Goal: Entertainment & Leisure: Consume media (video, audio)

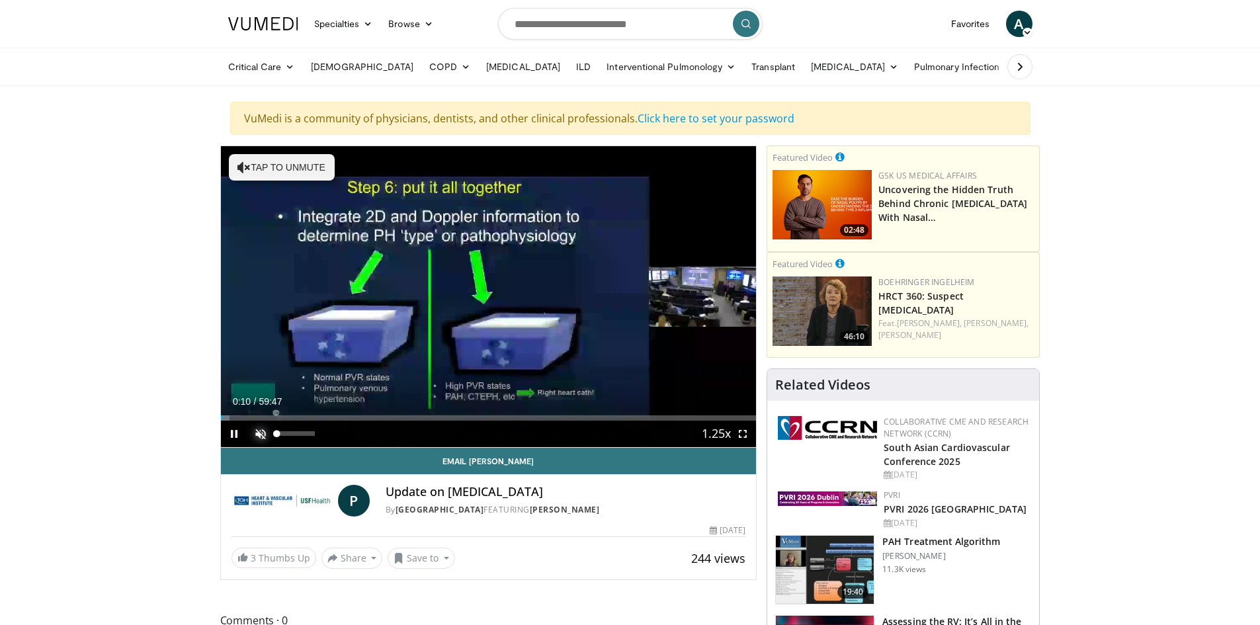
click at [261, 429] on span "Video Player" at bounding box center [260, 434] width 26 height 26
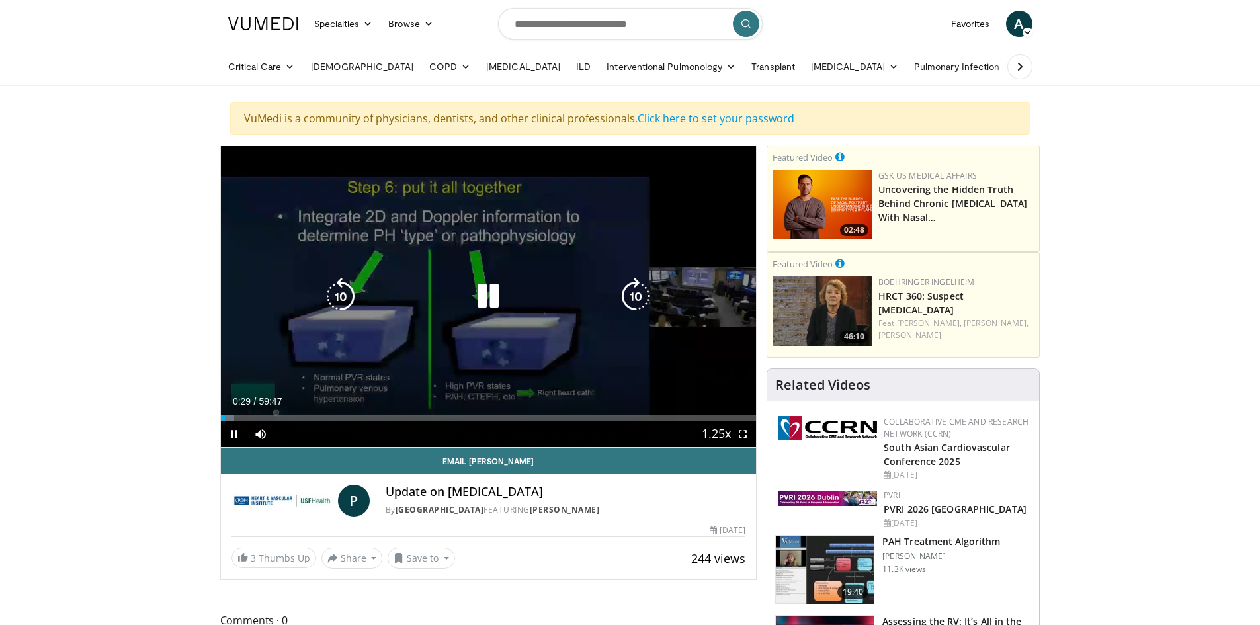
click at [491, 297] on icon "Video Player" at bounding box center [488, 296] width 37 height 37
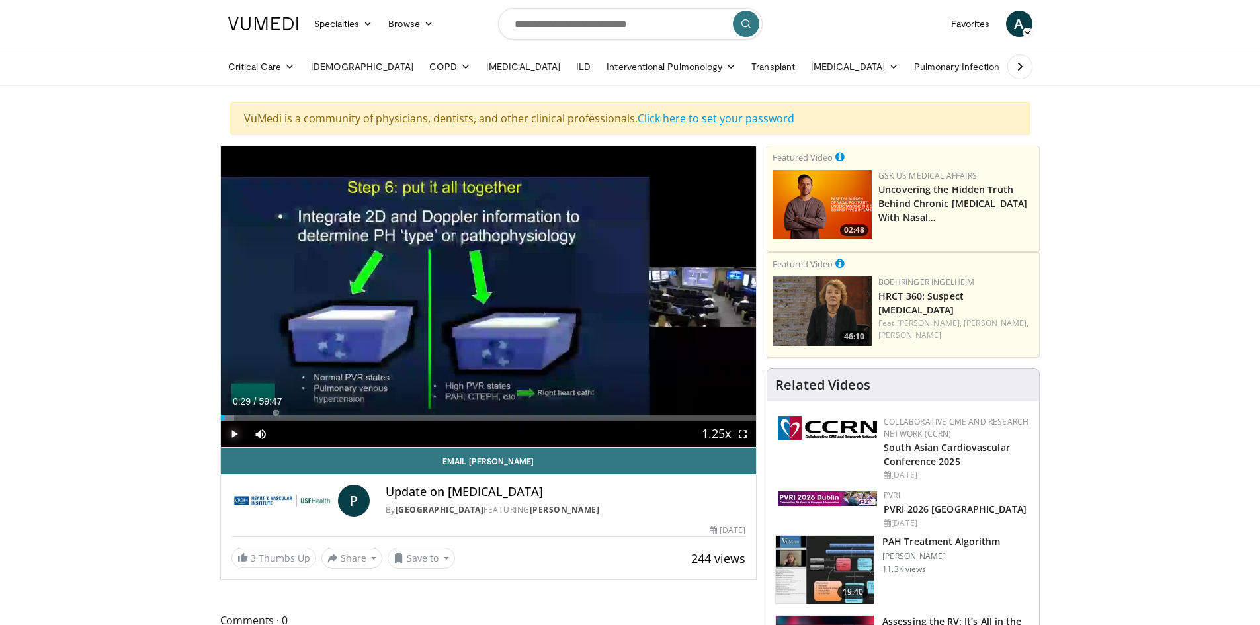
click at [238, 430] on span "Video Player" at bounding box center [234, 434] width 26 height 26
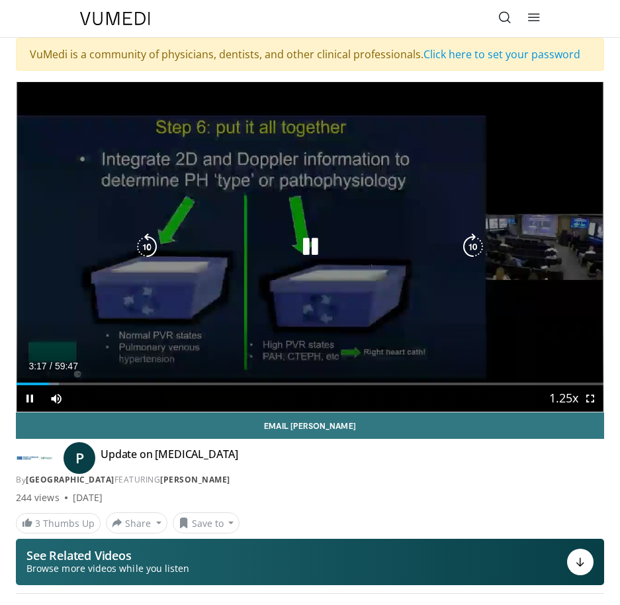
click at [315, 242] on icon "Video Player" at bounding box center [310, 247] width 26 height 26
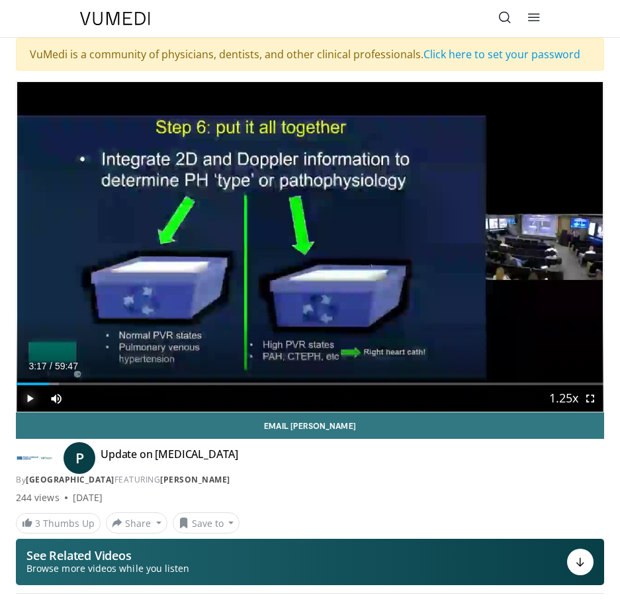
click at [28, 400] on span "Video Player" at bounding box center [30, 398] width 26 height 26
click at [32, 401] on span "Video Player" at bounding box center [30, 398] width 26 height 26
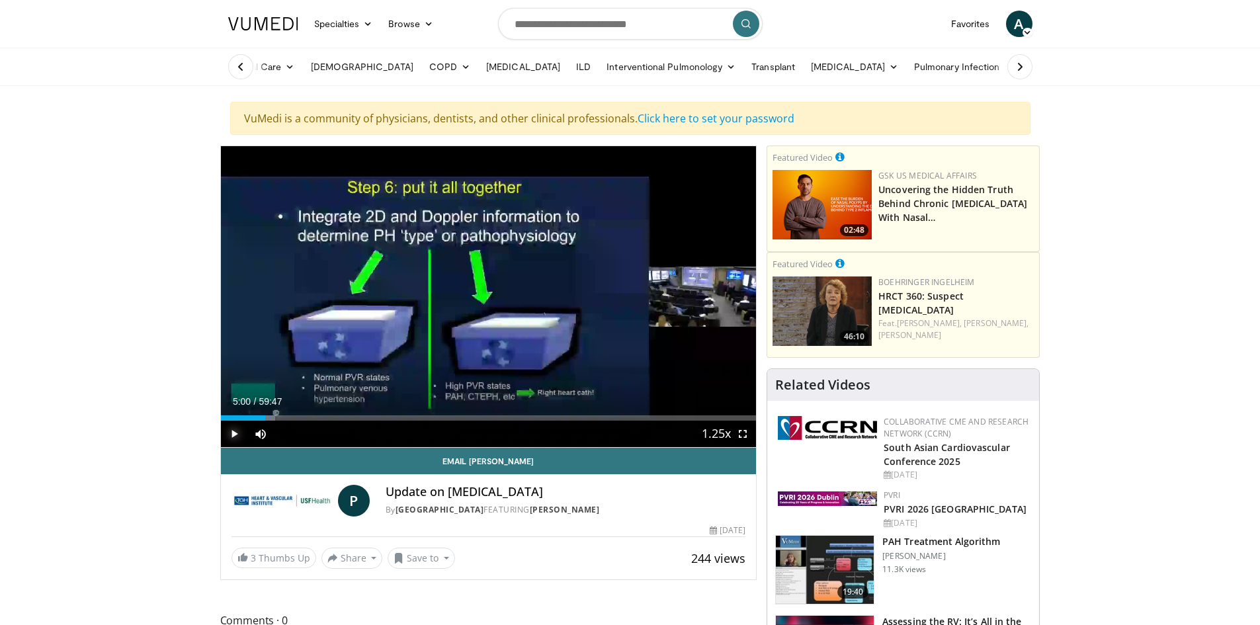
click at [233, 434] on span "Video Player" at bounding box center [234, 434] width 26 height 26
click at [234, 435] on span "Video Player" at bounding box center [234, 434] width 26 height 26
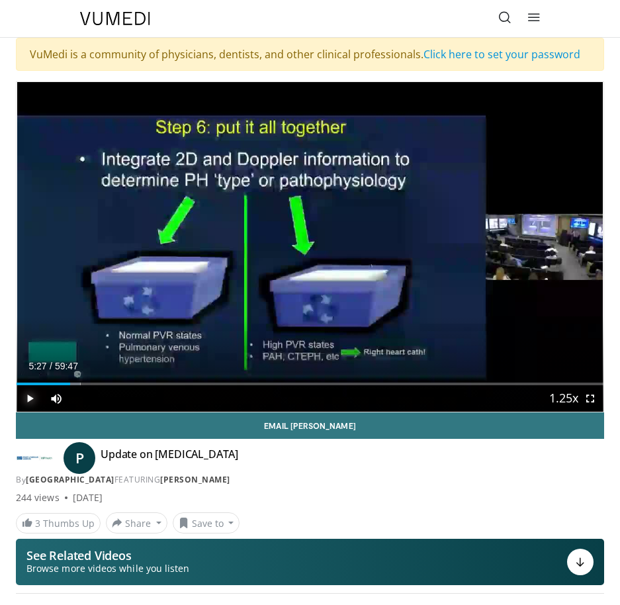
click at [28, 400] on span "Video Player" at bounding box center [30, 398] width 26 height 26
click at [29, 398] on span "Video Player" at bounding box center [30, 398] width 26 height 26
click at [30, 398] on span "Video Player" at bounding box center [30, 398] width 26 height 26
click at [28, 398] on span "Video Player" at bounding box center [30, 398] width 26 height 26
click at [29, 397] on span "Video Player" at bounding box center [30, 398] width 26 height 26
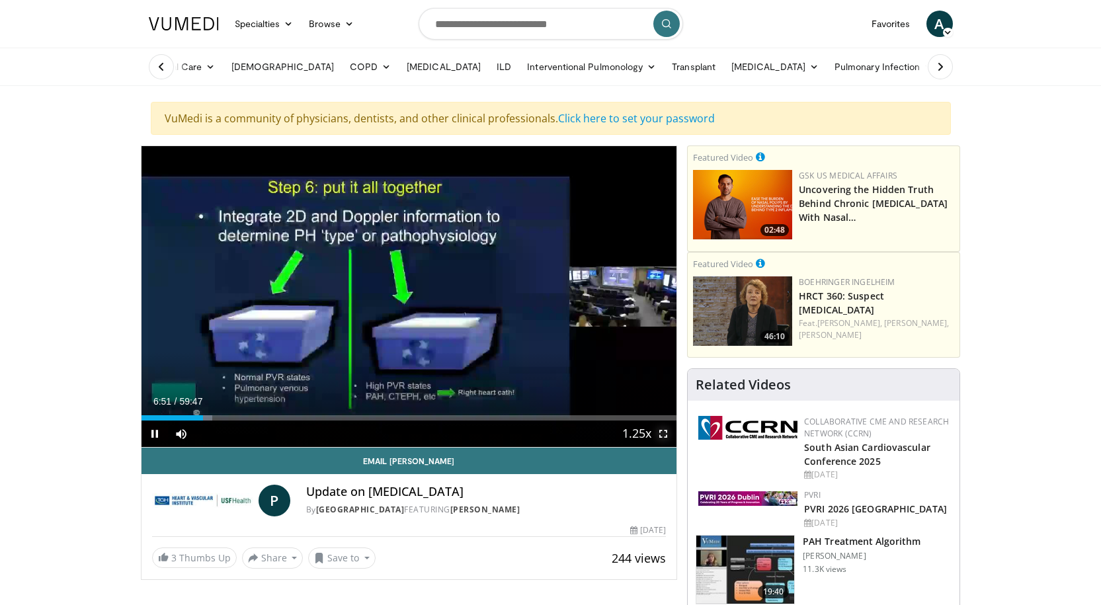
click at [664, 431] on span "Video Player" at bounding box center [663, 434] width 26 height 26
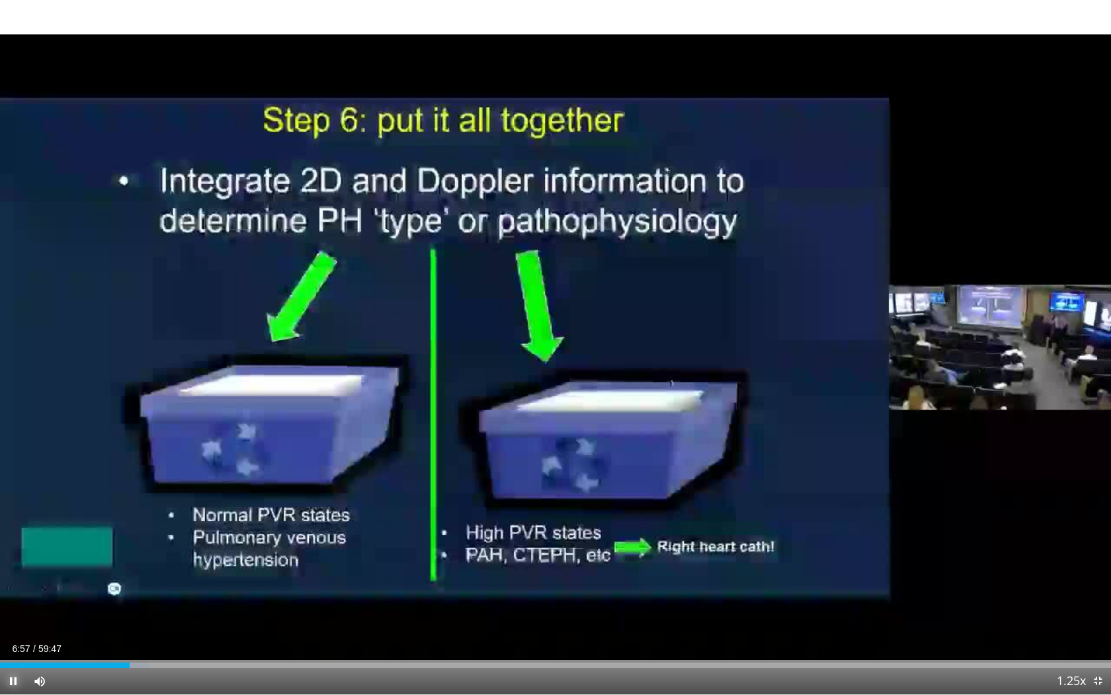
click at [15, 625] on span "Video Player" at bounding box center [13, 681] width 26 height 26
click at [11, 625] on span "Video Player" at bounding box center [13, 681] width 26 height 26
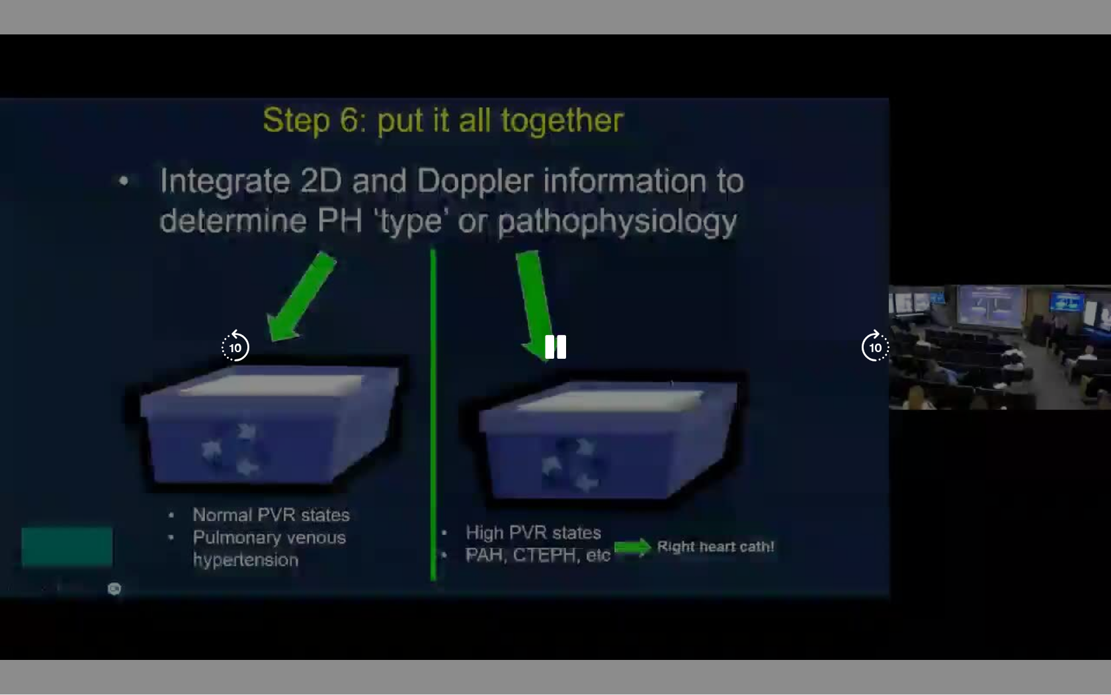
click at [11, 625] on video-js "**********" at bounding box center [555, 347] width 1111 height 695
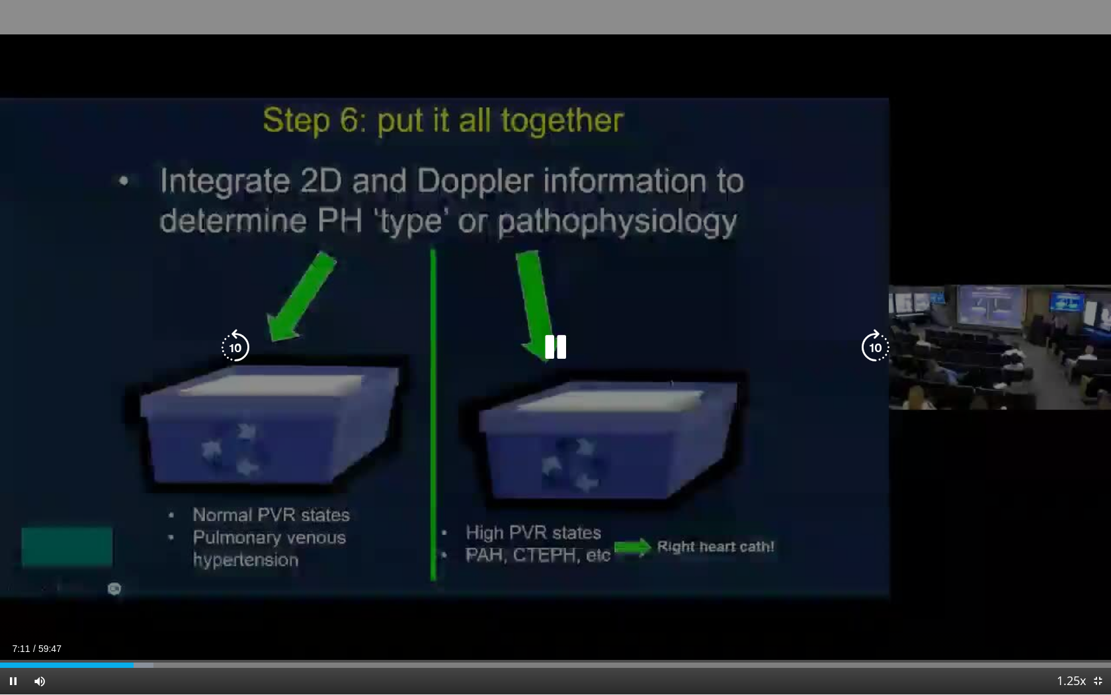
click at [222, 352] on icon "Video Player" at bounding box center [235, 347] width 37 height 37
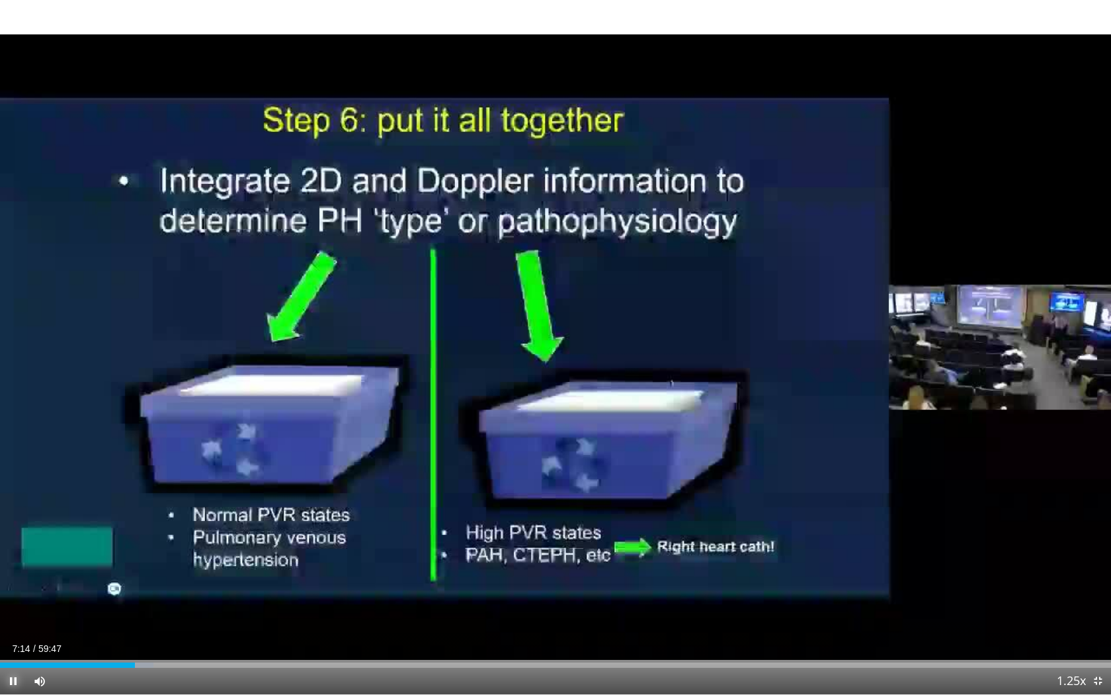
click at [17, 625] on span "Video Player" at bounding box center [13, 681] width 26 height 26
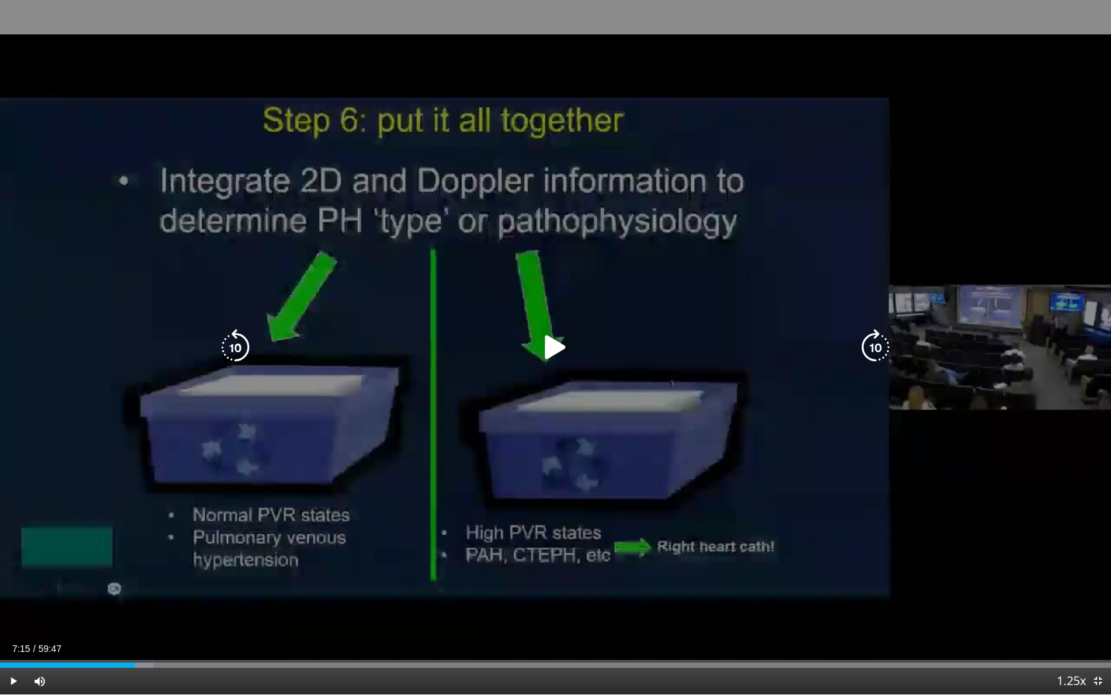
click at [237, 343] on icon "Video Player" at bounding box center [235, 347] width 37 height 37
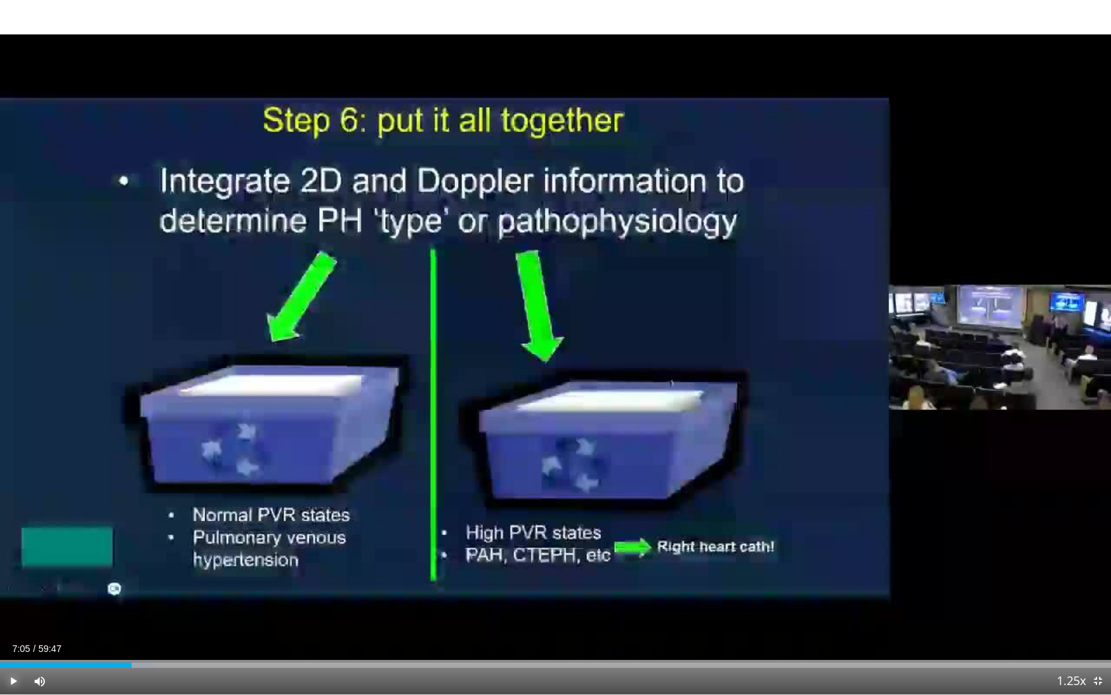
click at [15, 625] on span "Video Player" at bounding box center [13, 681] width 26 height 26
click at [9, 625] on span "Video Player" at bounding box center [13, 681] width 26 height 26
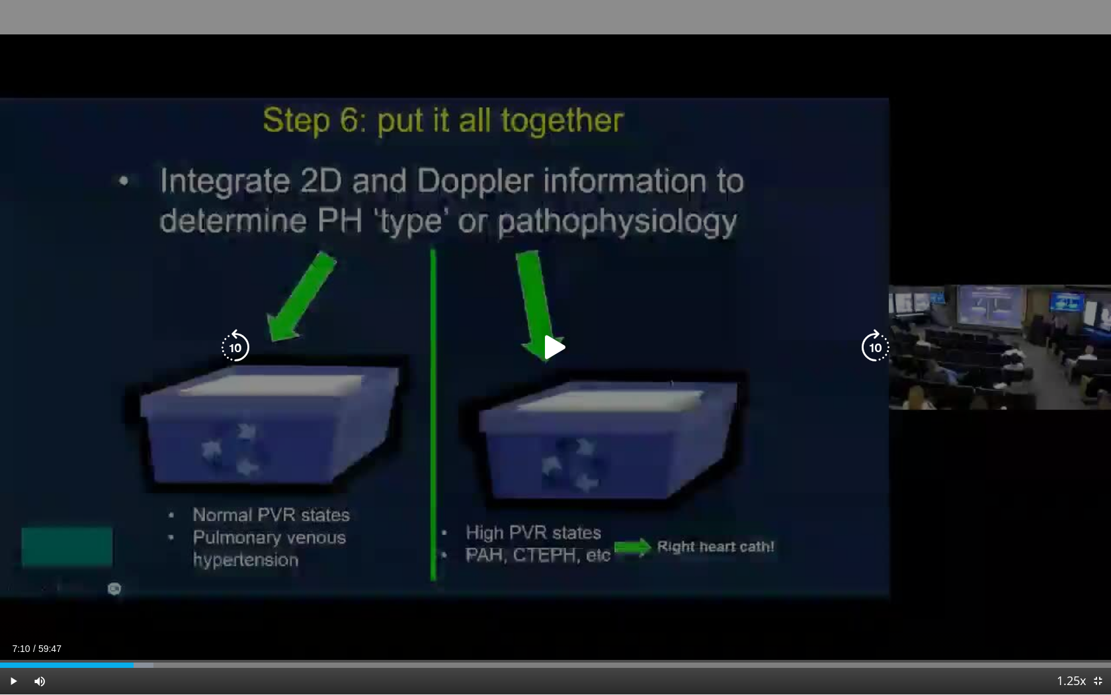
click at [226, 345] on icon "Video Player" at bounding box center [235, 347] width 37 height 37
click at [874, 352] on icon "Video Player" at bounding box center [875, 347] width 37 height 37
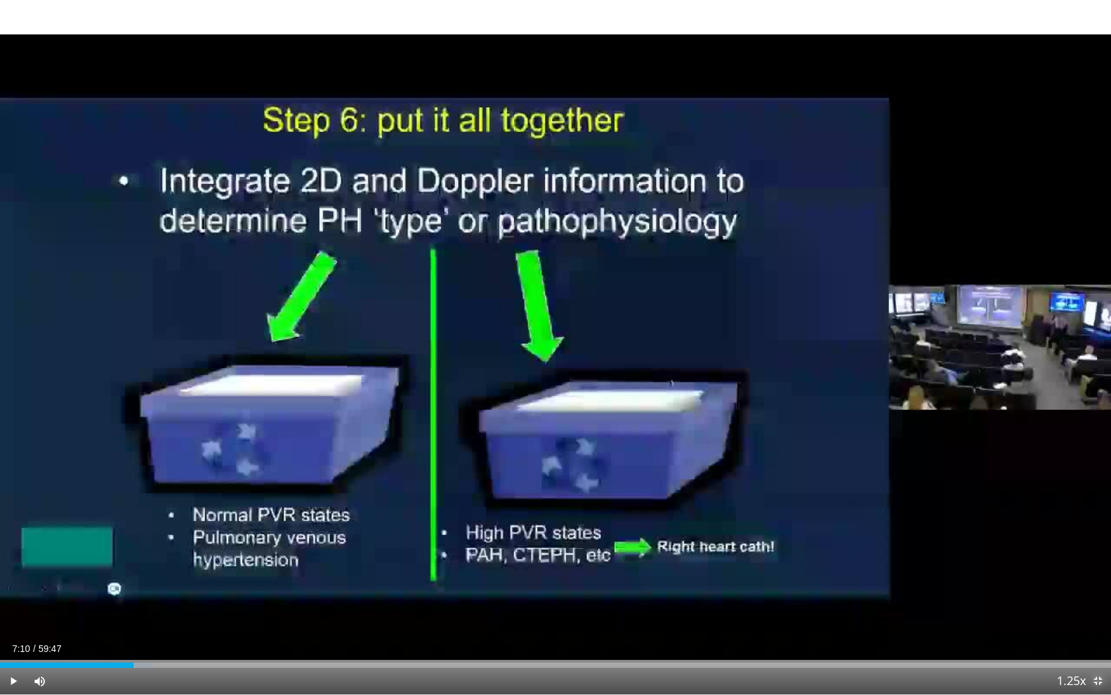
click at [1101, 625] on span "Video Player" at bounding box center [1098, 681] width 26 height 26
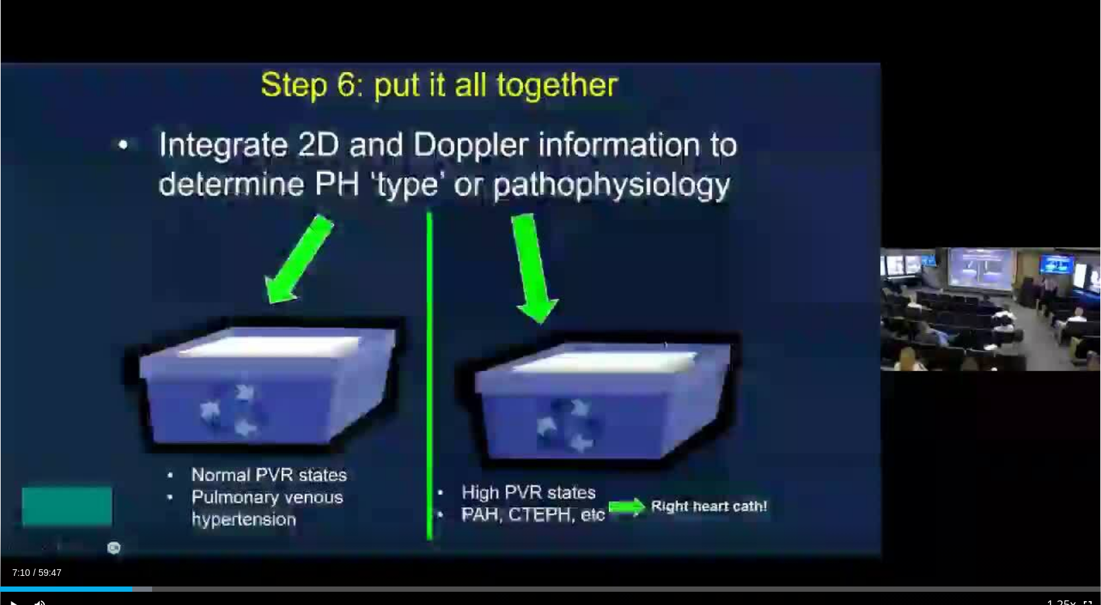
scroll to position [66, 0]
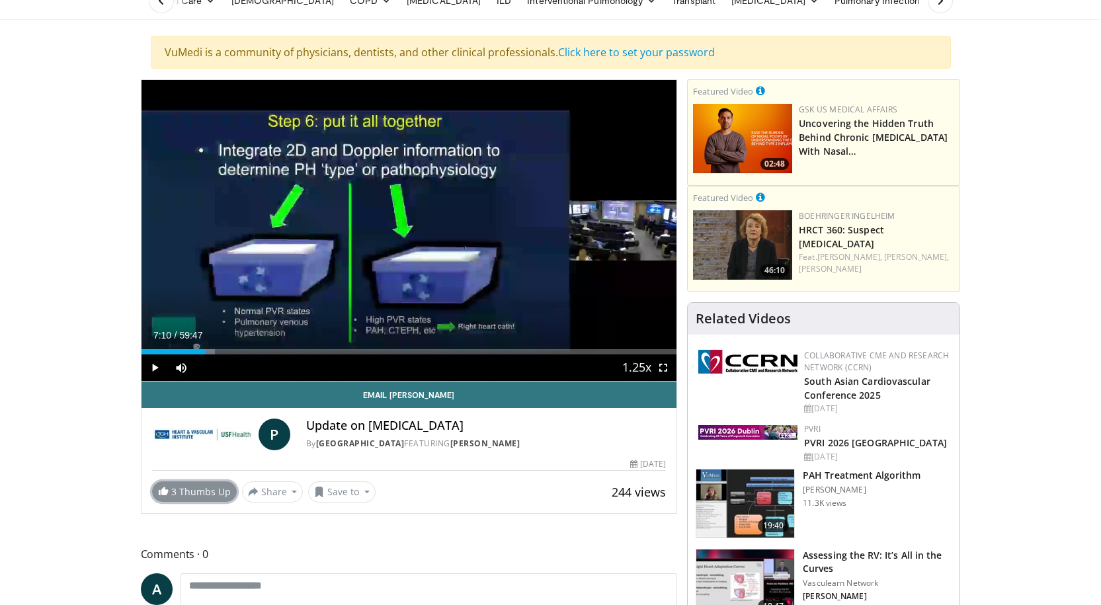
click at [198, 502] on link "3 Thumbs Up" at bounding box center [194, 492] width 85 height 21
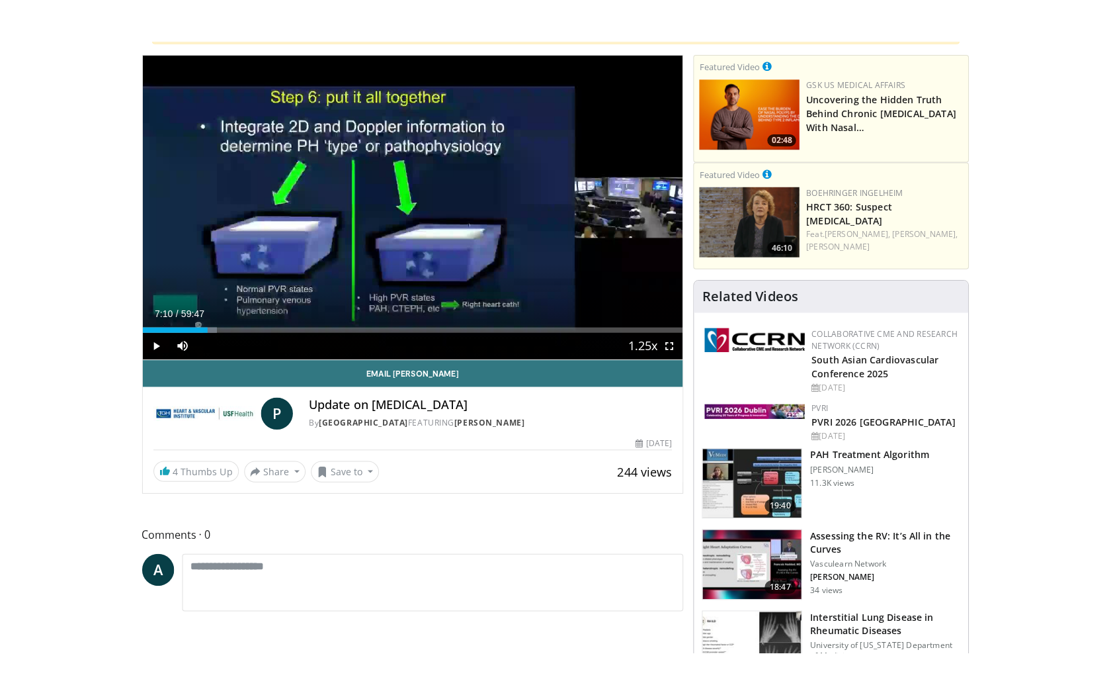
scroll to position [0, 0]
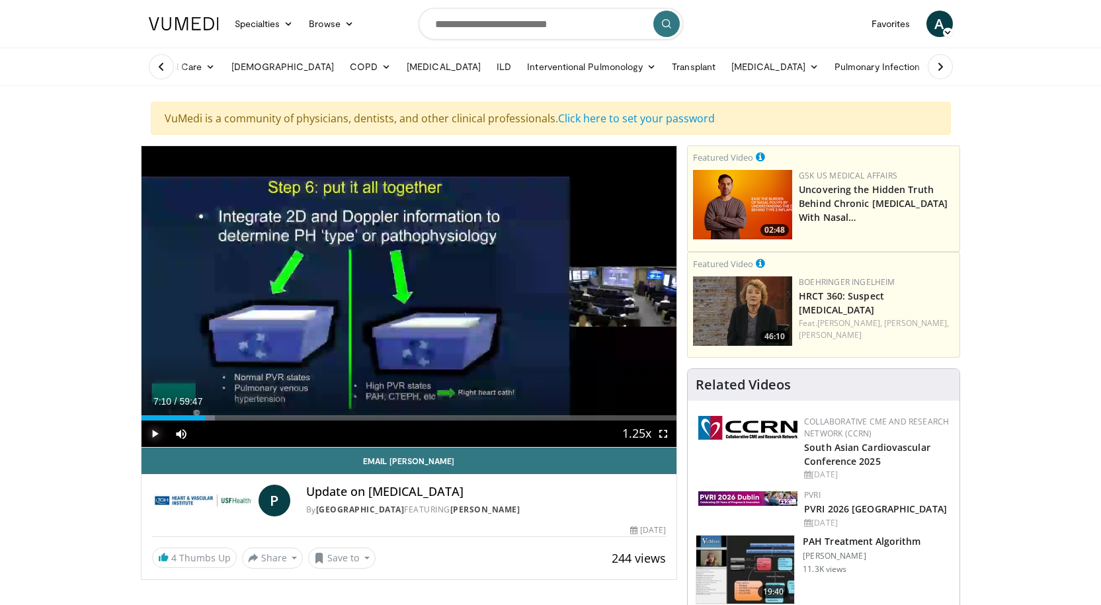
click at [154, 433] on span "Video Player" at bounding box center [155, 434] width 26 height 26
click at [153, 432] on span "Video Player" at bounding box center [155, 434] width 26 height 26
click at [152, 433] on span "Video Player" at bounding box center [155, 434] width 26 height 26
click at [154, 436] on span "Video Player" at bounding box center [155, 434] width 26 height 26
click at [152, 435] on span "Video Player" at bounding box center [155, 434] width 26 height 26
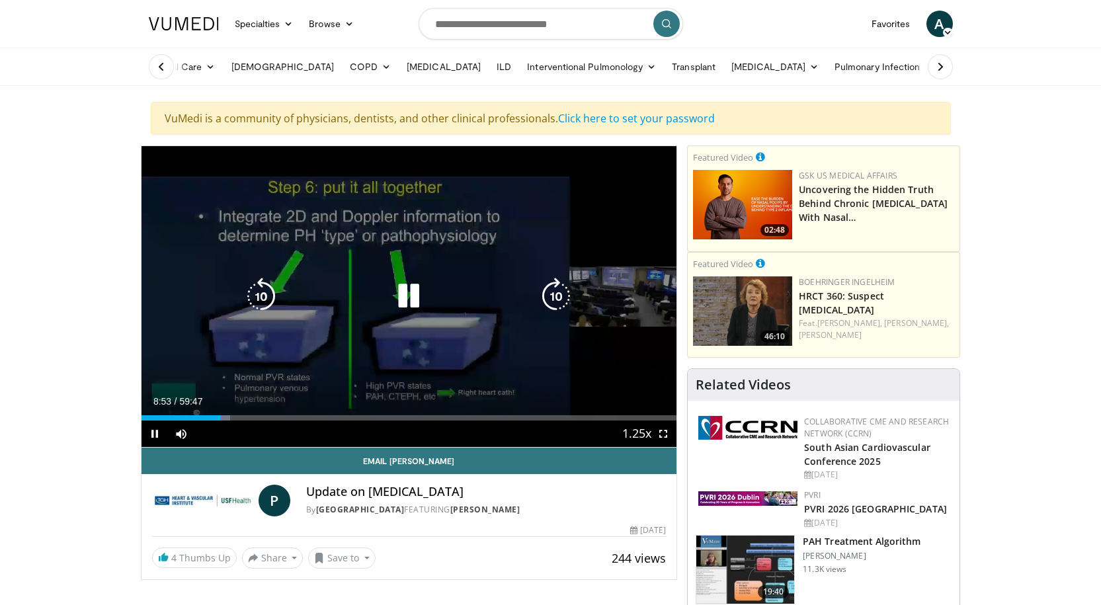
click at [416, 303] on icon "Video Player" at bounding box center [408, 296] width 37 height 37
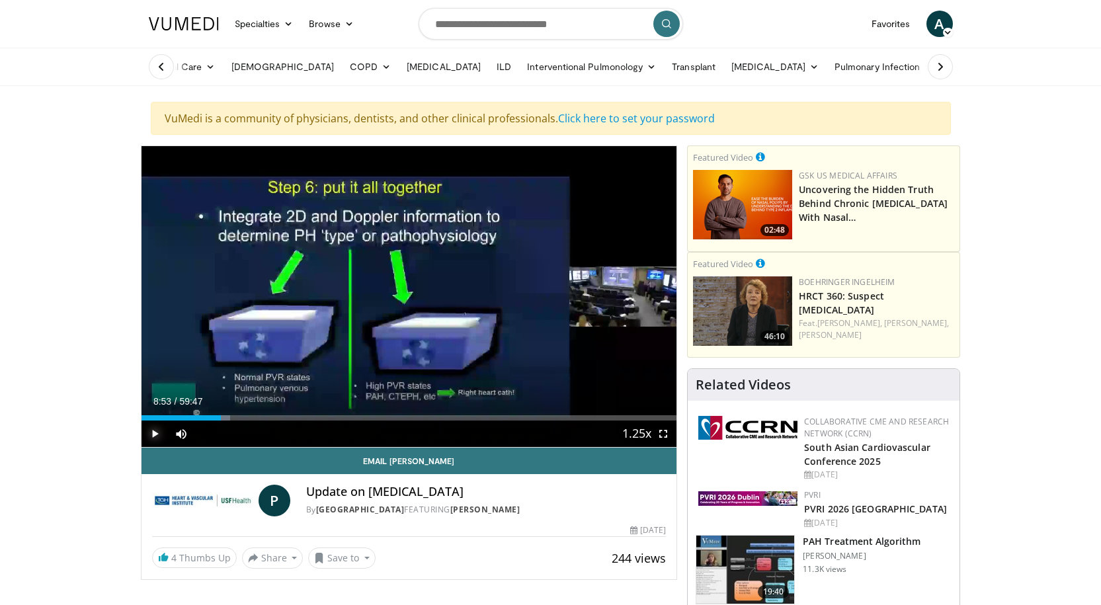
click at [153, 432] on span "Video Player" at bounding box center [155, 434] width 26 height 26
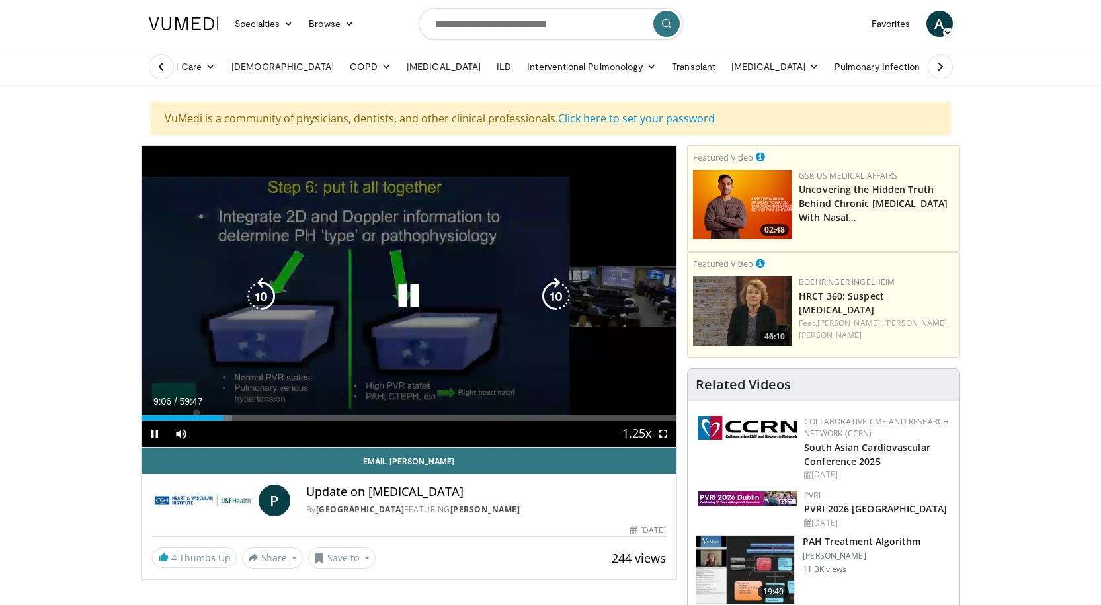
click at [410, 307] on icon "Video Player" at bounding box center [408, 296] width 37 height 37
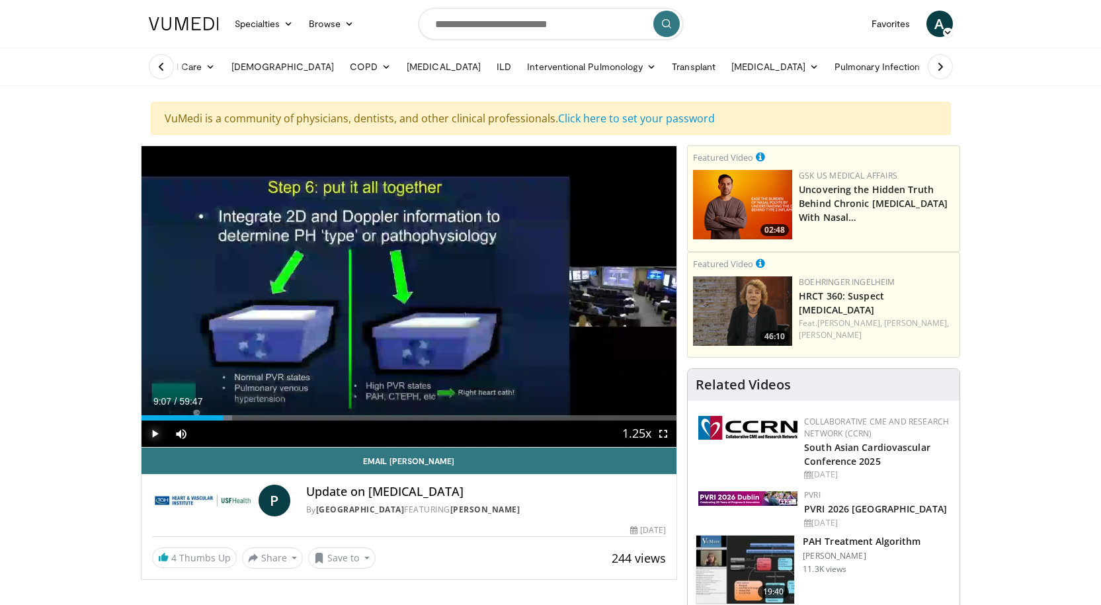
click at [151, 434] on span "Video Player" at bounding box center [155, 434] width 26 height 26
click at [152, 433] on span "Video Player" at bounding box center [155, 434] width 26 height 26
click at [154, 433] on span "Video Player" at bounding box center [155, 434] width 26 height 26
click at [152, 435] on span "Video Player" at bounding box center [155, 434] width 26 height 26
click at [160, 436] on span "Video Player" at bounding box center [155, 434] width 26 height 26
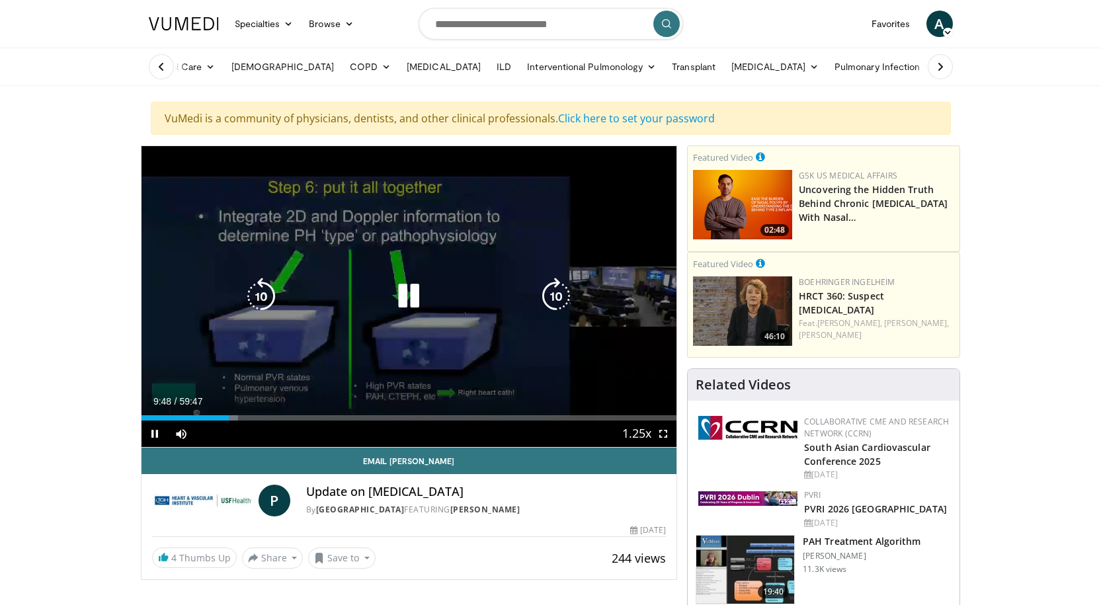
click at [410, 299] on icon "Video Player" at bounding box center [408, 296] width 37 height 37
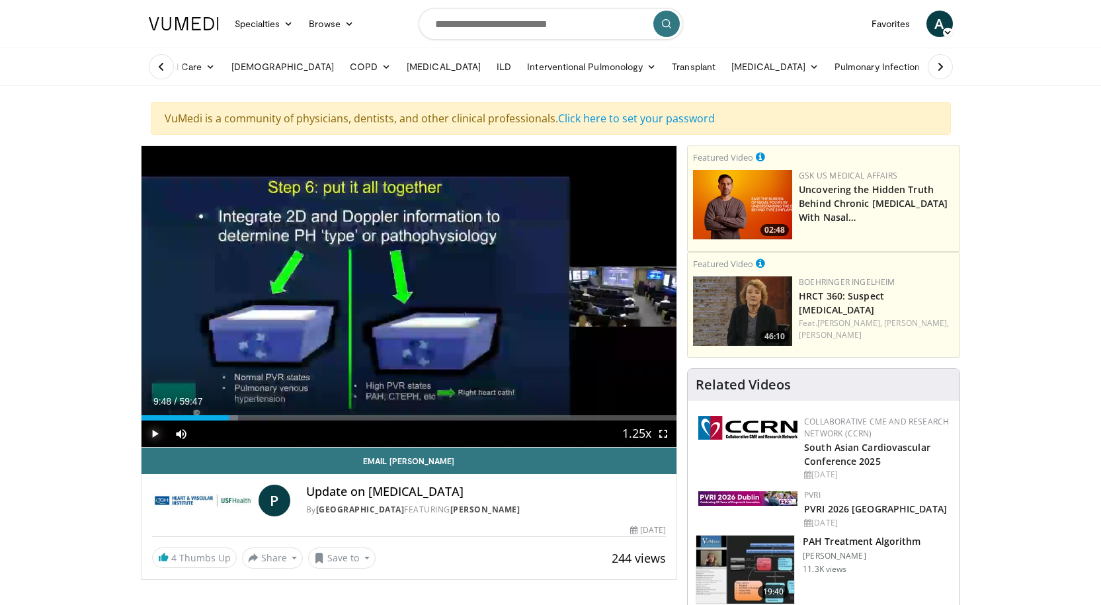
click at [151, 431] on span "Video Player" at bounding box center [155, 434] width 26 height 26
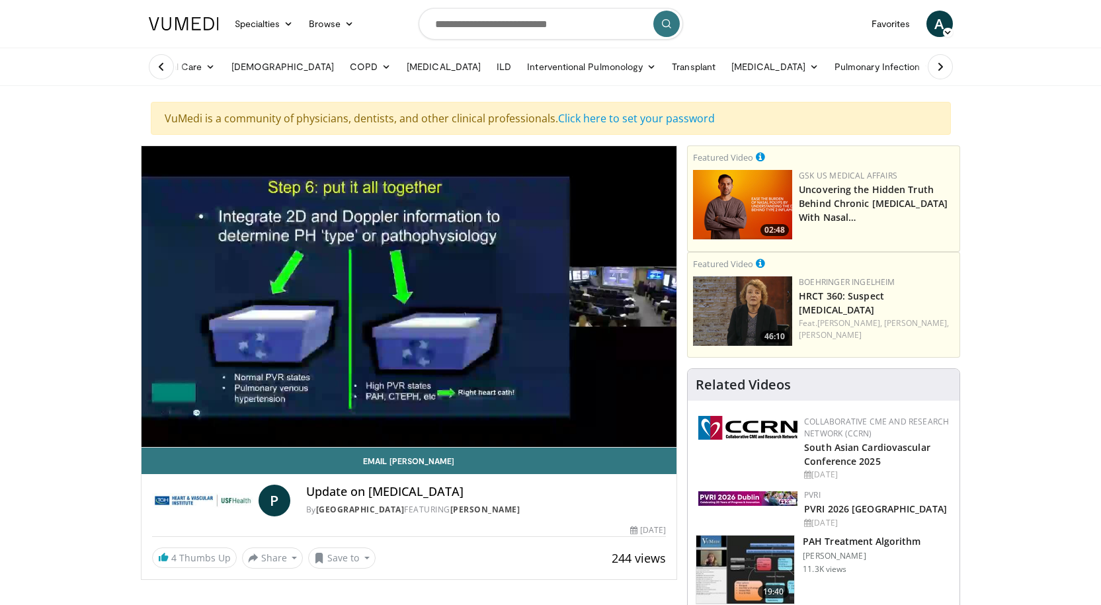
click at [152, 431] on div "10 seconds Tap to unmute" at bounding box center [410, 296] width 536 height 301
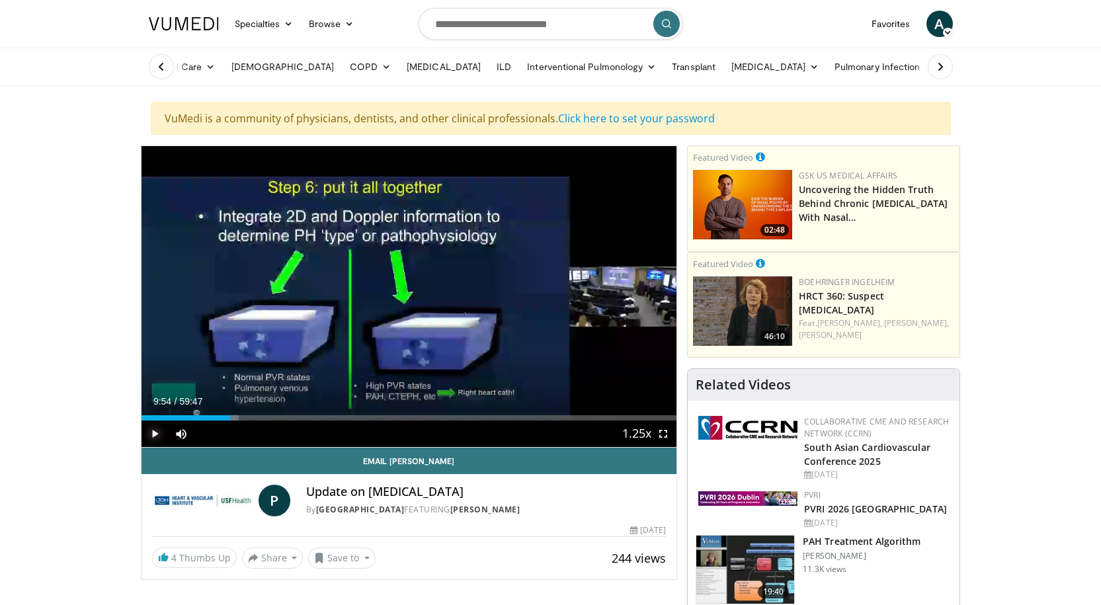
click at [150, 434] on span "Video Player" at bounding box center [155, 434] width 26 height 26
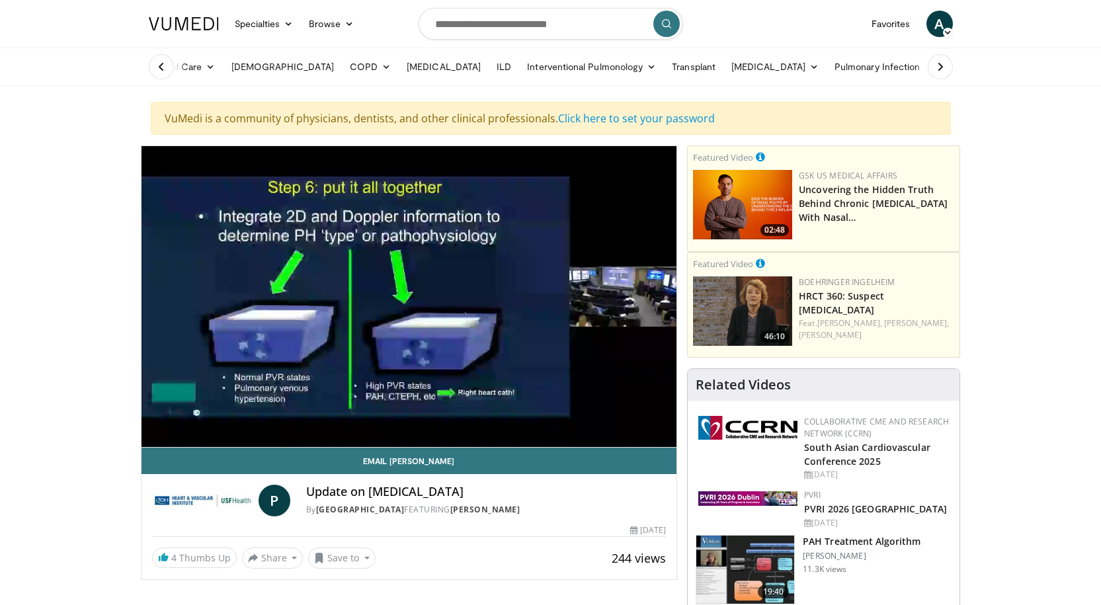
click at [155, 434] on div "10 seconds Tap to unmute" at bounding box center [410, 296] width 536 height 301
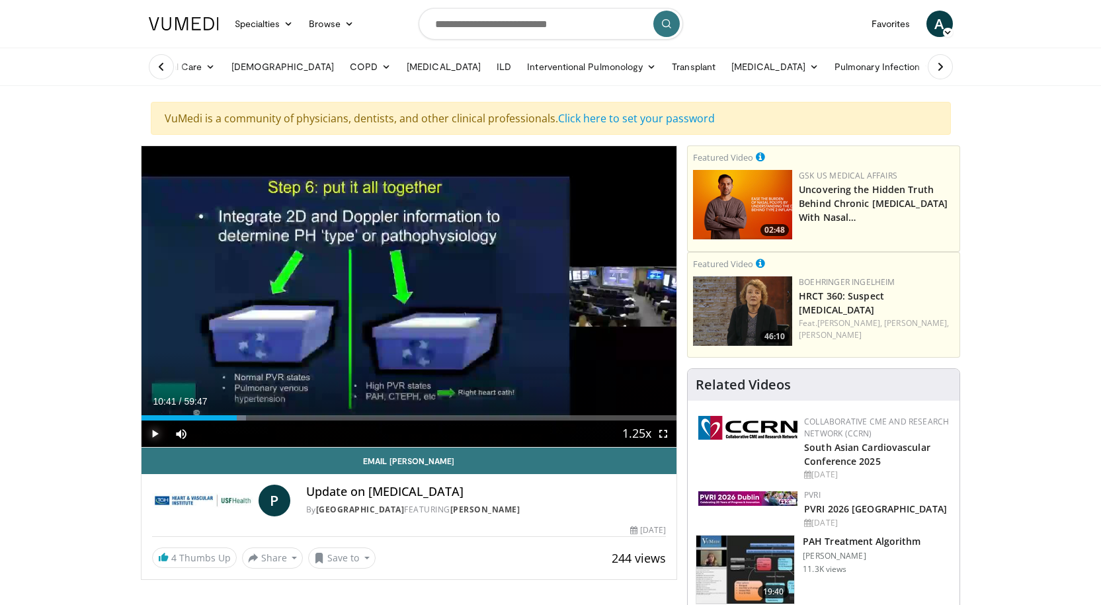
click at [154, 433] on span "Video Player" at bounding box center [155, 434] width 26 height 26
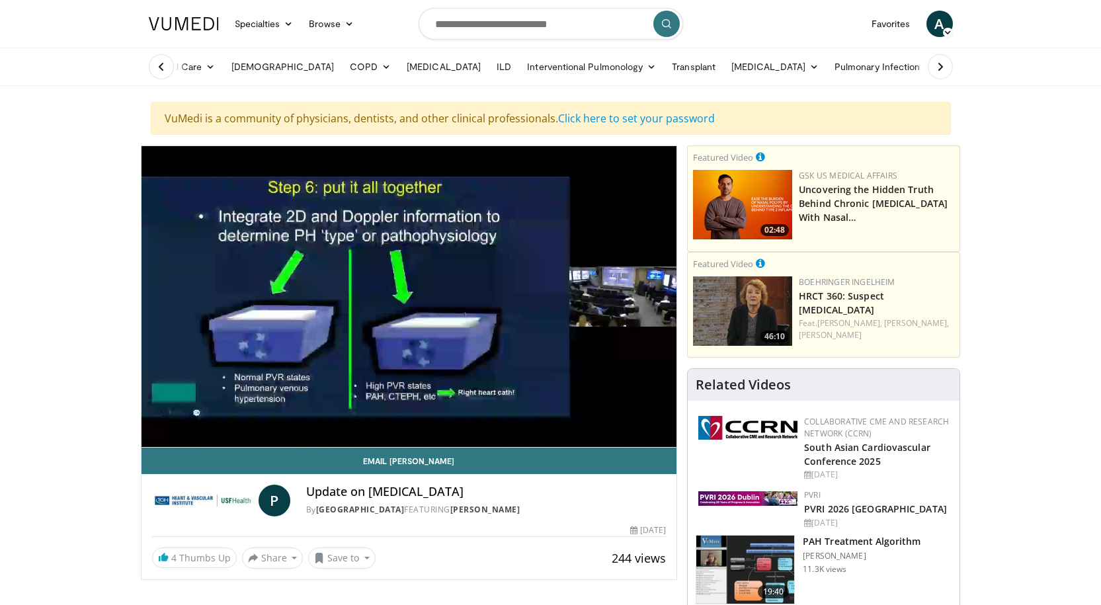
click at [157, 435] on video-js "**********" at bounding box center [410, 297] width 536 height 302
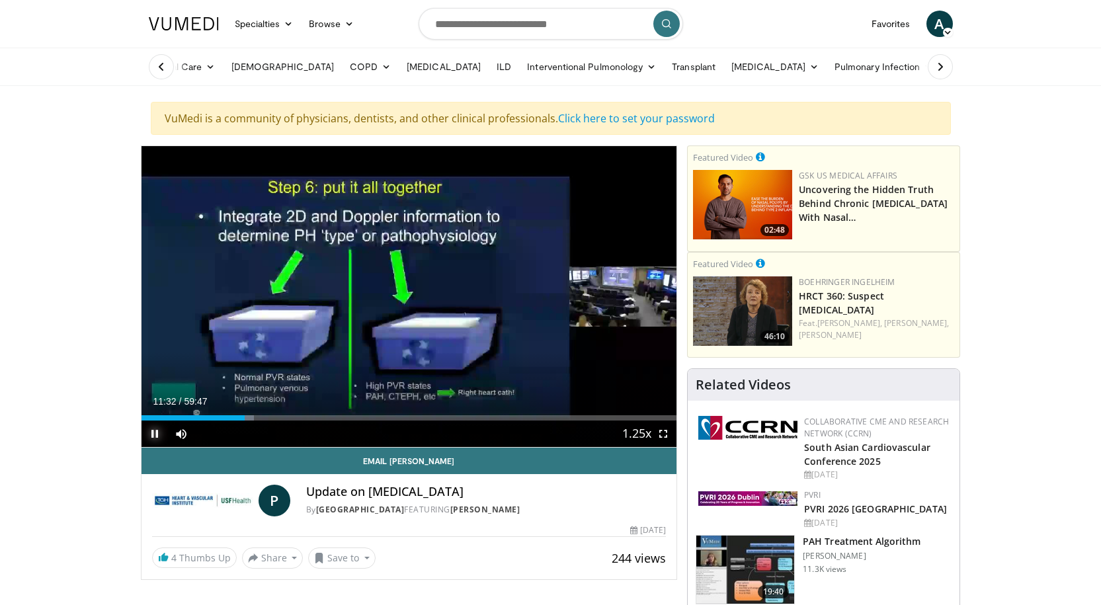
click at [153, 432] on span "Video Player" at bounding box center [155, 434] width 26 height 26
click at [158, 434] on span "Video Player" at bounding box center [155, 434] width 26 height 26
click at [151, 436] on span "Video Player" at bounding box center [155, 434] width 26 height 26
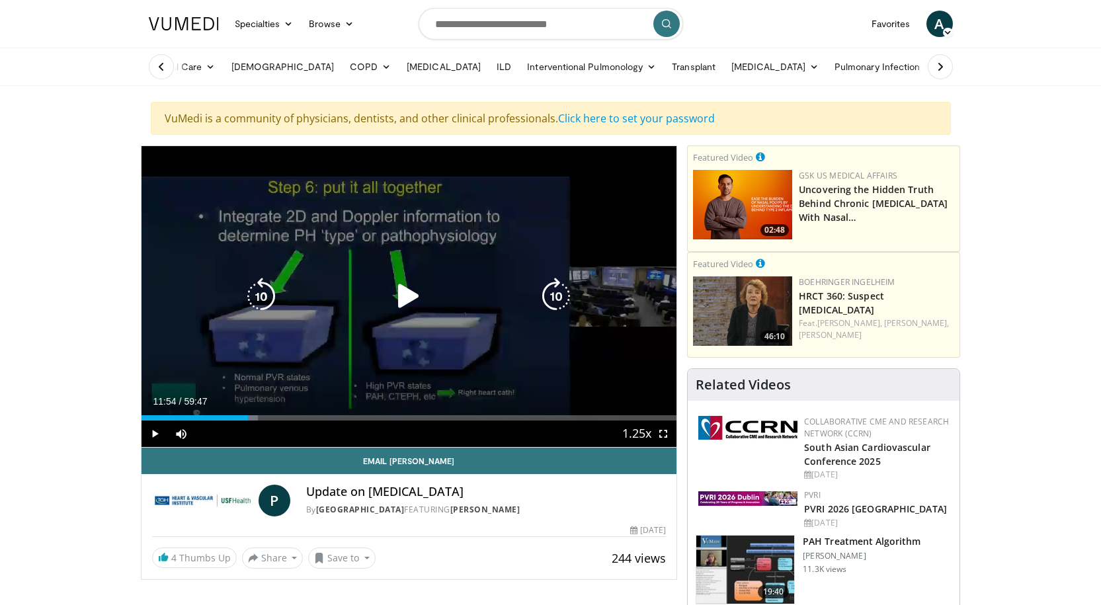
click at [273, 297] on icon "Video Player" at bounding box center [261, 296] width 37 height 37
click at [409, 296] on icon "Video Player" at bounding box center [408, 296] width 37 height 37
click at [404, 297] on icon "Video Player" at bounding box center [408, 296] width 37 height 37
click at [412, 302] on icon "Video Player" at bounding box center [408, 296] width 37 height 37
click at [261, 297] on icon "Video Player" at bounding box center [261, 296] width 37 height 37
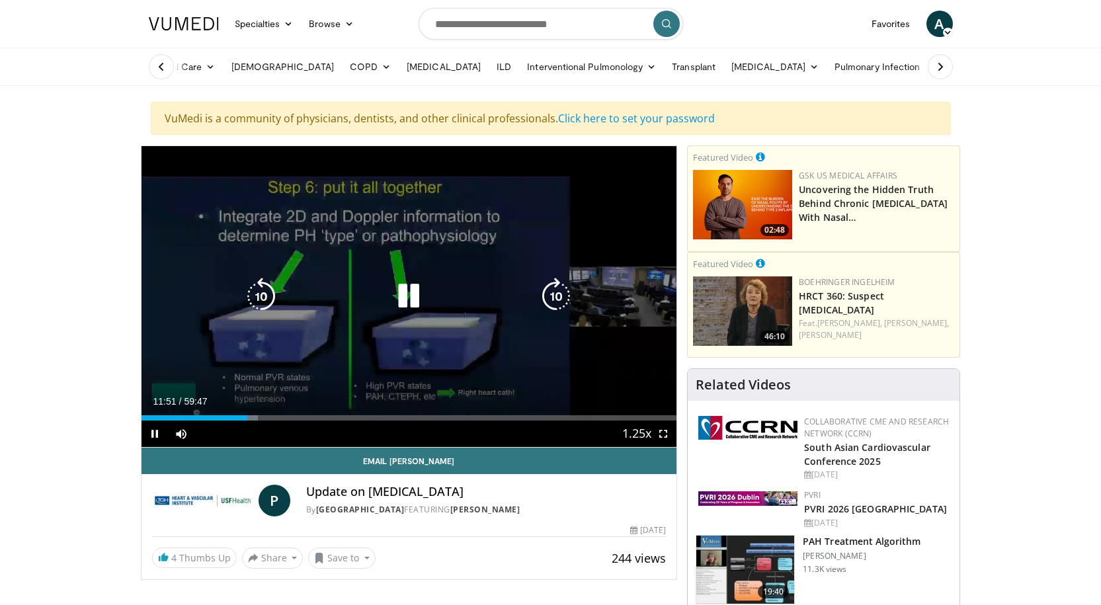
click at [413, 294] on icon "Video Player" at bounding box center [408, 296] width 37 height 37
click at [408, 297] on icon "Video Player" at bounding box center [408, 296] width 37 height 37
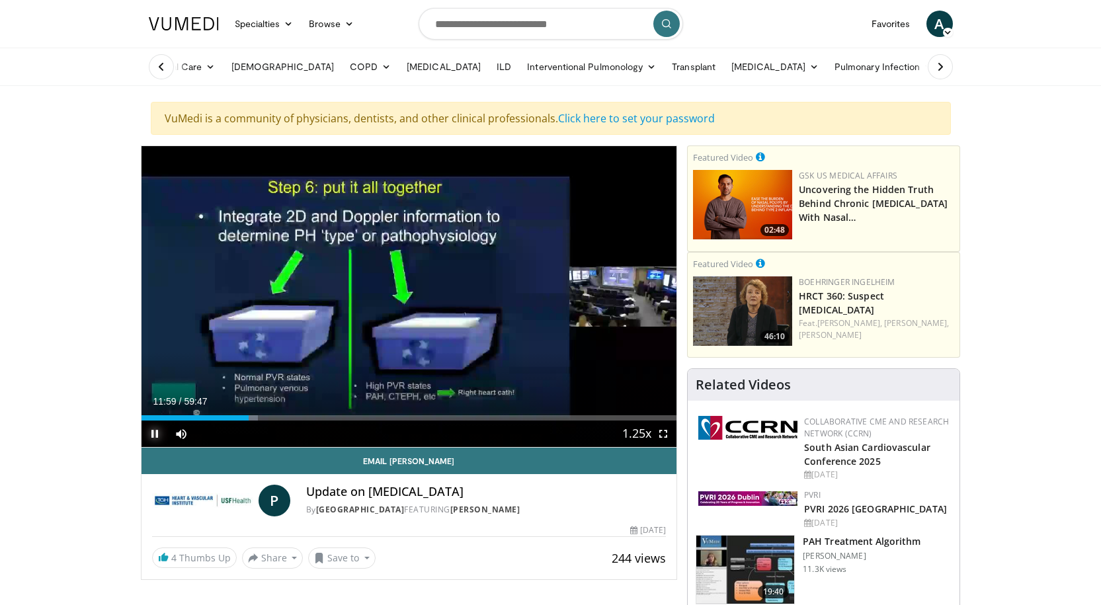
click at [153, 436] on span "Video Player" at bounding box center [155, 434] width 26 height 26
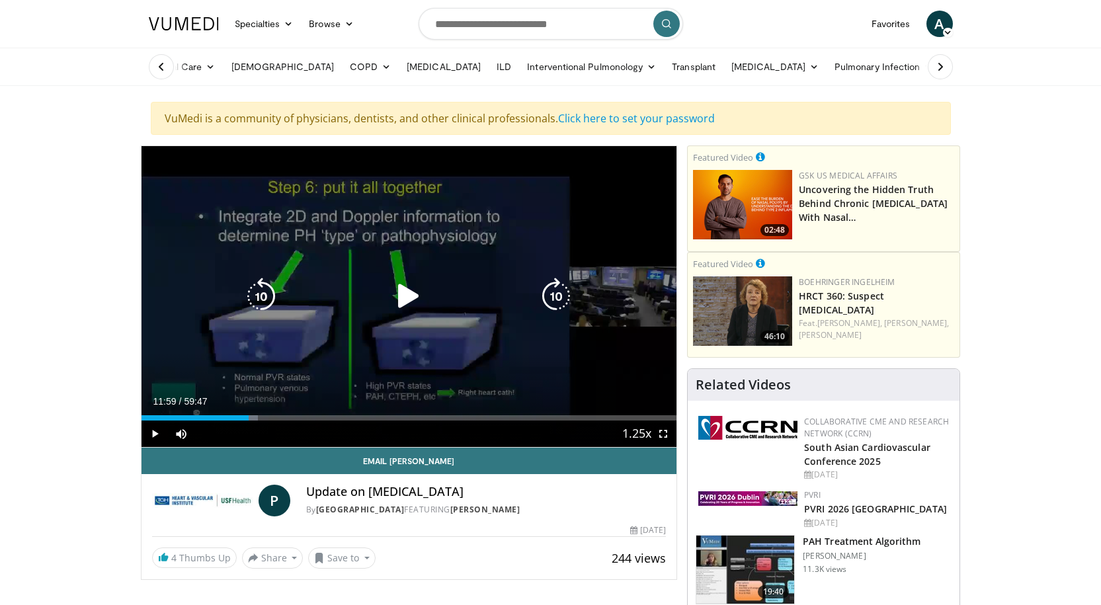
click at [408, 290] on icon "Video Player" at bounding box center [408, 296] width 37 height 37
click at [269, 295] on icon "Video Player" at bounding box center [261, 296] width 37 height 37
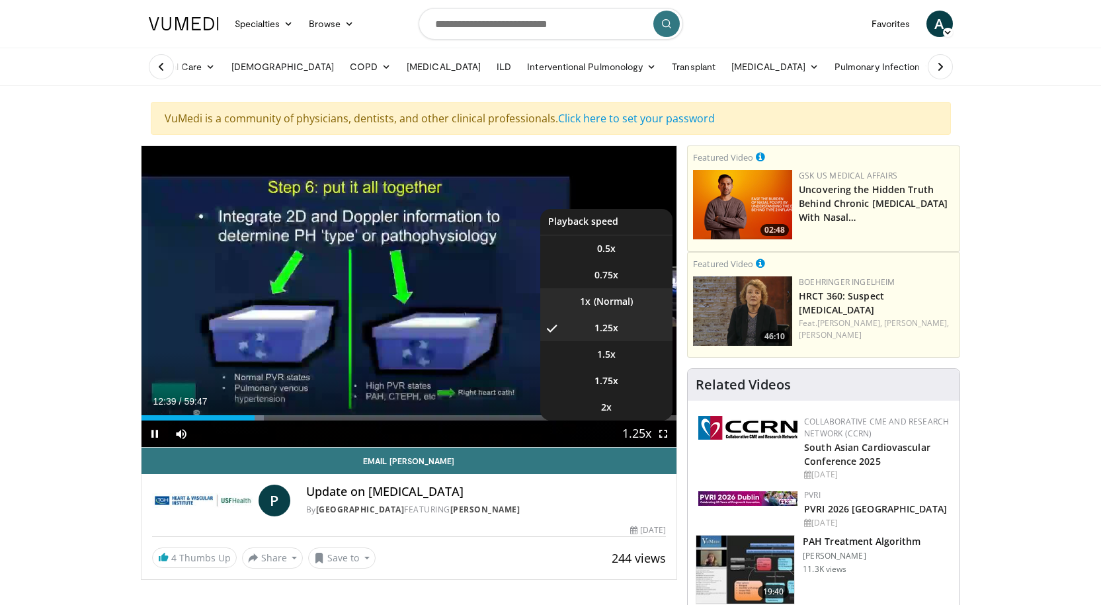
click at [602, 307] on li "1x" at bounding box center [606, 301] width 132 height 26
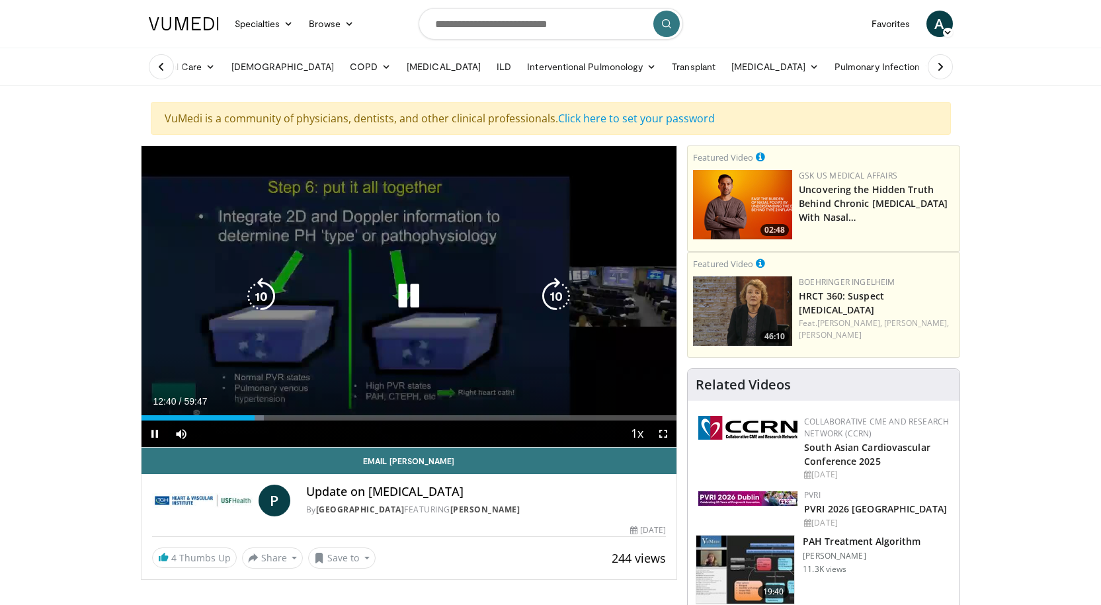
click at [253, 301] on icon "Video Player" at bounding box center [261, 296] width 37 height 37
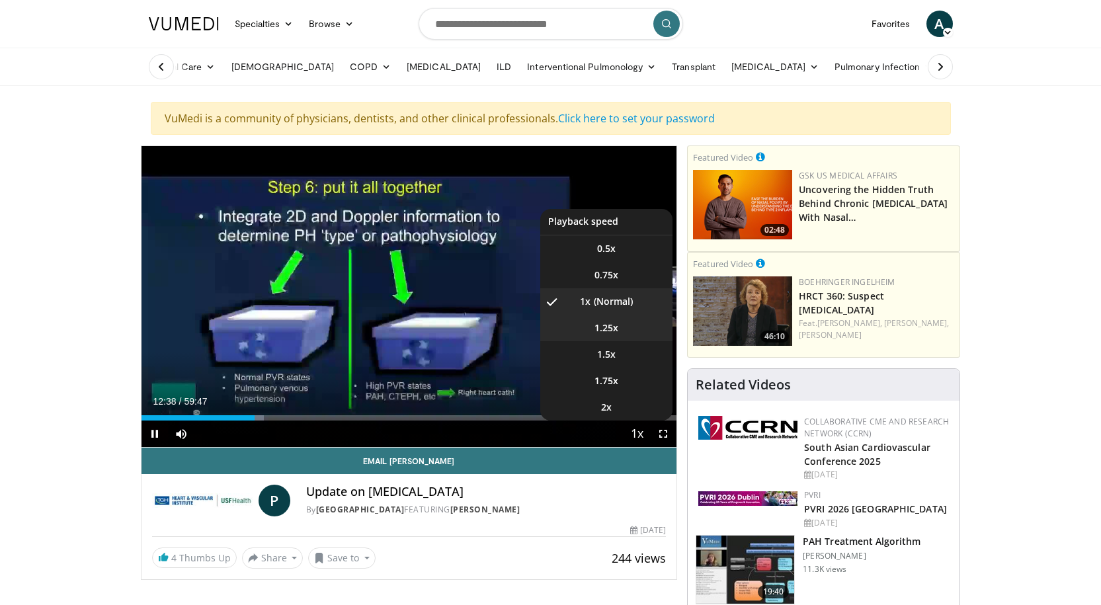
click at [604, 327] on span "1.25x" at bounding box center [607, 328] width 24 height 13
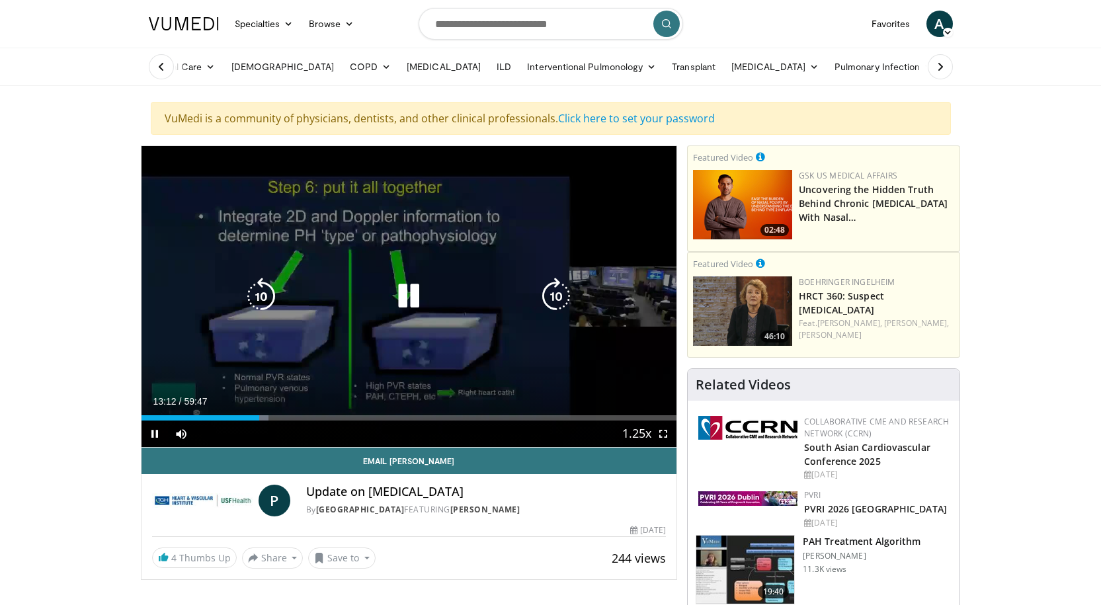
click at [410, 296] on icon "Video Player" at bounding box center [408, 296] width 37 height 37
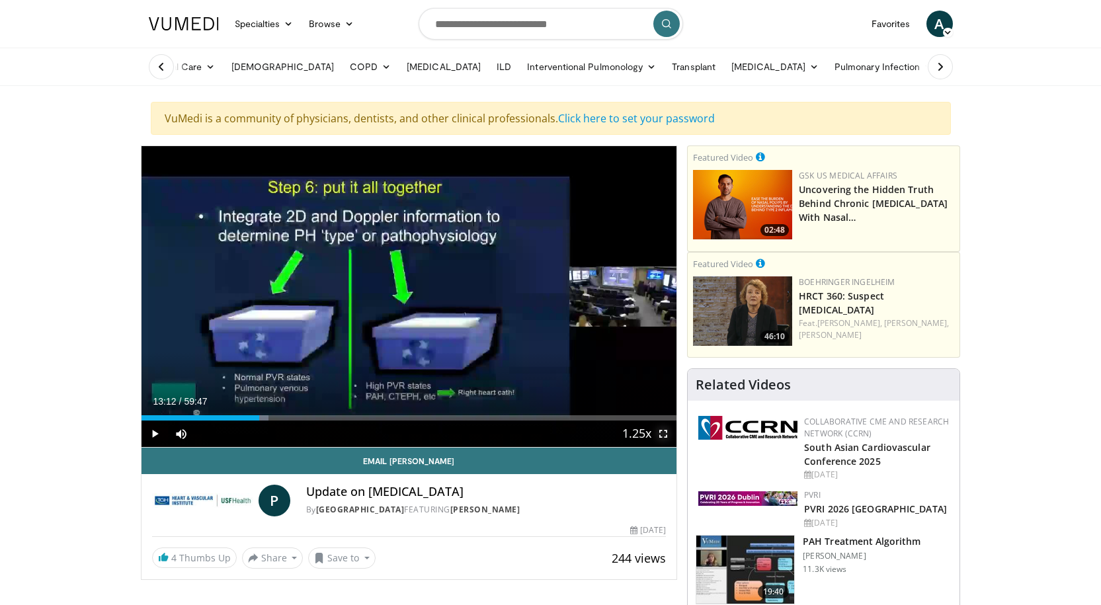
drag, startPoint x: 665, startPoint y: 438, endPoint x: 665, endPoint y: 496, distance: 57.6
click at [665, 438] on span "Video Player" at bounding box center [663, 434] width 26 height 26
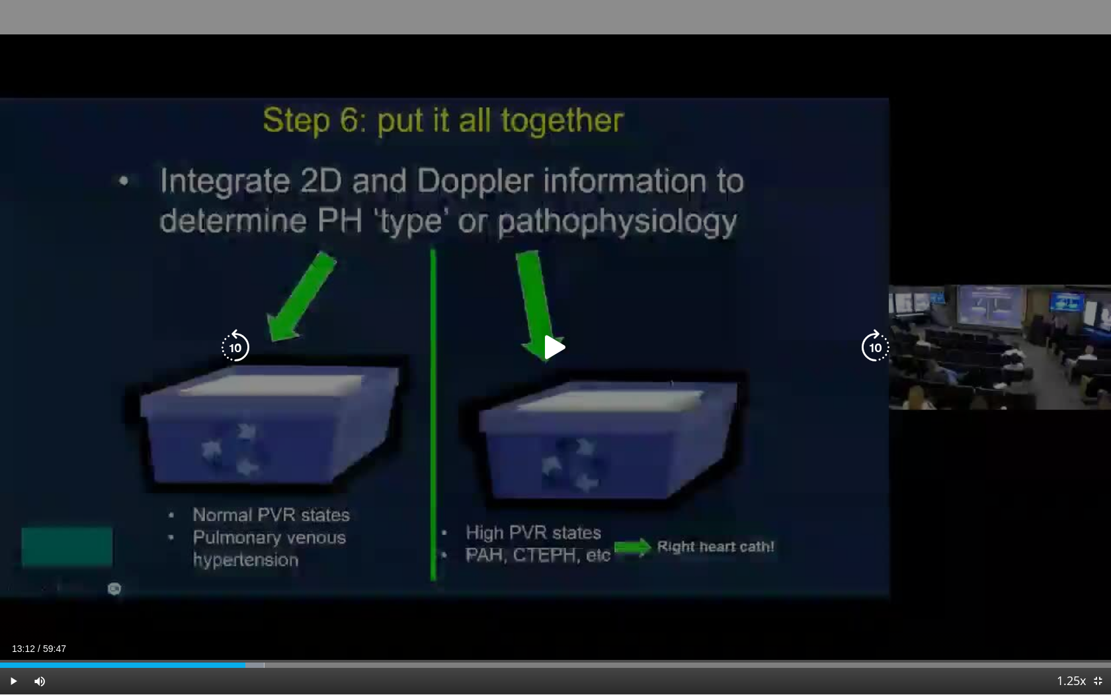
click at [554, 347] on icon "Video Player" at bounding box center [555, 347] width 37 height 37
click at [238, 347] on icon "Video Player" at bounding box center [235, 347] width 37 height 37
click at [231, 348] on icon "Video Player" at bounding box center [235, 347] width 37 height 37
click at [562, 348] on icon "Video Player" at bounding box center [555, 347] width 37 height 37
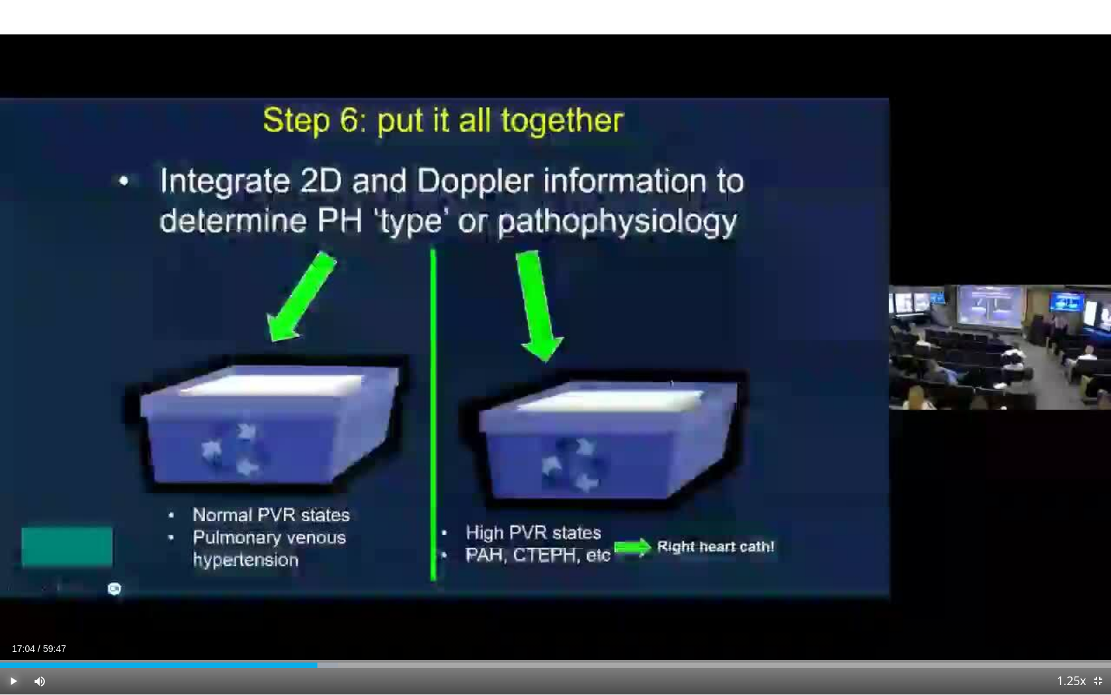
click at [13, 625] on span "Video Player" at bounding box center [13, 681] width 26 height 26
click at [7, 625] on span "Video Player" at bounding box center [13, 681] width 26 height 26
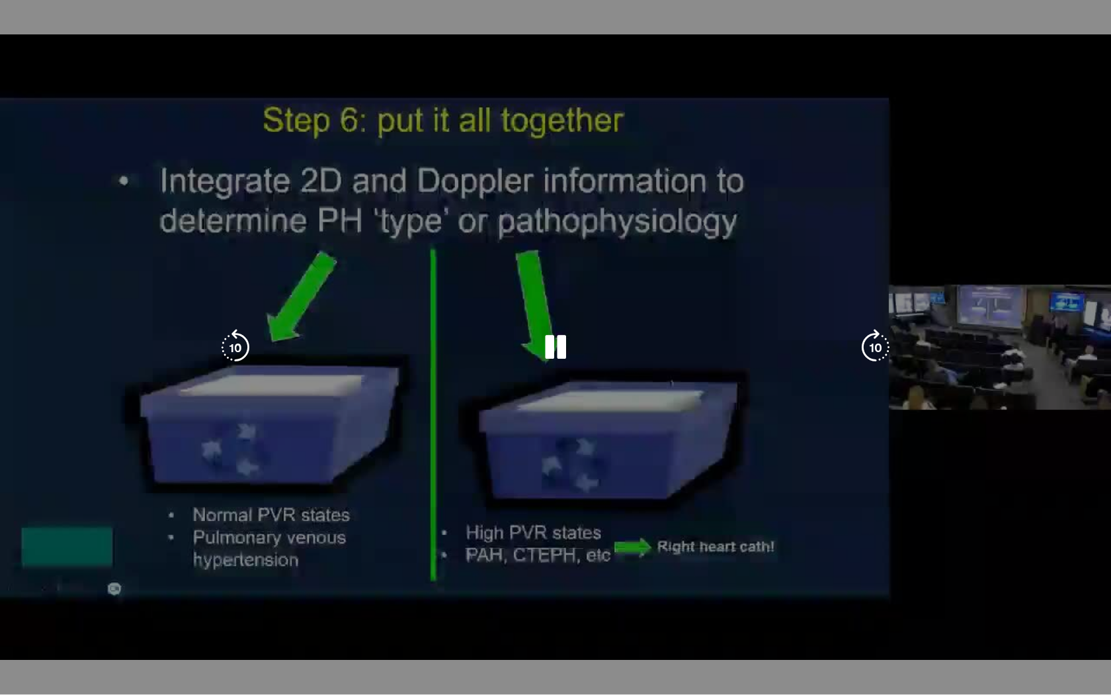
click at [9, 625] on video-js "**********" at bounding box center [555, 347] width 1111 height 695
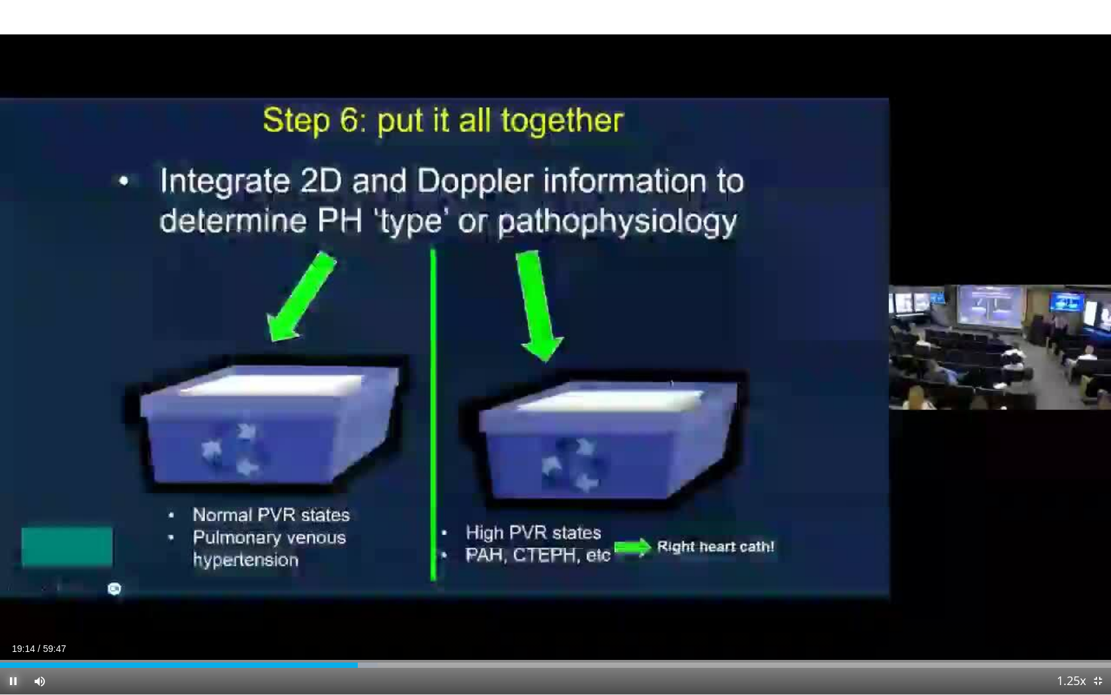
click at [14, 625] on span "Video Player" at bounding box center [13, 681] width 26 height 26
click at [12, 625] on span "Video Player" at bounding box center [13, 681] width 26 height 26
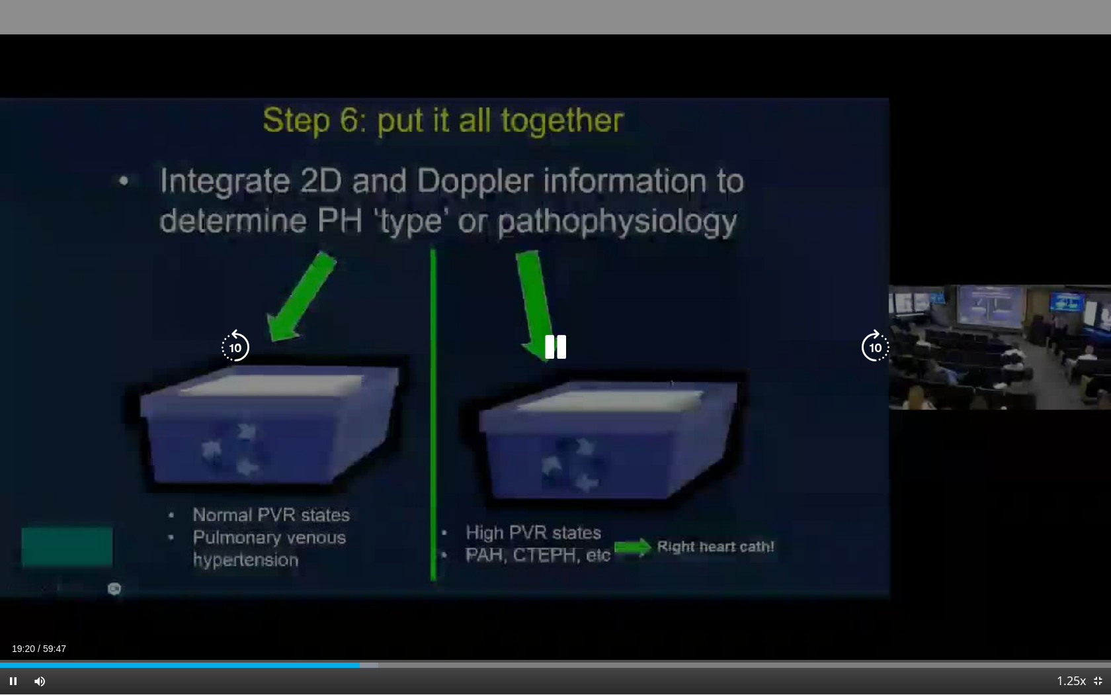
click at [236, 353] on icon "Video Player" at bounding box center [235, 347] width 37 height 37
click at [239, 350] on icon "Video Player" at bounding box center [235, 347] width 37 height 37
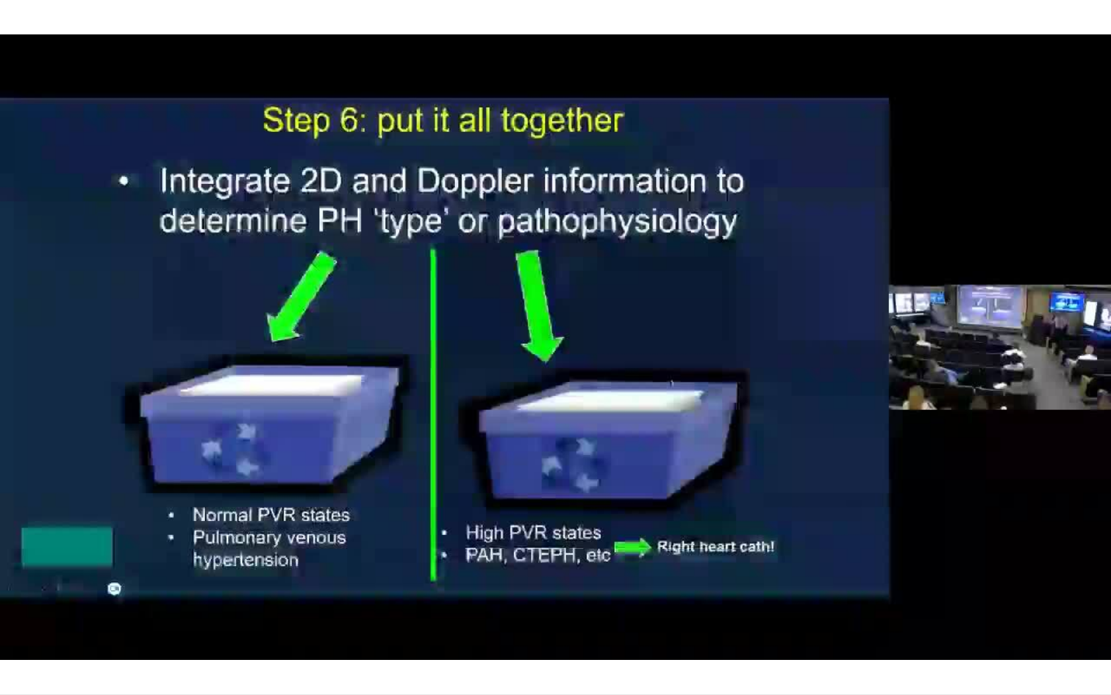
click at [15, 625] on video-js "**********" at bounding box center [555, 347] width 1111 height 695
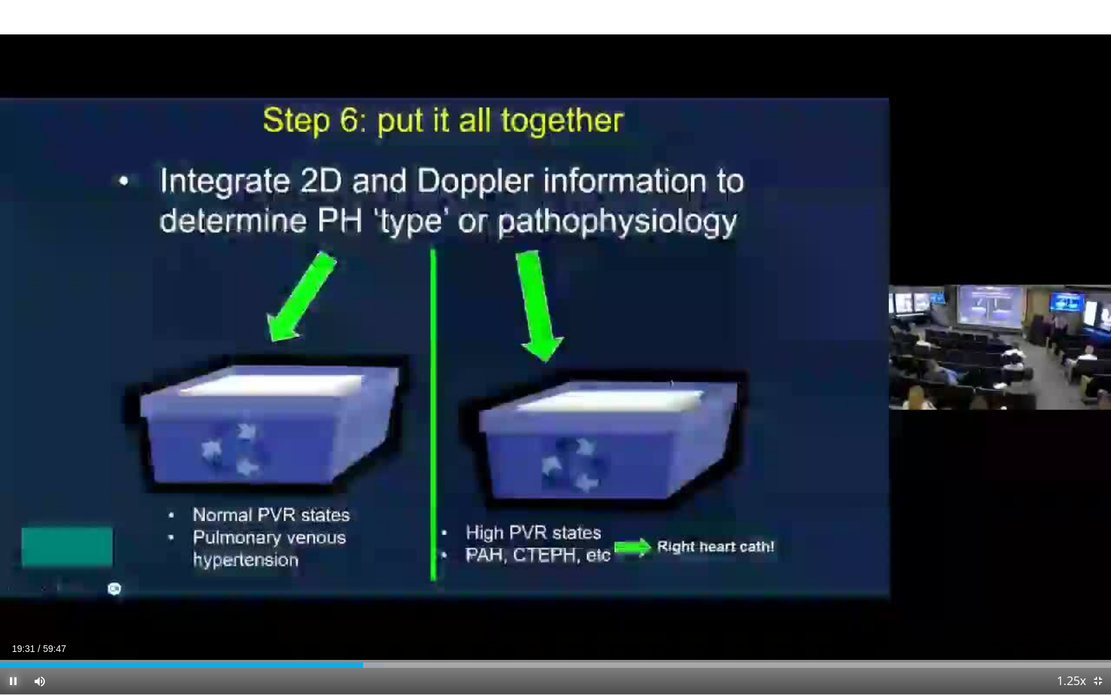
click at [11, 625] on span "Video Player" at bounding box center [13, 681] width 26 height 26
click at [15, 625] on span "Video Player" at bounding box center [13, 681] width 26 height 26
click at [13, 625] on span "Video Player" at bounding box center [13, 681] width 26 height 26
click at [17, 625] on span "Video Player" at bounding box center [13, 681] width 26 height 26
click at [9, 625] on span "Video Player" at bounding box center [13, 681] width 26 height 26
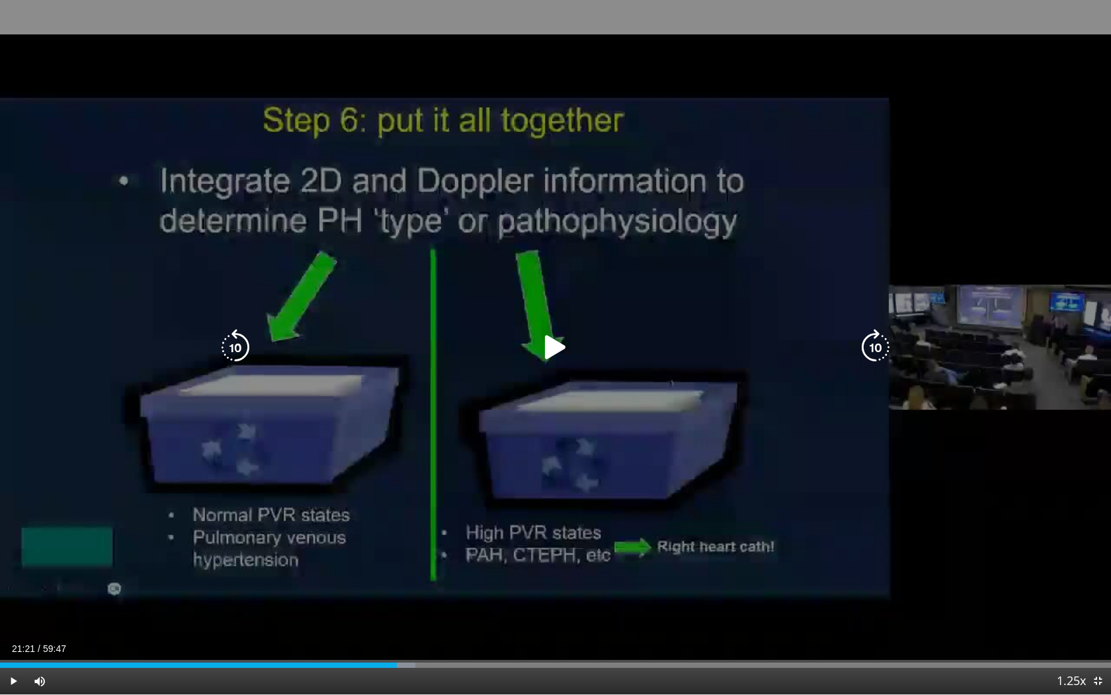
click at [551, 343] on icon "Video Player" at bounding box center [555, 347] width 37 height 37
click at [566, 349] on icon "Video Player" at bounding box center [555, 347] width 37 height 37
click at [234, 345] on icon "Video Player" at bounding box center [235, 347] width 37 height 37
click at [549, 347] on icon "Video Player" at bounding box center [555, 347] width 37 height 37
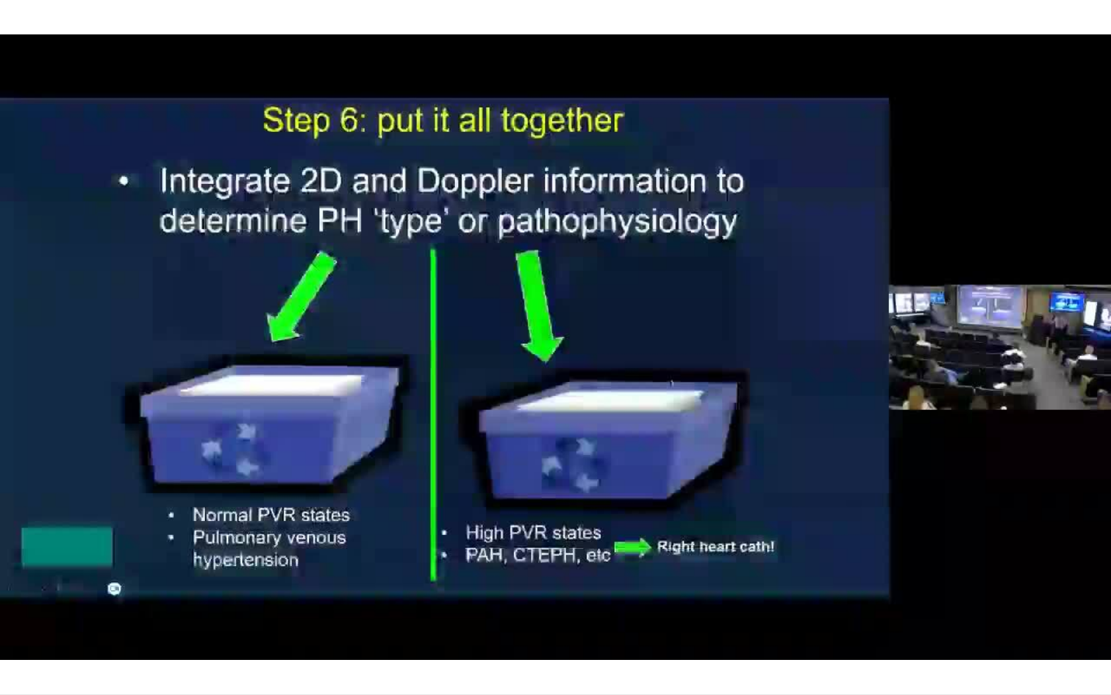
click at [13, 625] on video-js "**********" at bounding box center [555, 347] width 1111 height 695
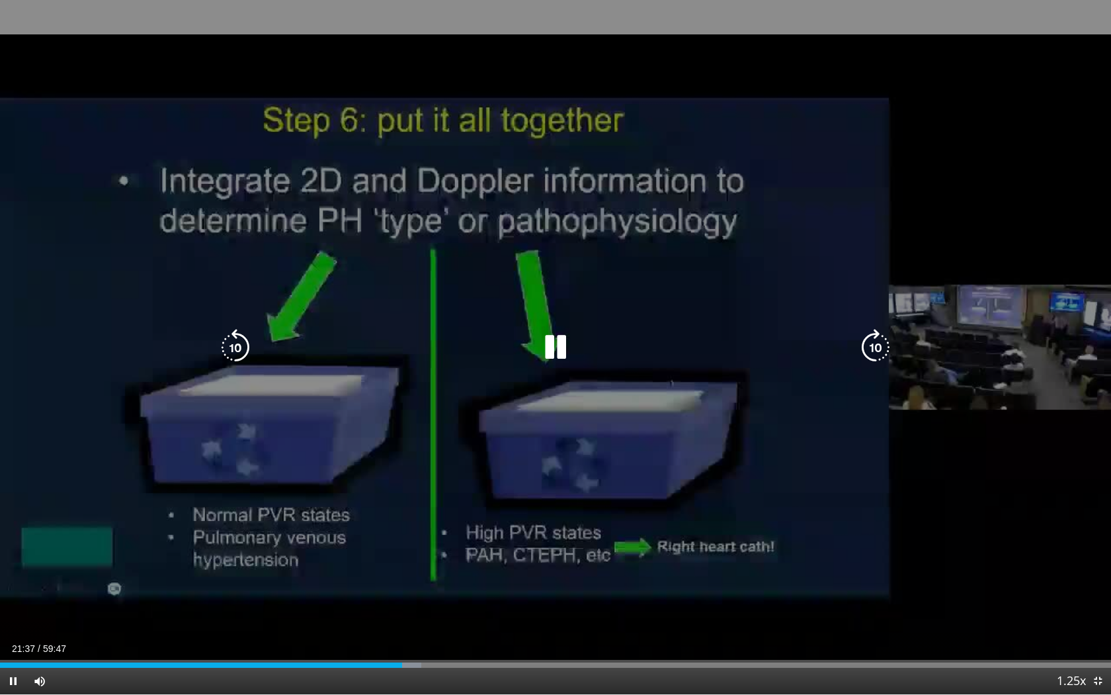
click at [238, 343] on icon "Video Player" at bounding box center [235, 347] width 37 height 37
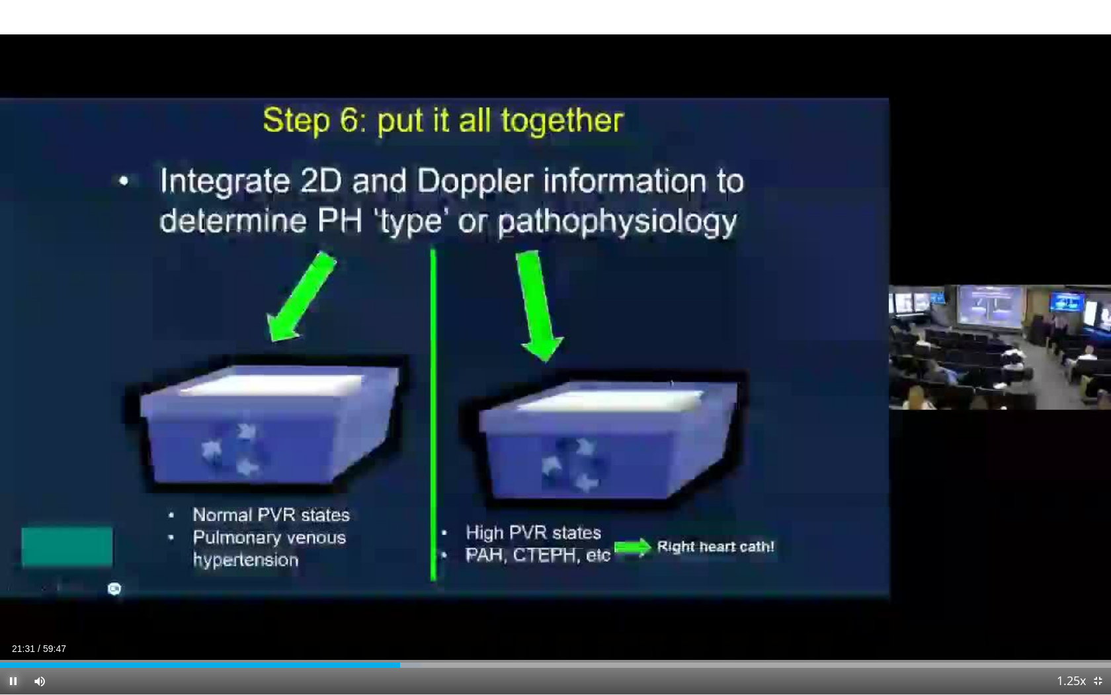
click at [9, 625] on span "Video Player" at bounding box center [13, 681] width 26 height 26
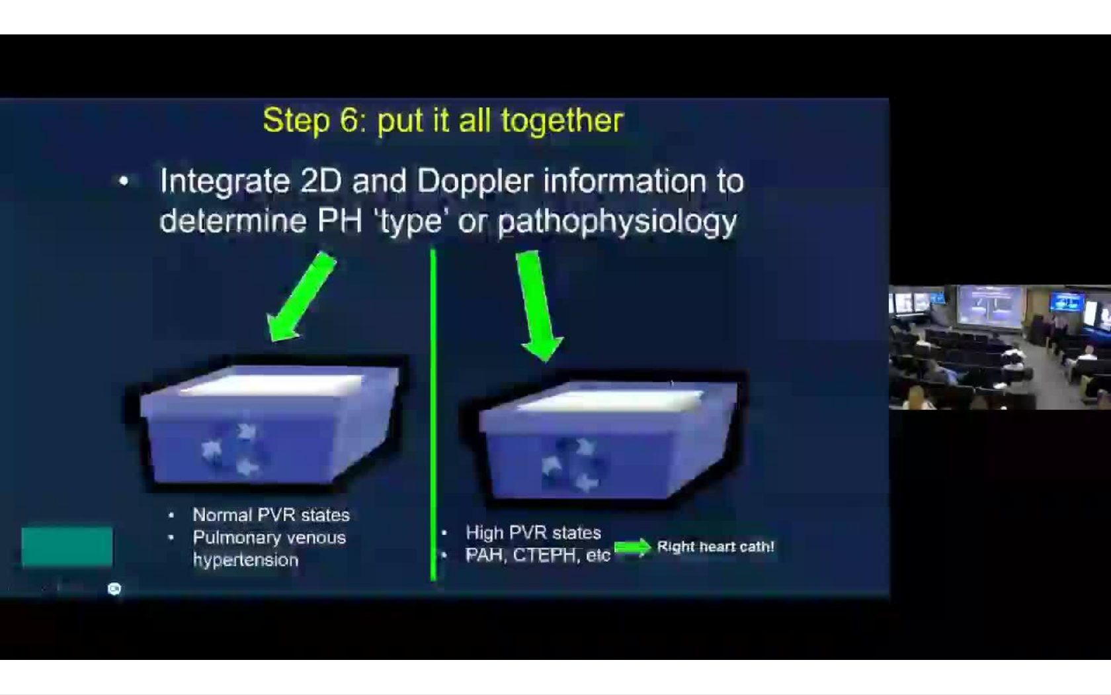
click at [9, 625] on div "10 seconds Tap to unmute" at bounding box center [555, 347] width 1111 height 694
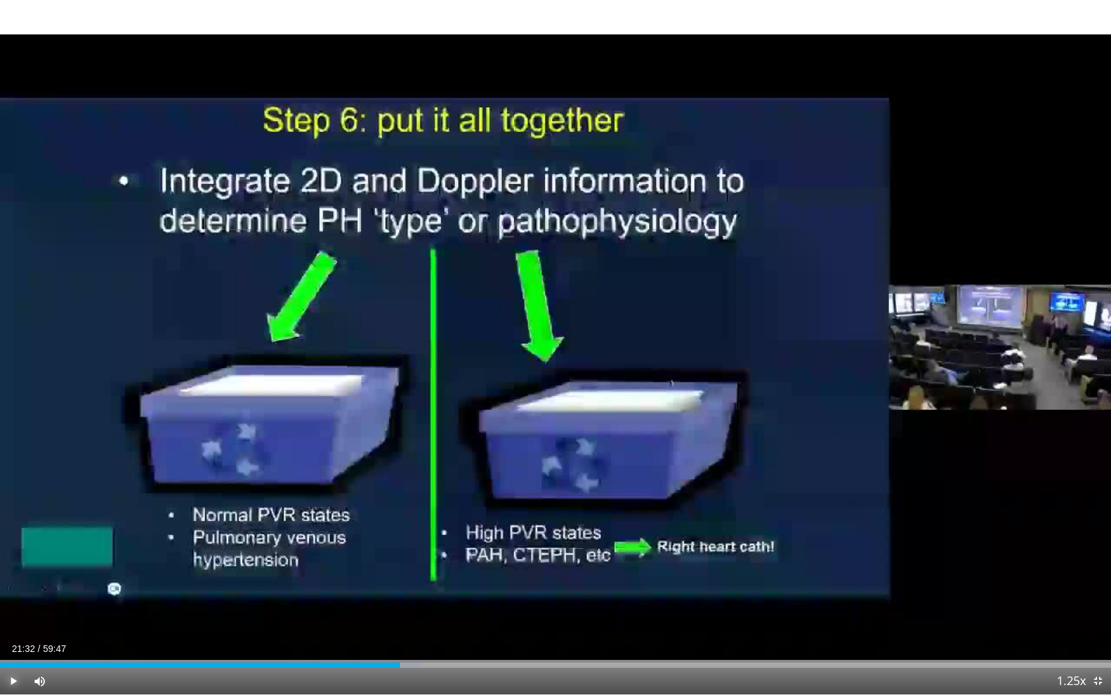
click at [15, 625] on span "Video Player" at bounding box center [13, 681] width 26 height 26
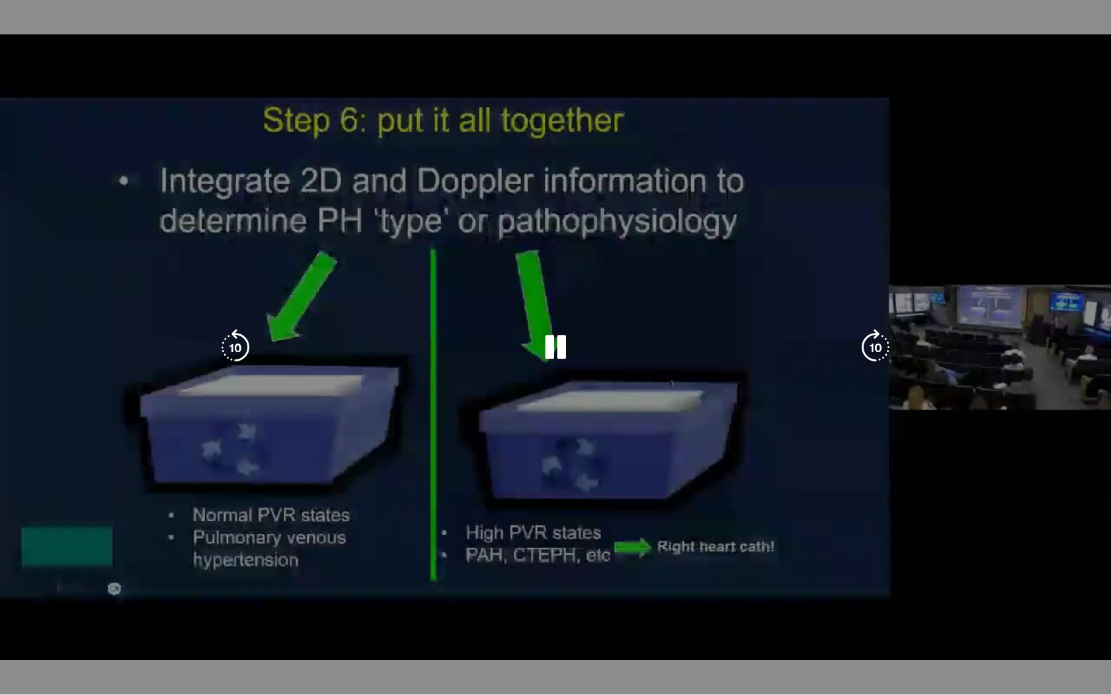
click at [12, 625] on video-js "**********" at bounding box center [555, 347] width 1111 height 695
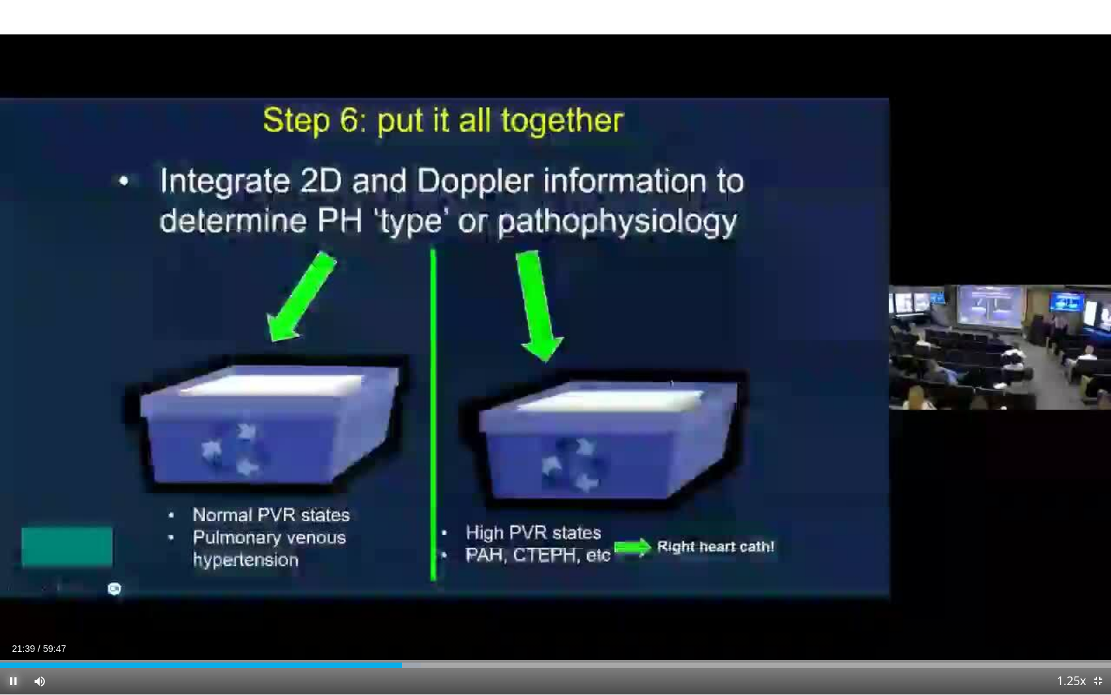
click at [13, 625] on span "Video Player" at bounding box center [13, 681] width 26 height 26
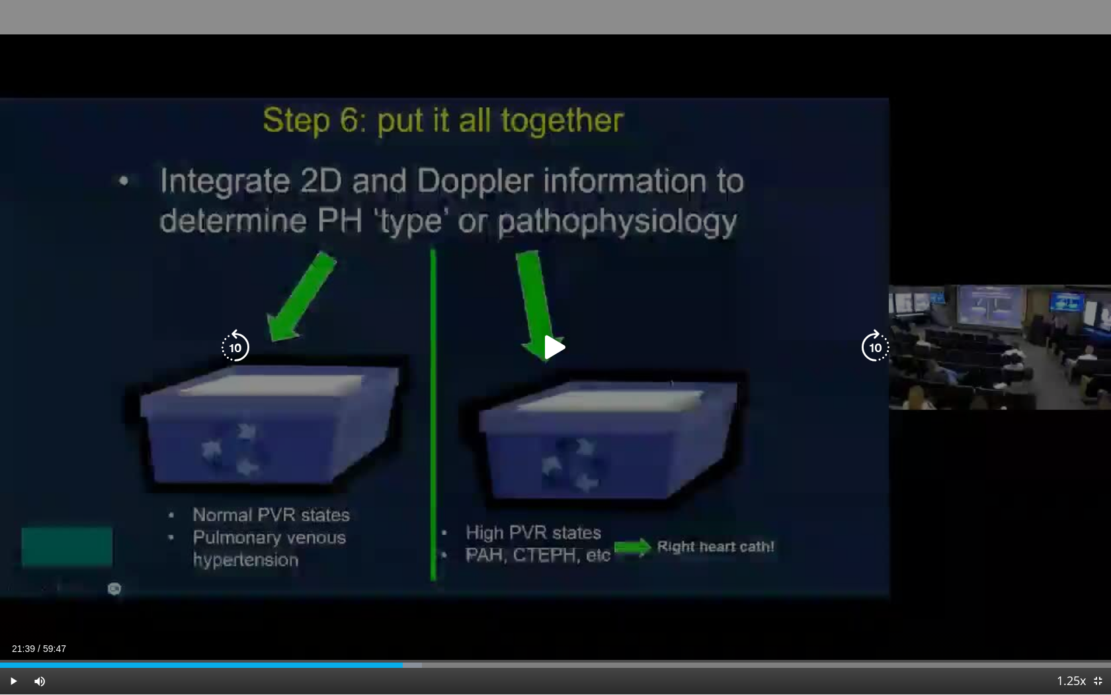
click at [555, 344] on icon "Video Player" at bounding box center [555, 347] width 37 height 37
click at [559, 351] on icon "Video Player" at bounding box center [555, 347] width 37 height 37
click at [556, 349] on icon "Video Player" at bounding box center [555, 347] width 37 height 37
click at [561, 347] on icon "Video Player" at bounding box center [555, 347] width 37 height 37
click at [558, 346] on icon "Video Player" at bounding box center [555, 347] width 37 height 37
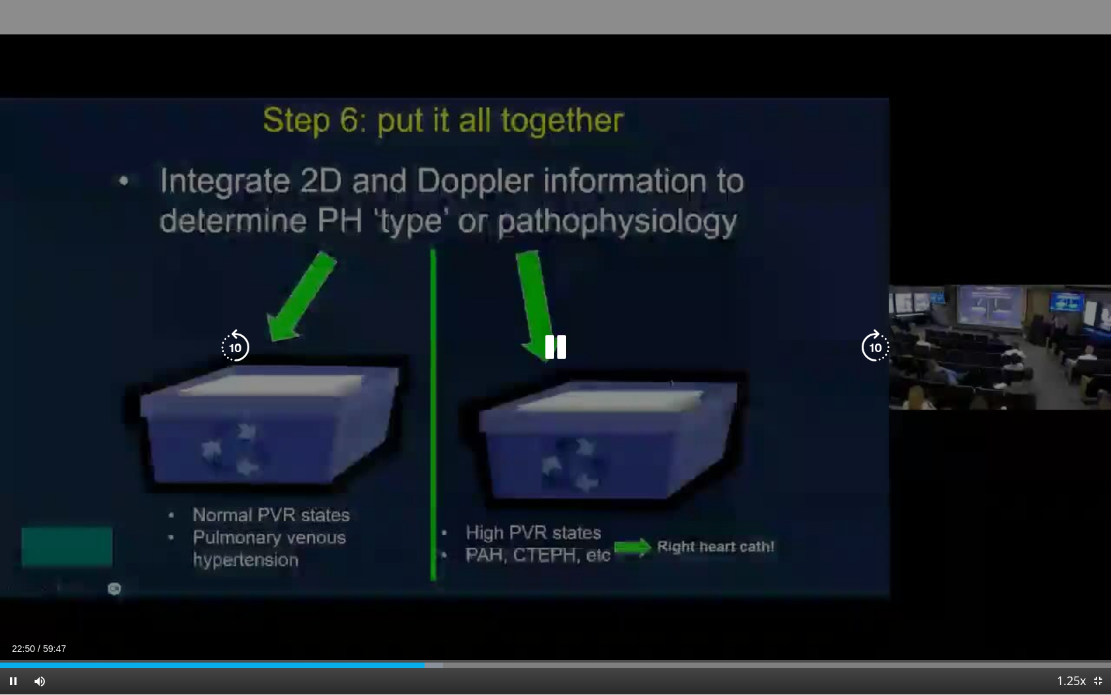
click at [890, 500] on div "10 seconds Tap to unmute" at bounding box center [555, 347] width 1111 height 694
click at [553, 343] on icon "Video Player" at bounding box center [555, 347] width 37 height 37
click at [561, 352] on icon "Video Player" at bounding box center [555, 347] width 37 height 37
click at [552, 345] on icon "Video Player" at bounding box center [555, 347] width 37 height 37
click at [558, 347] on icon "Video Player" at bounding box center [555, 347] width 37 height 37
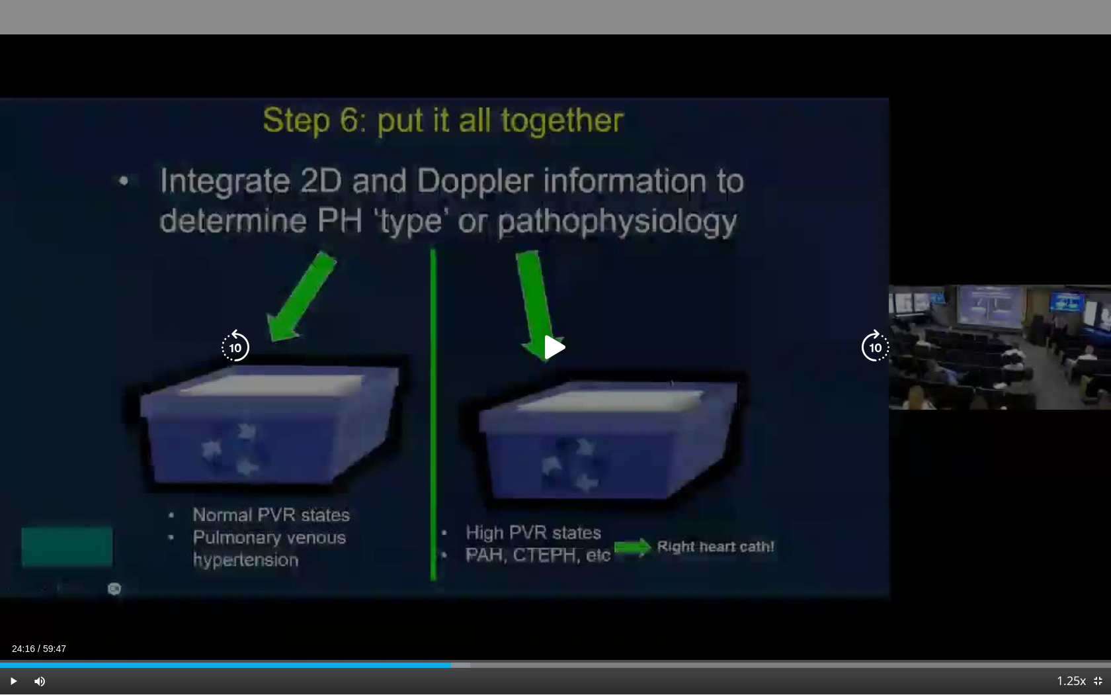
click at [239, 345] on icon "Video Player" at bounding box center [235, 347] width 37 height 37
click at [552, 343] on icon "Video Player" at bounding box center [555, 347] width 37 height 37
click at [556, 343] on icon "Video Player" at bounding box center [555, 347] width 37 height 37
click at [239, 351] on icon "Video Player" at bounding box center [235, 347] width 37 height 37
click at [553, 341] on icon "Video Player" at bounding box center [555, 347] width 37 height 37
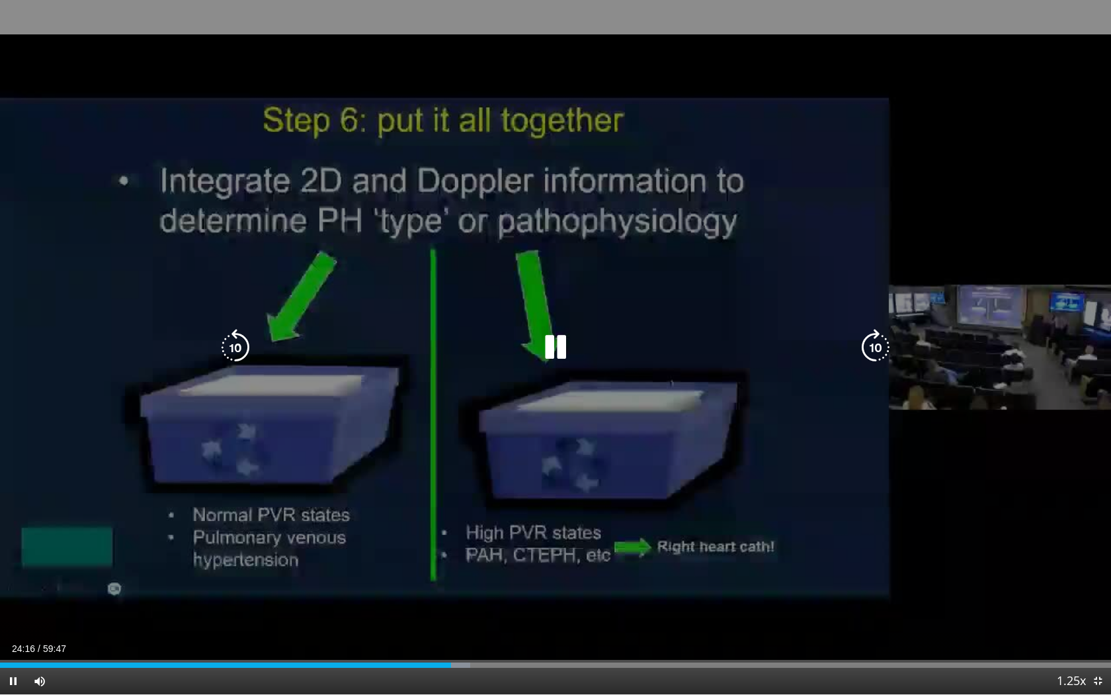
click at [554, 349] on icon "Video Player" at bounding box center [555, 347] width 37 height 37
click at [550, 349] on icon "Video Player" at bounding box center [555, 347] width 37 height 37
click at [554, 346] on icon "Video Player" at bounding box center [555, 347] width 37 height 37
click at [227, 345] on icon "Video Player" at bounding box center [235, 347] width 37 height 37
click at [556, 346] on icon "Video Player" at bounding box center [555, 347] width 37 height 37
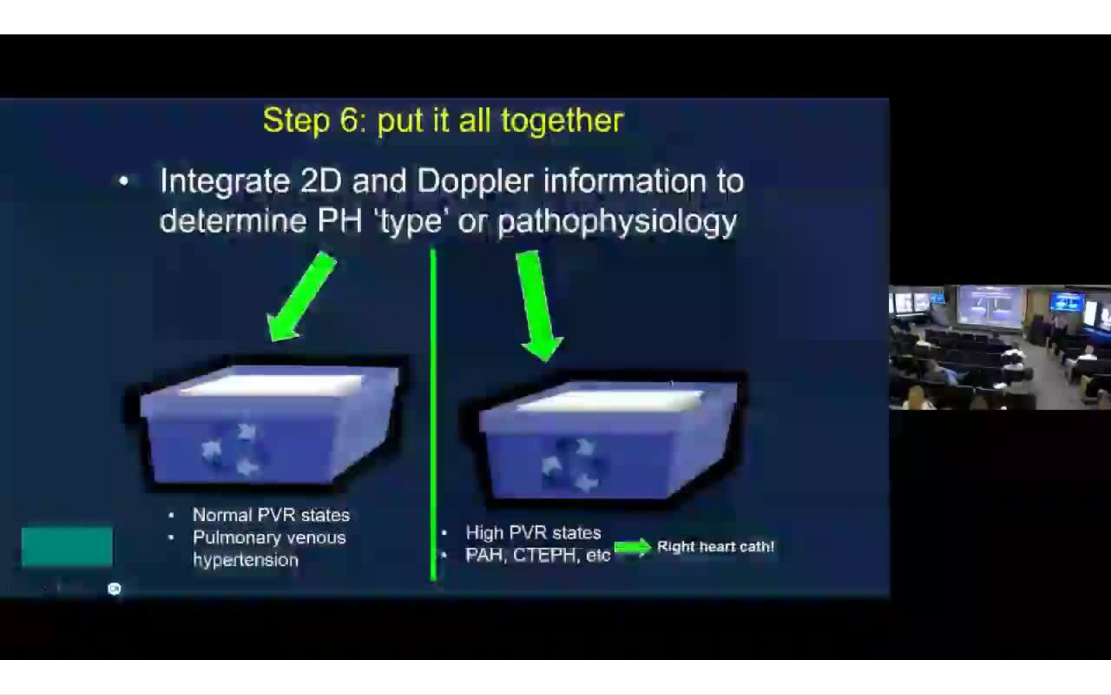
click at [555, 349] on div "10 seconds Tap to unmute" at bounding box center [555, 347] width 1111 height 694
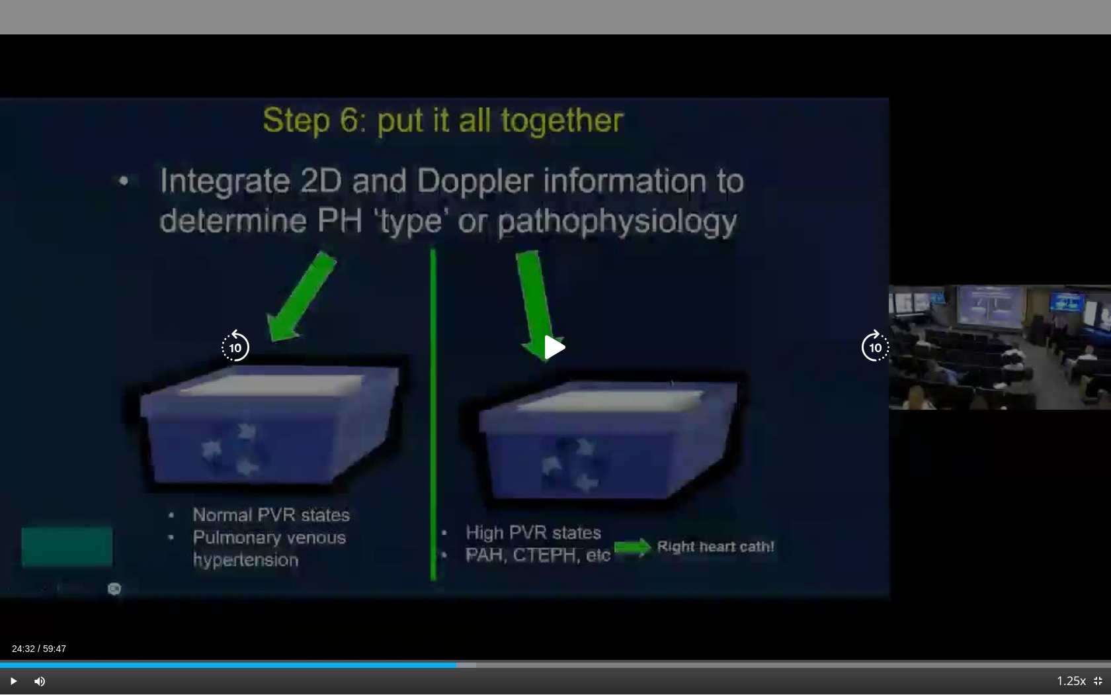
click at [555, 345] on icon "Video Player" at bounding box center [555, 347] width 37 height 37
click at [552, 349] on icon "Video Player" at bounding box center [555, 347] width 37 height 37
click at [550, 343] on icon "Video Player" at bounding box center [555, 347] width 37 height 37
click at [236, 346] on icon "Video Player" at bounding box center [235, 347] width 37 height 37
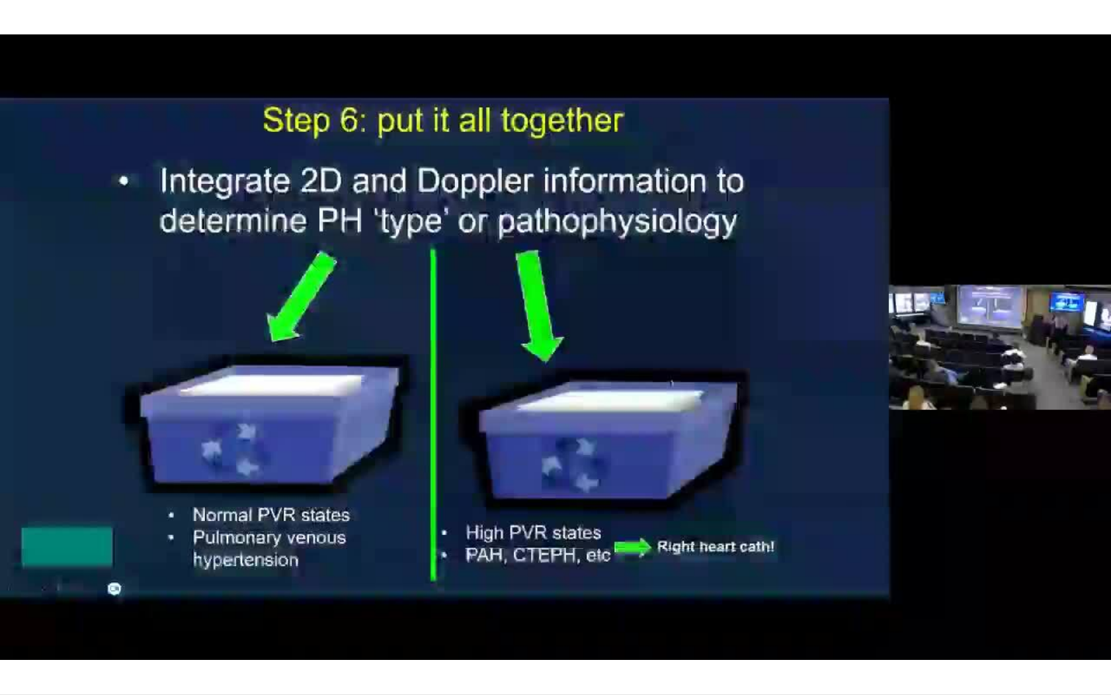
click at [553, 349] on div "10 seconds Tap to unmute" at bounding box center [555, 347] width 1111 height 694
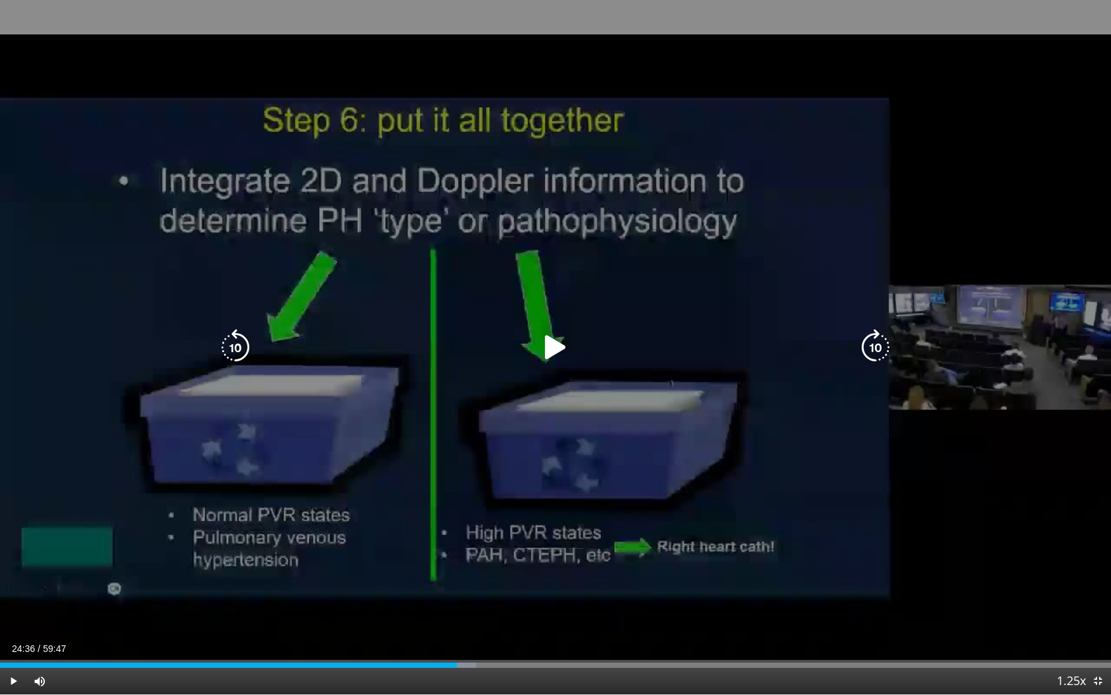
click at [553, 349] on icon "Video Player" at bounding box center [555, 347] width 37 height 37
click at [239, 347] on icon "Video Player" at bounding box center [235, 347] width 37 height 37
click at [560, 347] on icon "Video Player" at bounding box center [555, 347] width 37 height 37
click at [556, 351] on icon "Video Player" at bounding box center [555, 347] width 37 height 37
click at [554, 347] on icon "Video Player" at bounding box center [555, 347] width 37 height 37
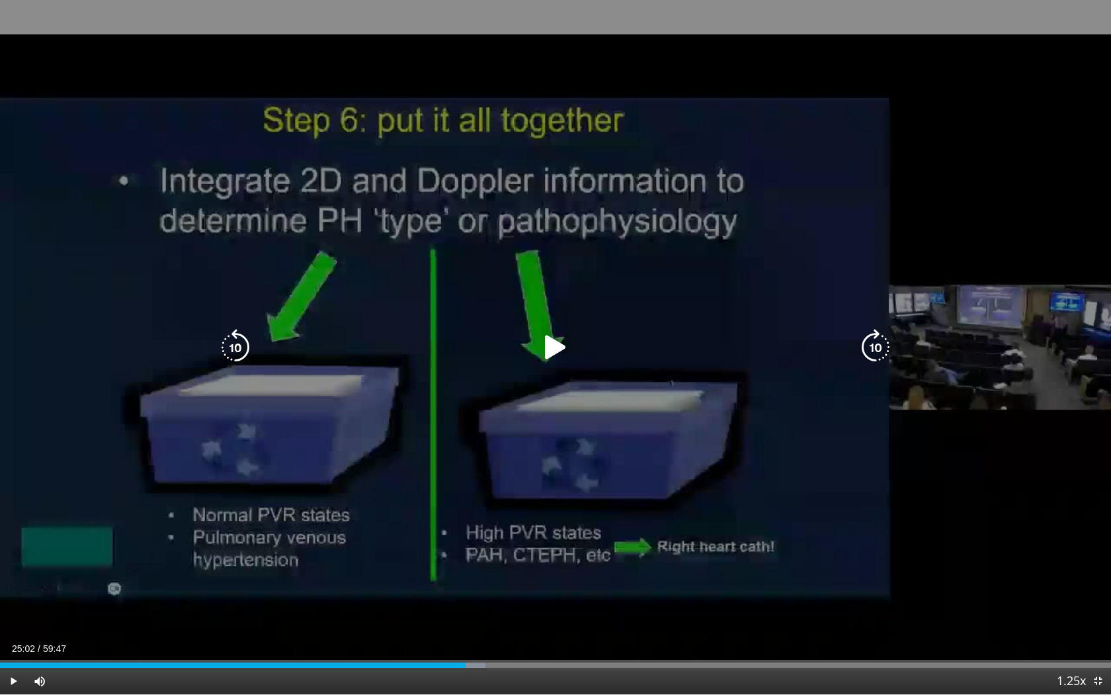
click at [555, 348] on icon "Video Player" at bounding box center [555, 347] width 37 height 37
click at [237, 349] on icon "Video Player" at bounding box center [235, 347] width 37 height 37
click at [566, 347] on icon "Video Player" at bounding box center [555, 347] width 37 height 37
click at [546, 344] on icon "Video Player" at bounding box center [555, 347] width 37 height 37
click at [552, 351] on icon "Video Player" at bounding box center [555, 347] width 37 height 37
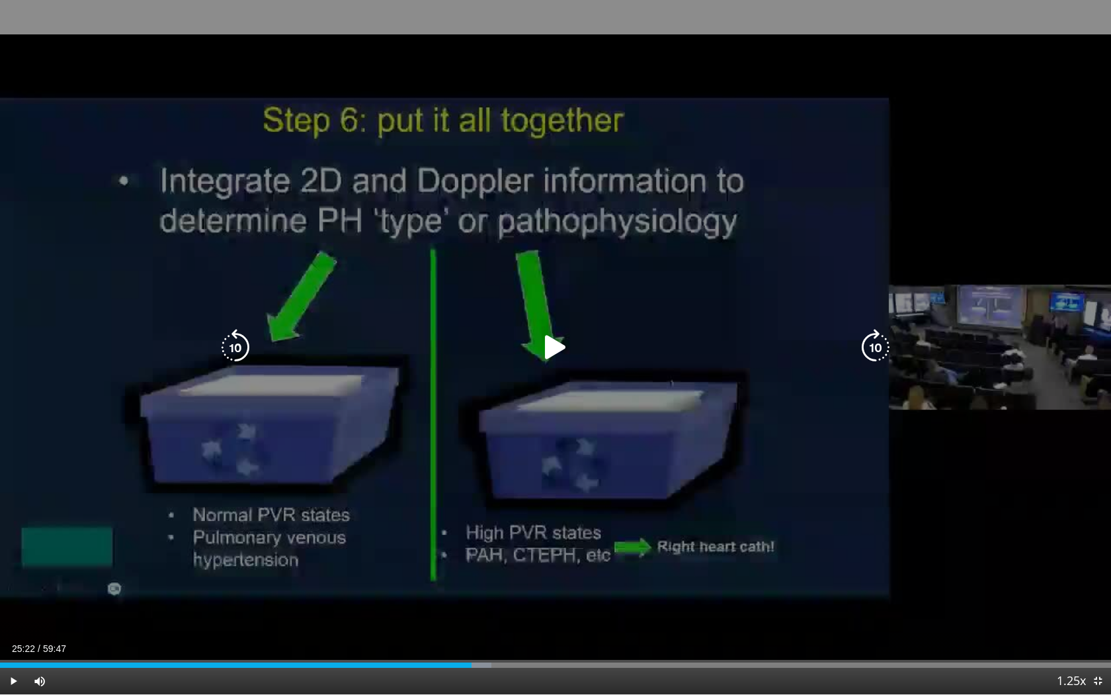
click at [549, 343] on icon "Video Player" at bounding box center [555, 347] width 37 height 37
click at [557, 349] on icon "Video Player" at bounding box center [555, 347] width 37 height 37
drag, startPoint x: 545, startPoint y: 335, endPoint x: 550, endPoint y: 347, distance: 13.0
click at [550, 347] on icon "Video Player" at bounding box center [555, 347] width 37 height 37
click at [556, 341] on icon "Video Player" at bounding box center [555, 347] width 37 height 37
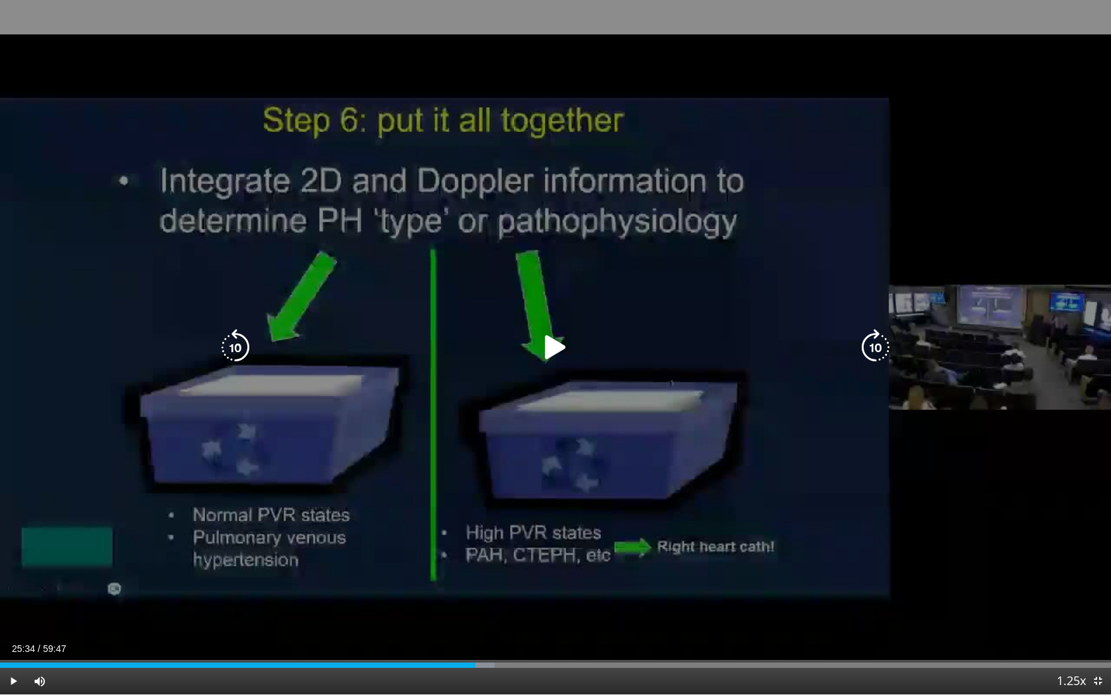
click at [556, 348] on icon "Video Player" at bounding box center [555, 347] width 37 height 37
click at [236, 345] on icon "Video Player" at bounding box center [235, 347] width 37 height 37
click at [556, 349] on icon "Video Player" at bounding box center [555, 347] width 37 height 37
click at [237, 347] on icon "Video Player" at bounding box center [235, 347] width 37 height 37
click at [544, 345] on icon "Video Player" at bounding box center [555, 347] width 37 height 37
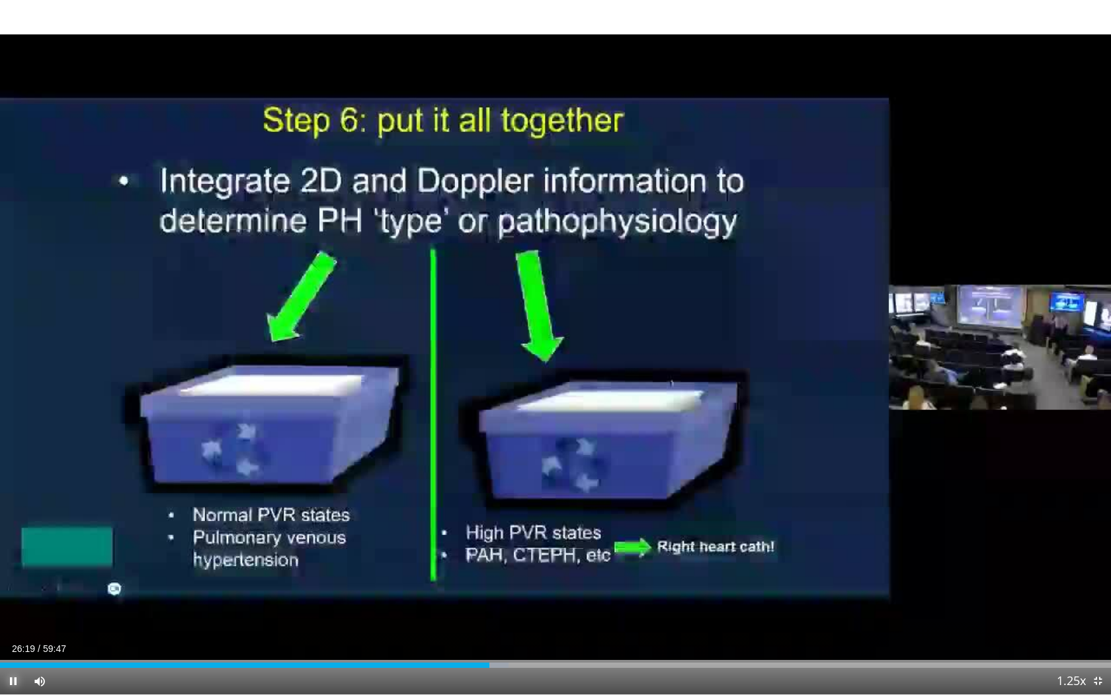
click at [12, 625] on span "Video Player" at bounding box center [13, 681] width 26 height 26
click at [11, 625] on span "Video Player" at bounding box center [13, 681] width 26 height 26
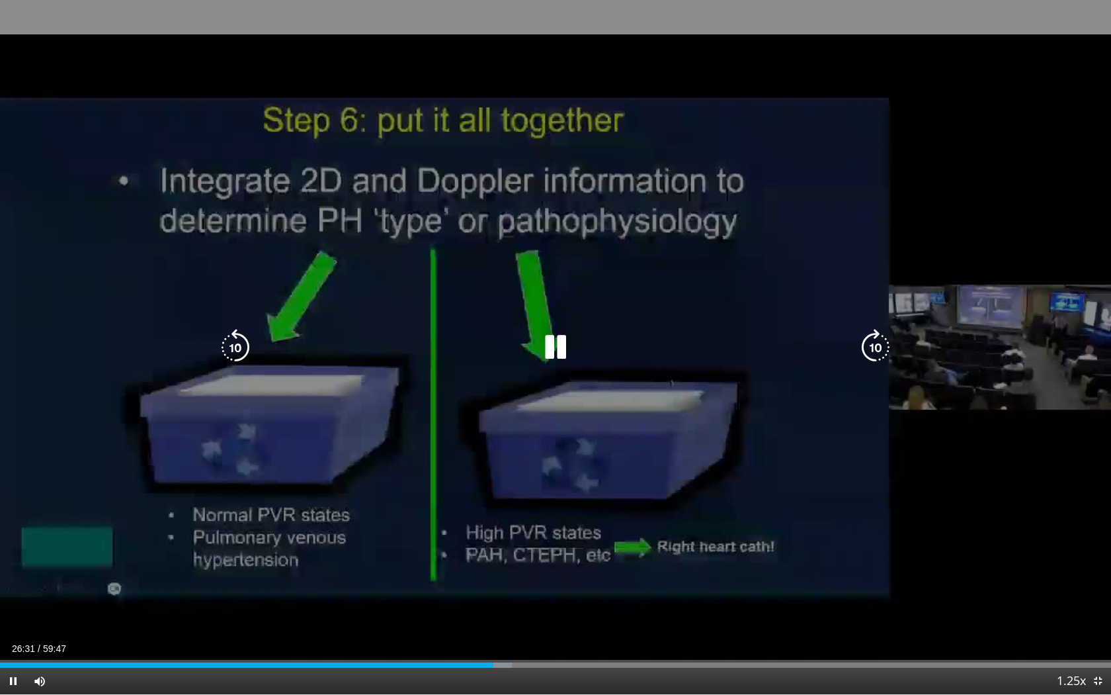
click at [241, 354] on icon "Video Player" at bounding box center [235, 347] width 37 height 37
click at [234, 349] on icon "Video Player" at bounding box center [235, 347] width 37 height 37
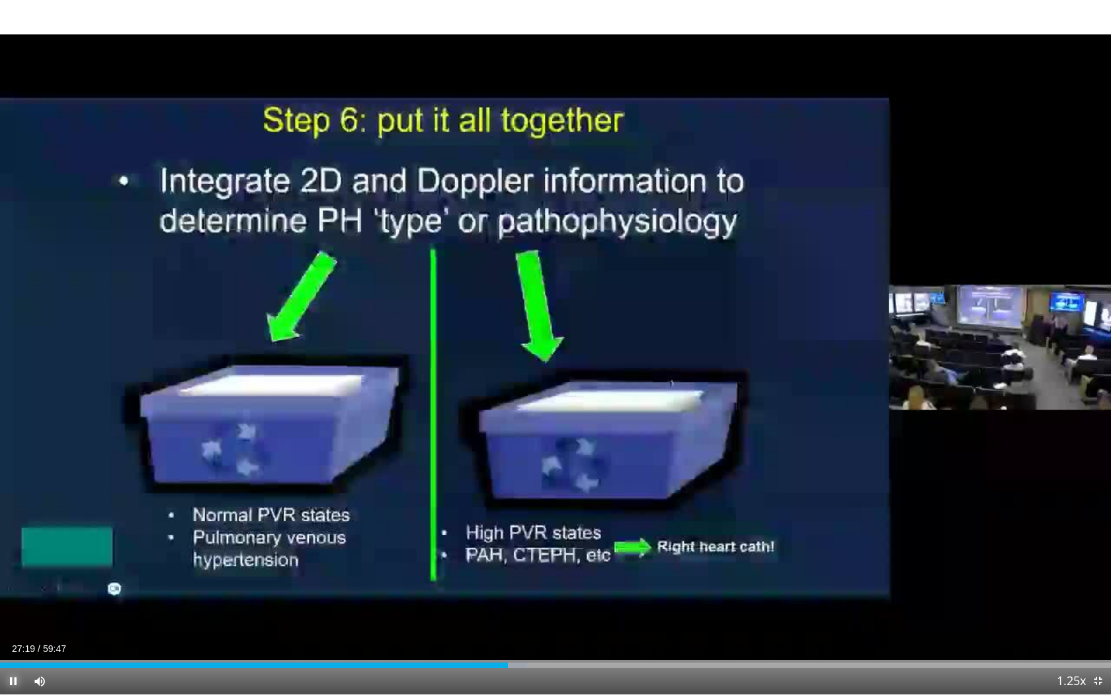
click at [10, 625] on span "Video Player" at bounding box center [13, 681] width 26 height 26
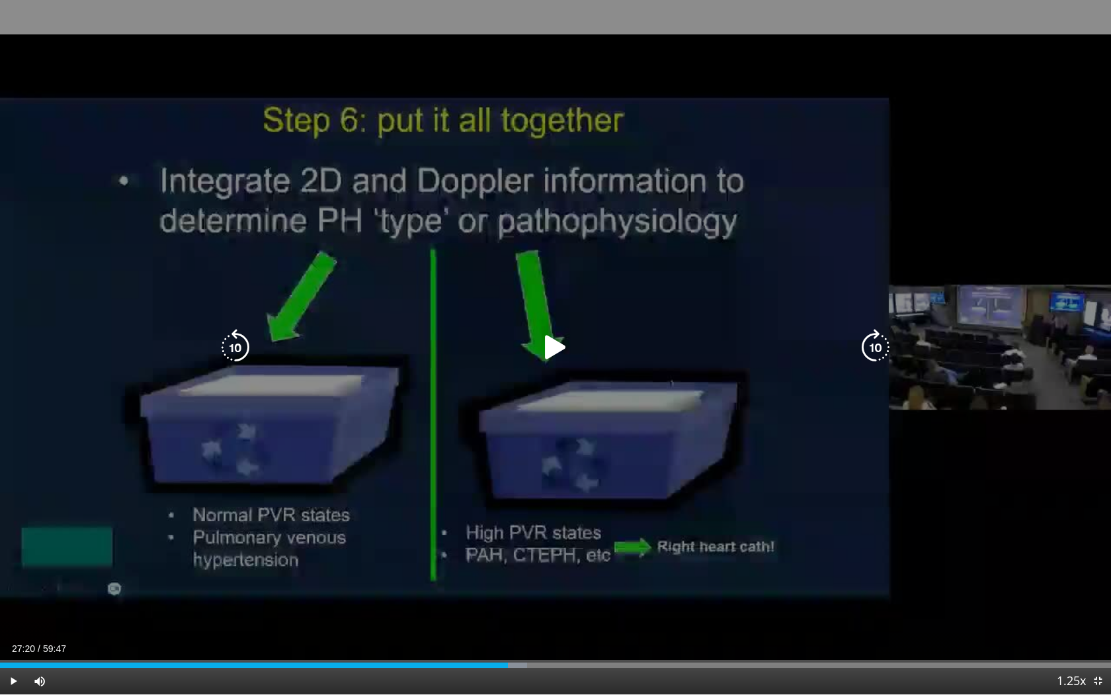
click at [556, 356] on icon "Video Player" at bounding box center [555, 347] width 37 height 37
click at [239, 348] on icon "Video Player" at bounding box center [235, 347] width 37 height 37
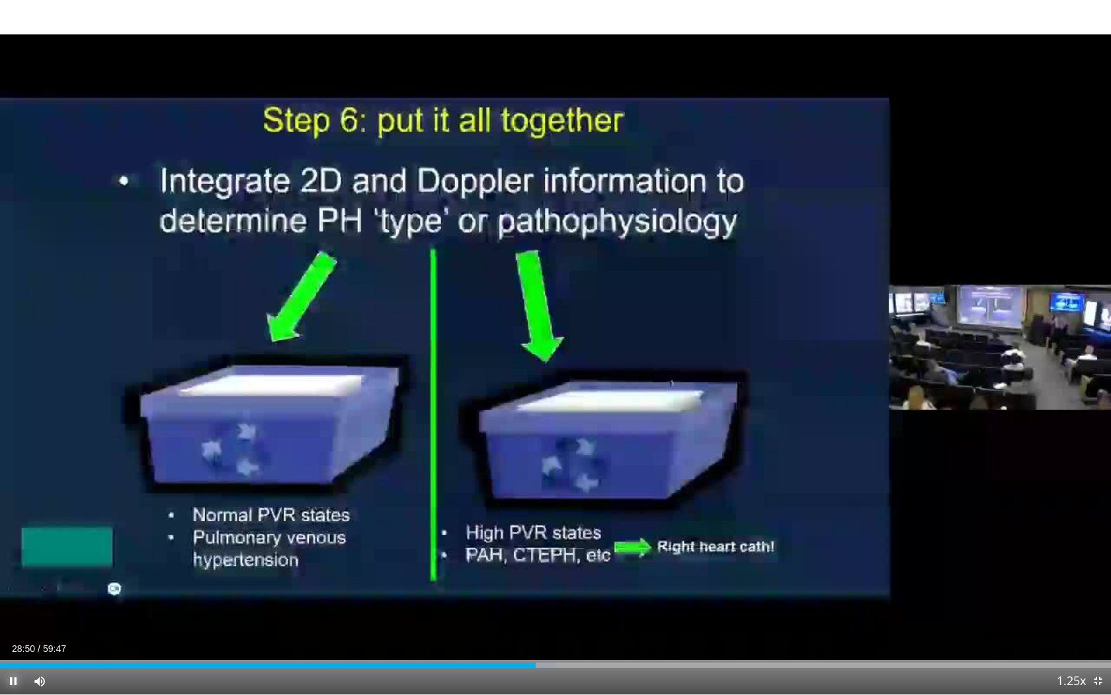
click at [11, 625] on span "Video Player" at bounding box center [13, 681] width 26 height 26
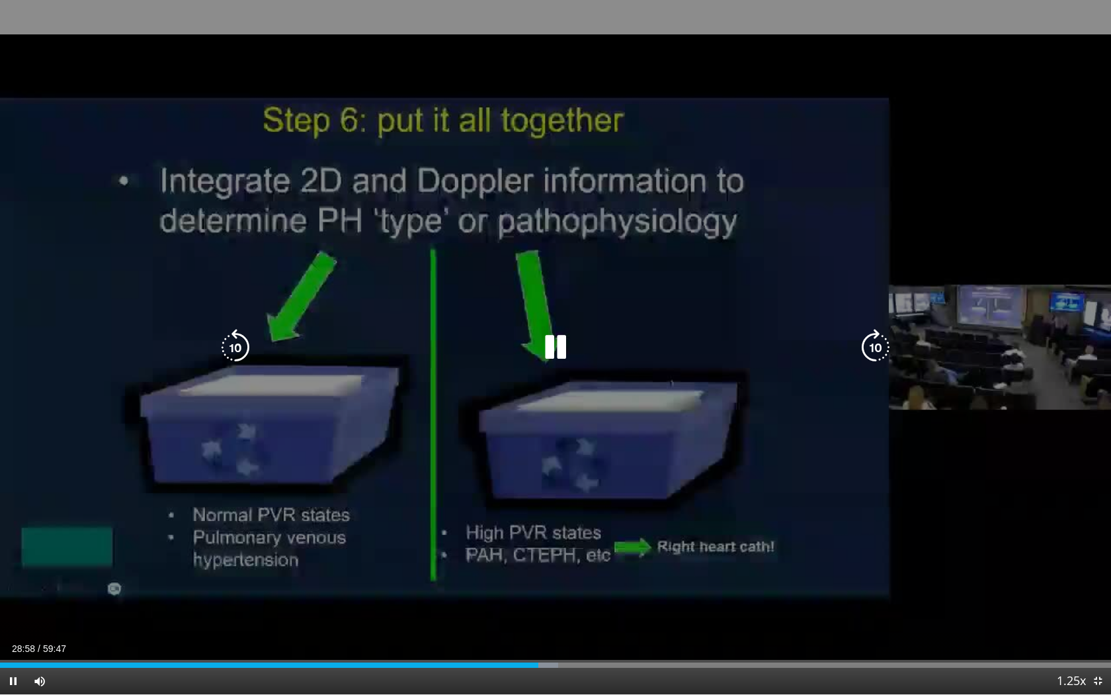
click at [231, 347] on icon "Video Player" at bounding box center [235, 347] width 37 height 37
click at [231, 349] on icon "Video Player" at bounding box center [235, 347] width 37 height 37
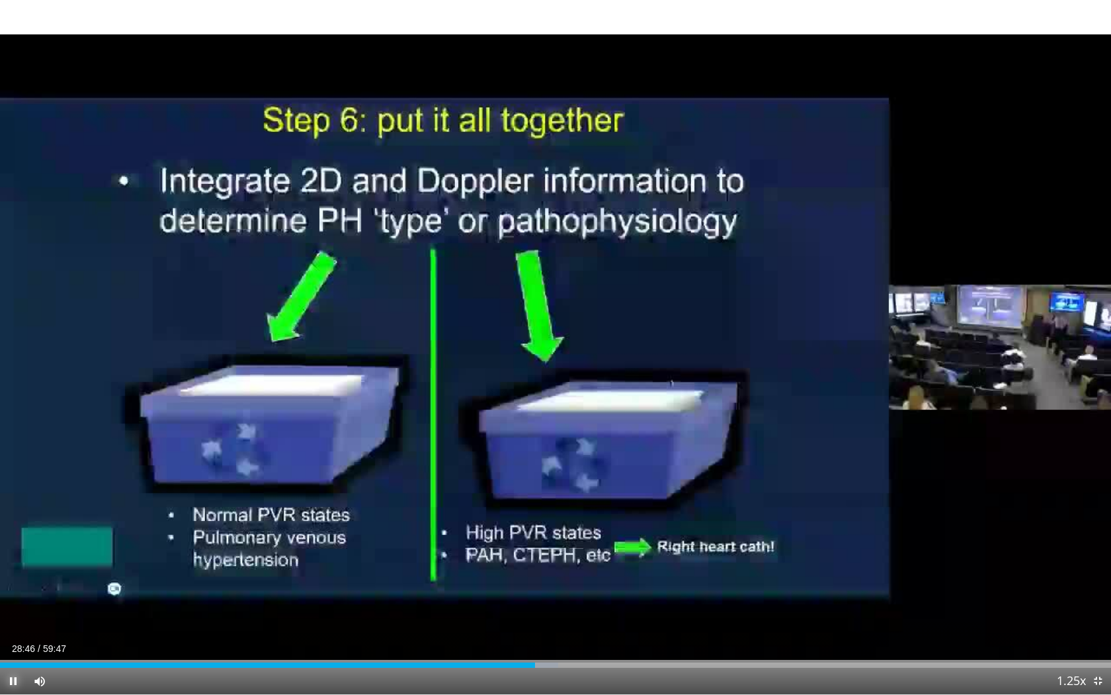
click at [7, 625] on span "Video Player" at bounding box center [13, 681] width 26 height 26
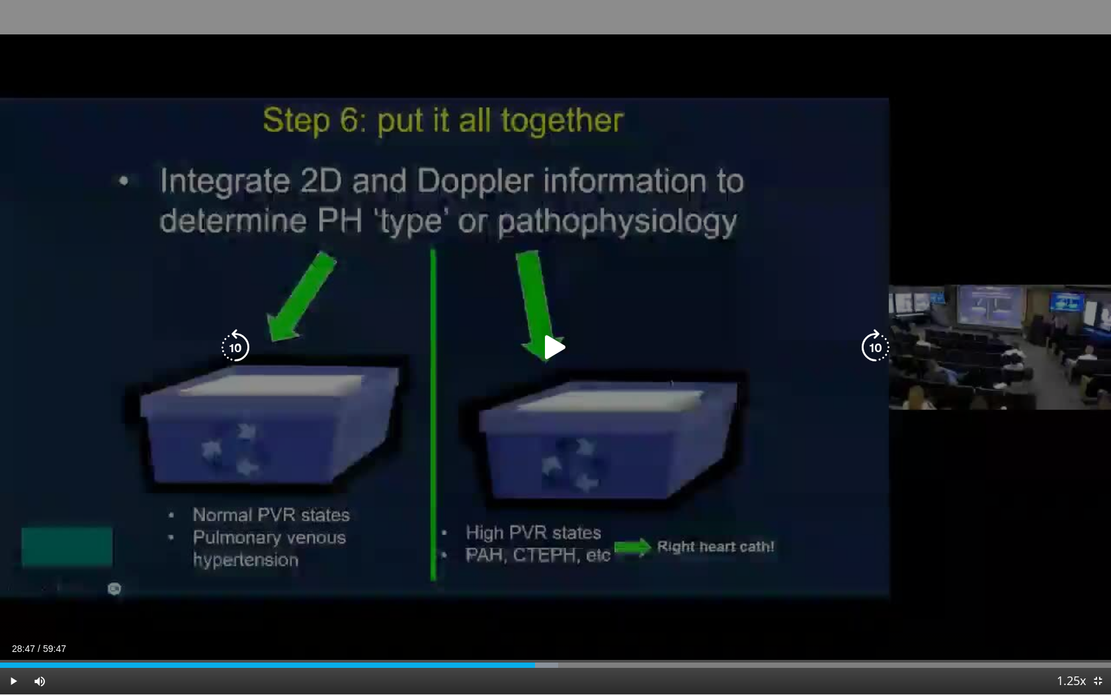
click at [552, 350] on icon "Video Player" at bounding box center [555, 347] width 37 height 37
click at [234, 347] on icon "Video Player" at bounding box center [235, 347] width 37 height 37
click at [234, 333] on icon "Video Player" at bounding box center [235, 347] width 37 height 37
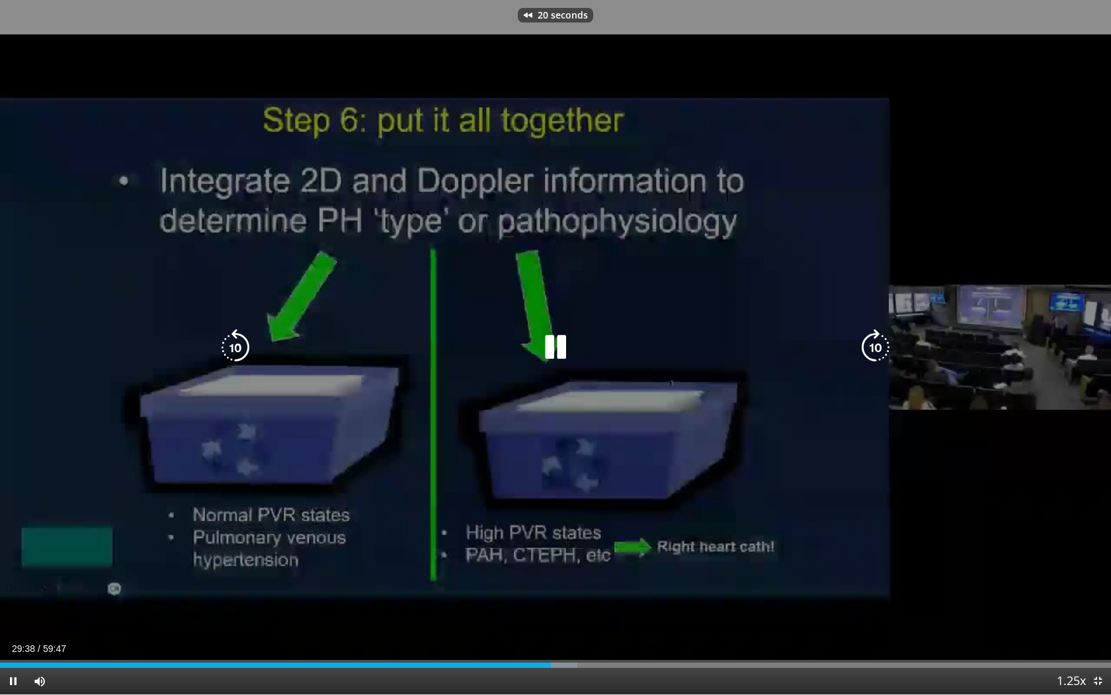
click at [554, 346] on icon "Video Player" at bounding box center [555, 347] width 37 height 37
click at [559, 354] on icon "Video Player" at bounding box center [555, 347] width 37 height 37
click at [556, 349] on icon "Video Player" at bounding box center [555, 347] width 37 height 37
click at [551, 346] on icon "Video Player" at bounding box center [555, 347] width 37 height 37
click at [550, 351] on icon "Video Player" at bounding box center [555, 347] width 37 height 37
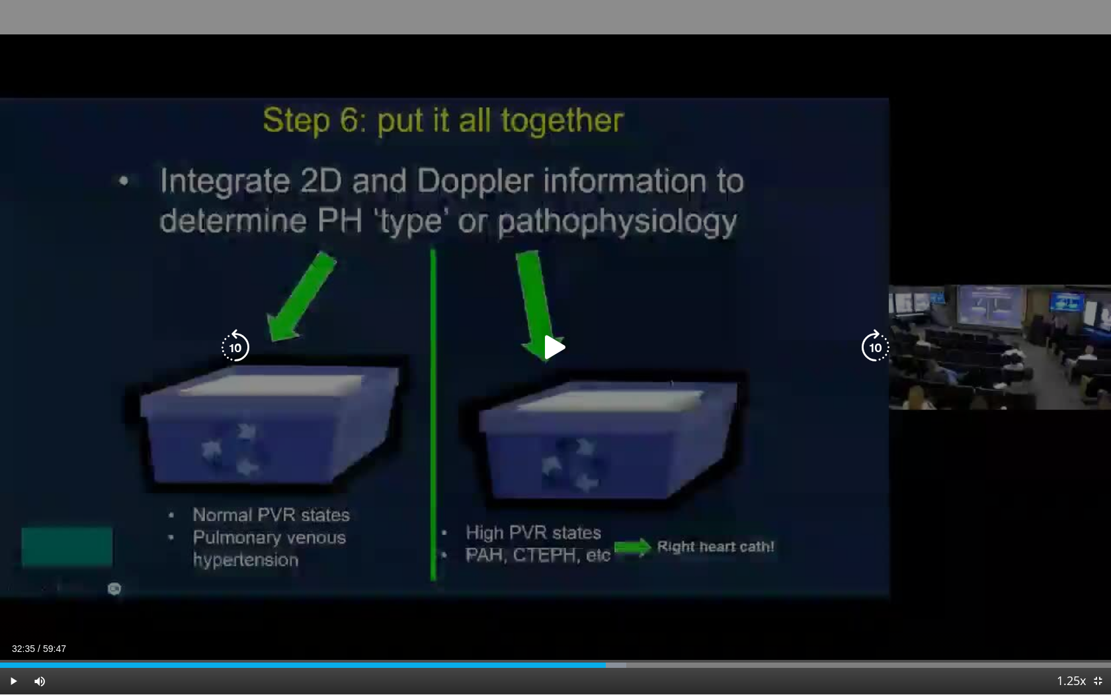
click at [239, 347] on icon "Video Player" at bounding box center [235, 347] width 37 height 37
click at [545, 349] on icon "Video Player" at bounding box center [555, 347] width 37 height 37
click at [558, 349] on icon "Video Player" at bounding box center [555, 347] width 37 height 37
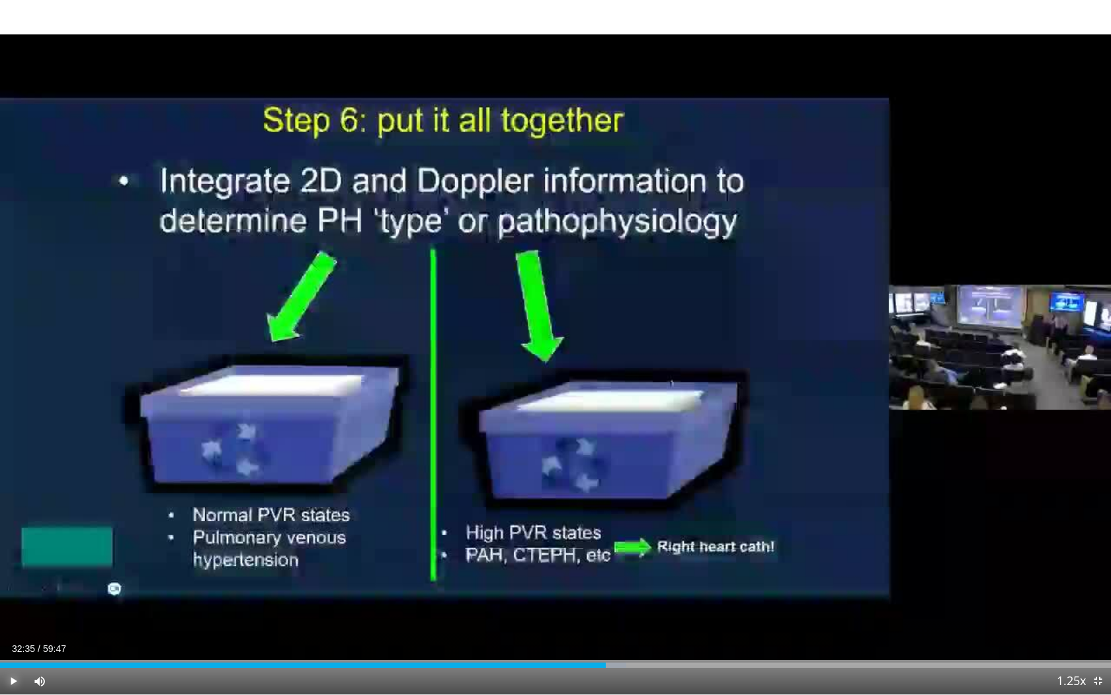
click at [11, 625] on span "Video Player" at bounding box center [13, 681] width 26 height 26
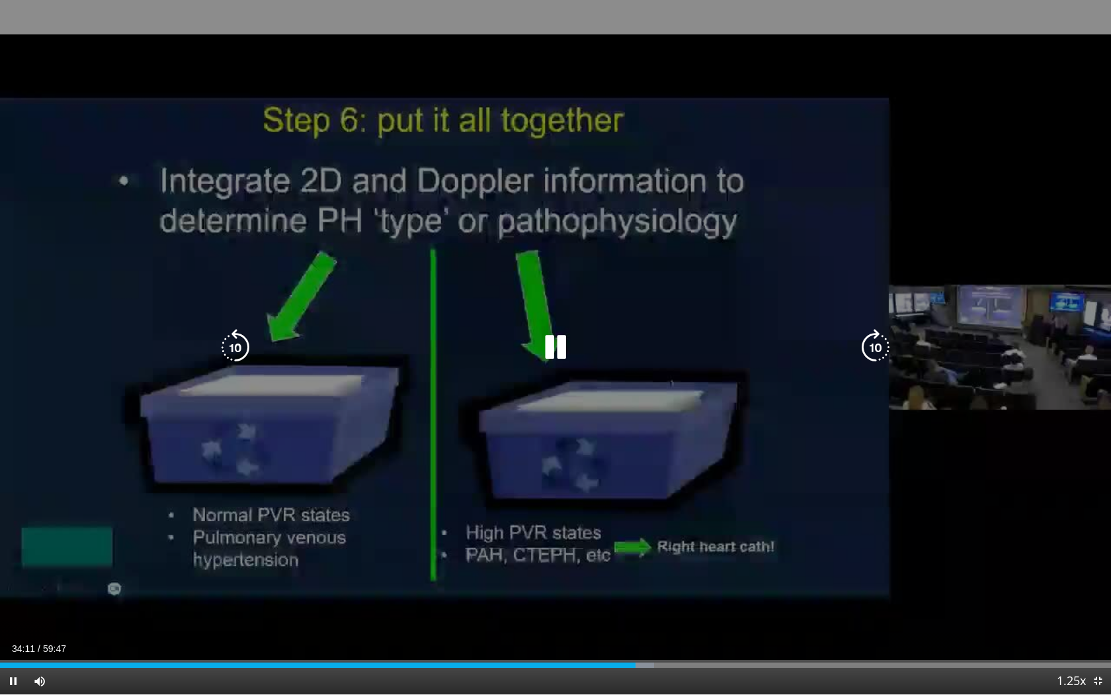
click at [236, 345] on icon "Video Player" at bounding box center [235, 347] width 37 height 37
click at [240, 347] on icon "Video Player" at bounding box center [235, 347] width 37 height 37
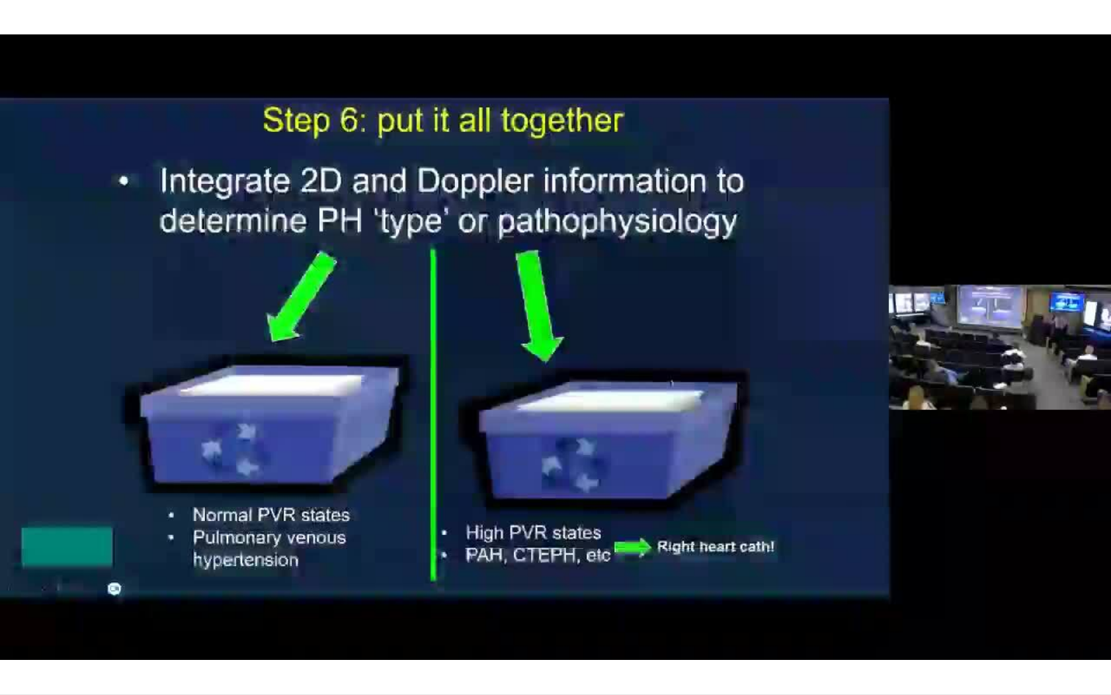
click at [12, 625] on video-js "**********" at bounding box center [555, 347] width 1111 height 695
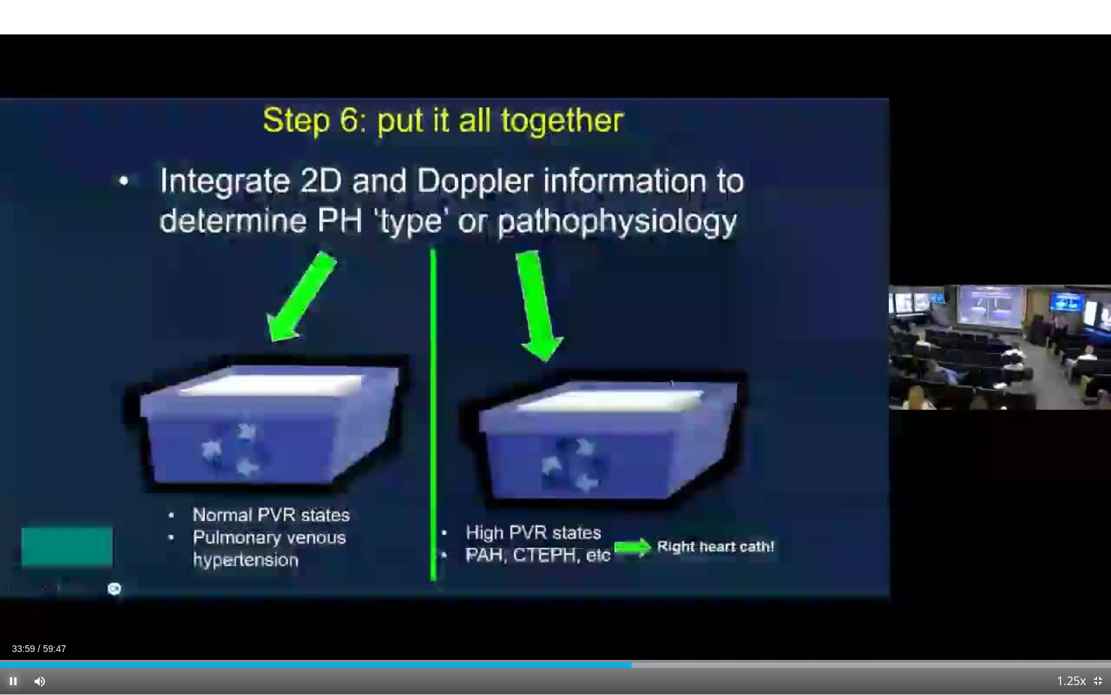
click at [11, 625] on span "Video Player" at bounding box center [13, 681] width 26 height 26
click at [8, 625] on span "Video Player" at bounding box center [13, 681] width 26 height 26
click at [12, 625] on span "Video Player" at bounding box center [13, 681] width 26 height 26
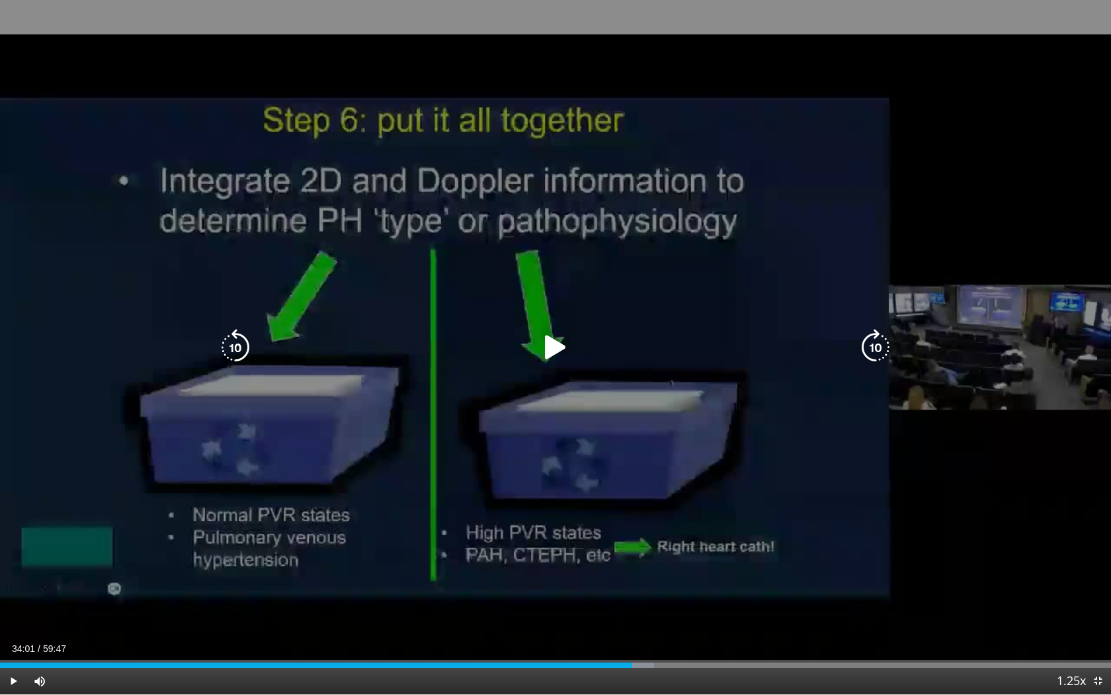
click at [539, 345] on icon "Video Player" at bounding box center [555, 347] width 37 height 37
click at [554, 345] on icon "Video Player" at bounding box center [555, 347] width 37 height 37
click at [558, 347] on icon "Video Player" at bounding box center [555, 347] width 37 height 37
click at [552, 352] on icon "Video Player" at bounding box center [555, 347] width 37 height 37
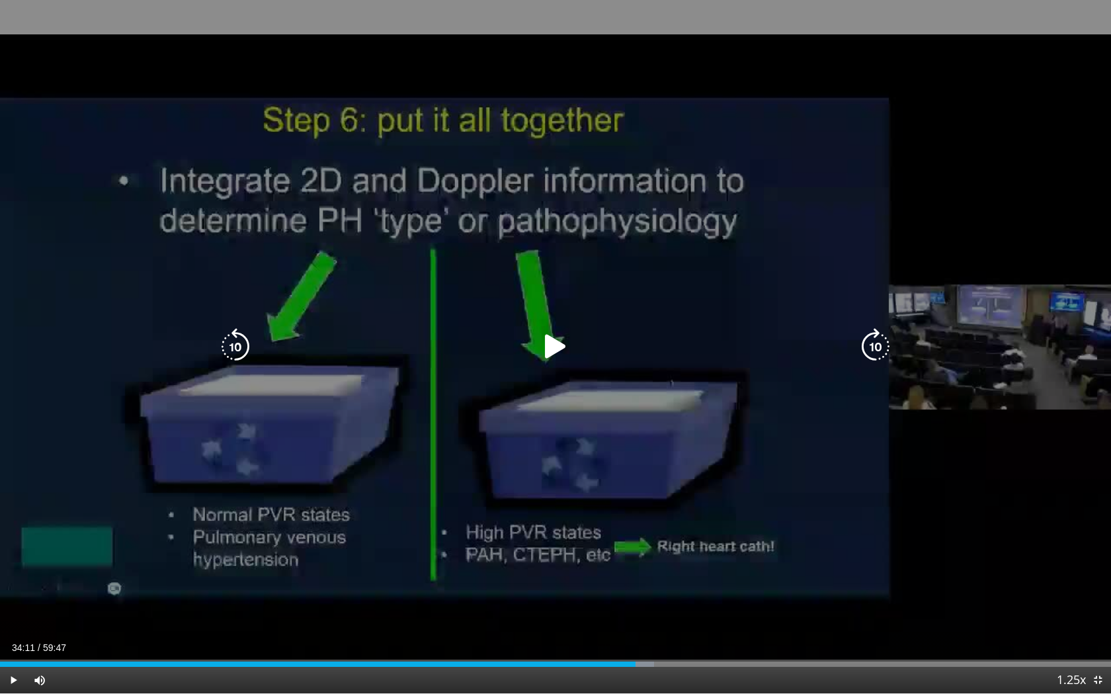
click at [556, 351] on icon "Video Player" at bounding box center [555, 346] width 37 height 37
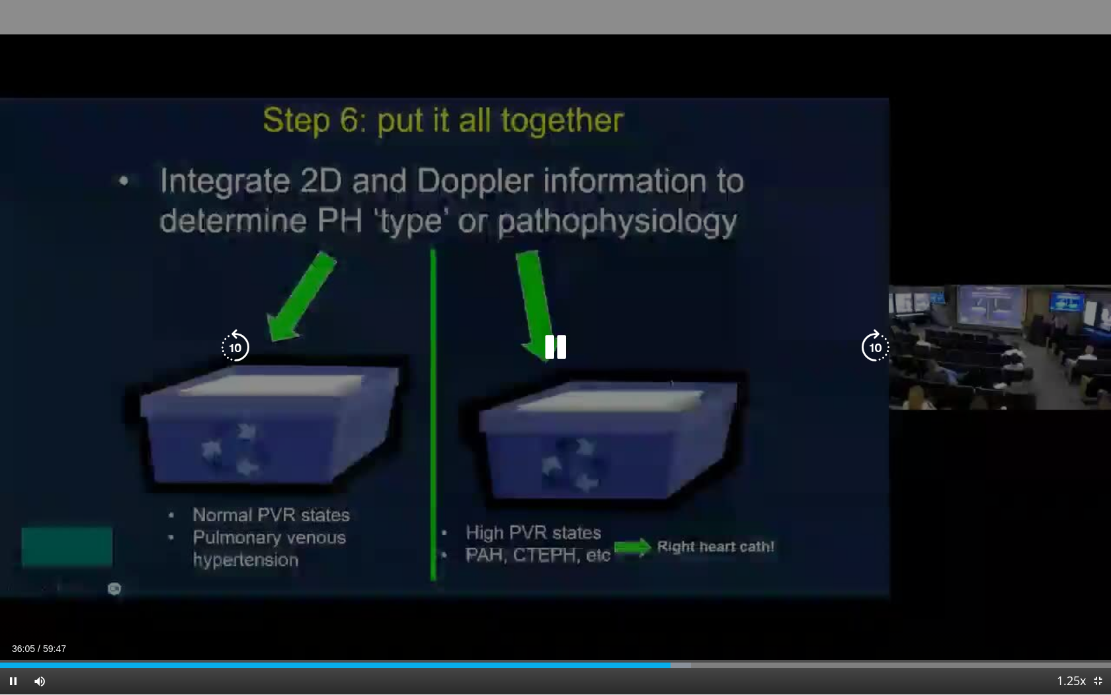
click at [558, 346] on icon "Video Player" at bounding box center [555, 347] width 37 height 37
click at [545, 350] on icon "Video Player" at bounding box center [555, 347] width 37 height 37
click at [244, 347] on icon "Video Player" at bounding box center [235, 347] width 37 height 37
click at [234, 342] on icon "Video Player" at bounding box center [235, 347] width 37 height 37
click at [568, 341] on icon "Video Player" at bounding box center [555, 347] width 37 height 37
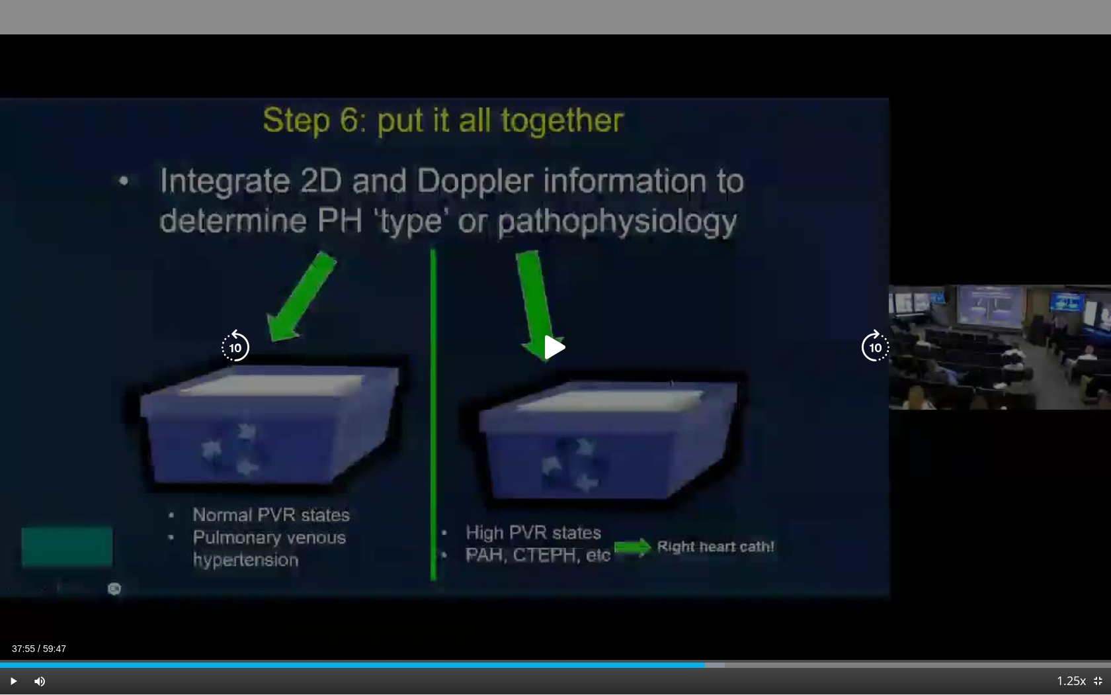
click at [548, 345] on icon "Video Player" at bounding box center [555, 347] width 37 height 37
click at [233, 344] on icon "Video Player" at bounding box center [235, 347] width 37 height 37
click at [245, 345] on icon "Video Player" at bounding box center [235, 347] width 37 height 37
click at [231, 343] on icon "Video Player" at bounding box center [235, 347] width 37 height 37
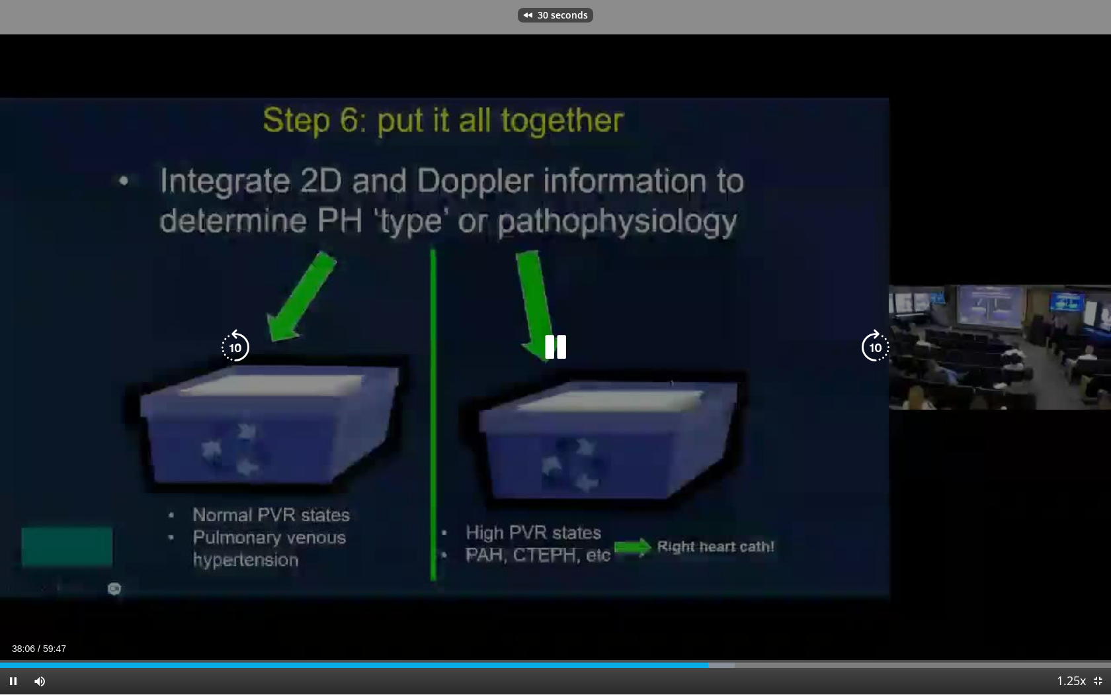
click at [231, 345] on icon "Video Player" at bounding box center [235, 347] width 37 height 37
click at [546, 345] on icon "Video Player" at bounding box center [555, 347] width 37 height 37
drag, startPoint x: 560, startPoint y: 326, endPoint x: 557, endPoint y: 341, distance: 15.6
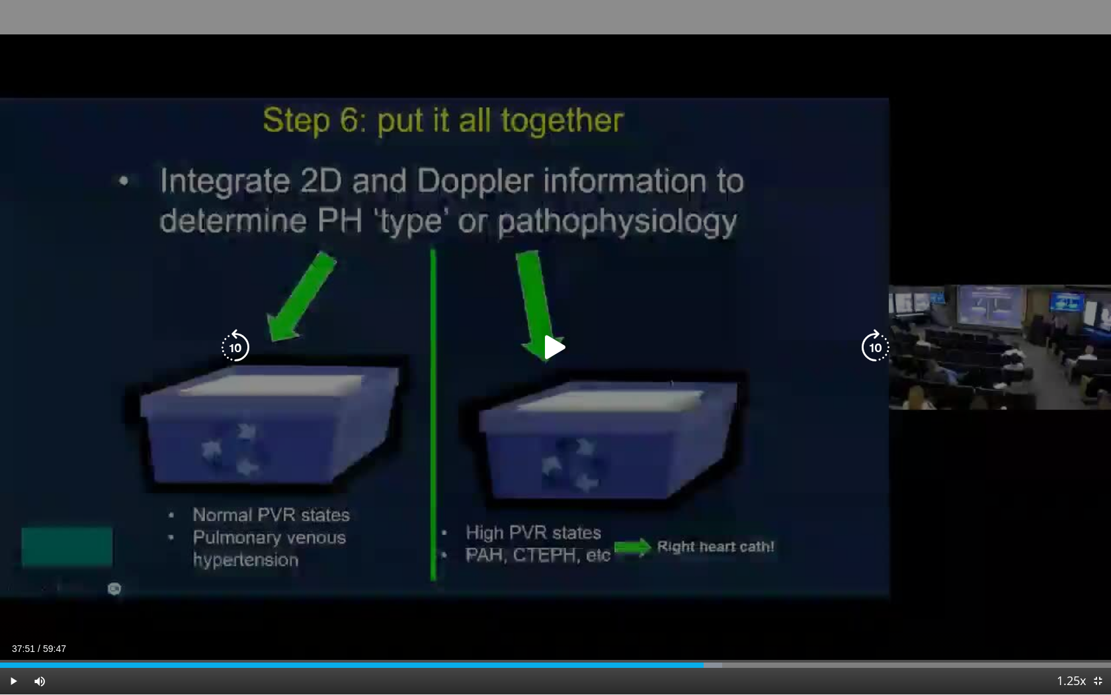
click at [558, 336] on div "60 seconds Tap to unmute" at bounding box center [555, 347] width 1111 height 694
click at [553, 346] on icon "Video Player" at bounding box center [555, 347] width 37 height 37
click at [551, 344] on icon "Video Player" at bounding box center [555, 347] width 37 height 37
click at [555, 349] on icon "Video Player" at bounding box center [555, 347] width 37 height 37
click at [554, 349] on icon "Video Player" at bounding box center [555, 347] width 37 height 37
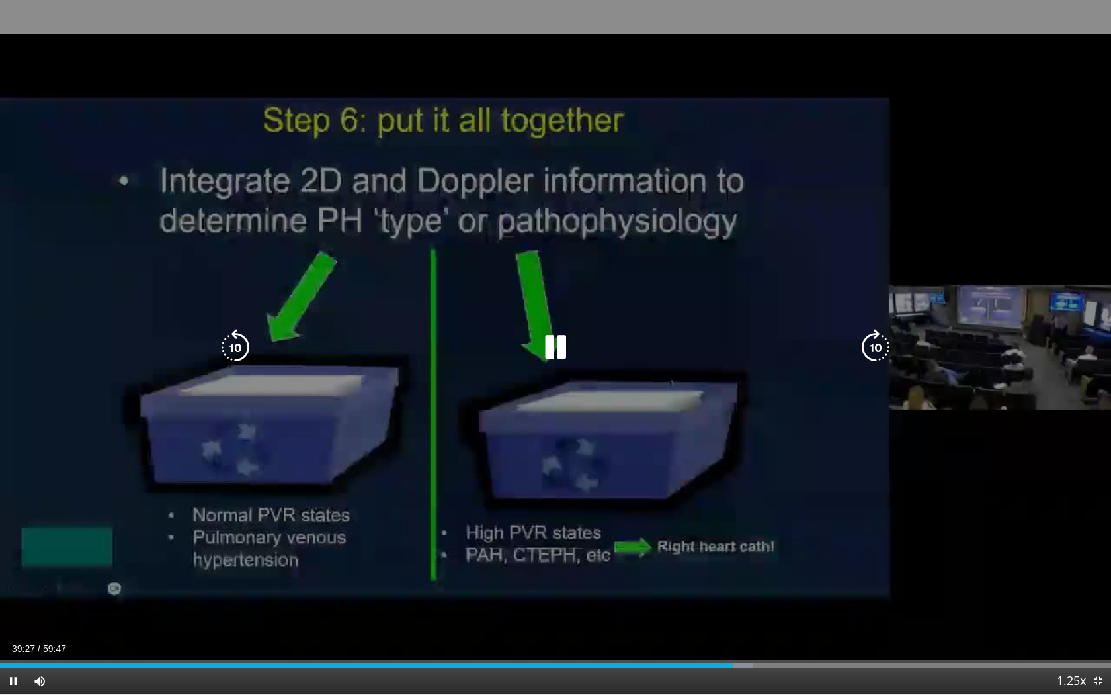
click at [247, 348] on icon "Video Player" at bounding box center [235, 347] width 37 height 37
click at [241, 348] on icon "Video Player" at bounding box center [235, 347] width 37 height 37
click at [231, 351] on icon "Video Player" at bounding box center [235, 347] width 37 height 37
click at [550, 347] on icon "Video Player" at bounding box center [555, 347] width 37 height 37
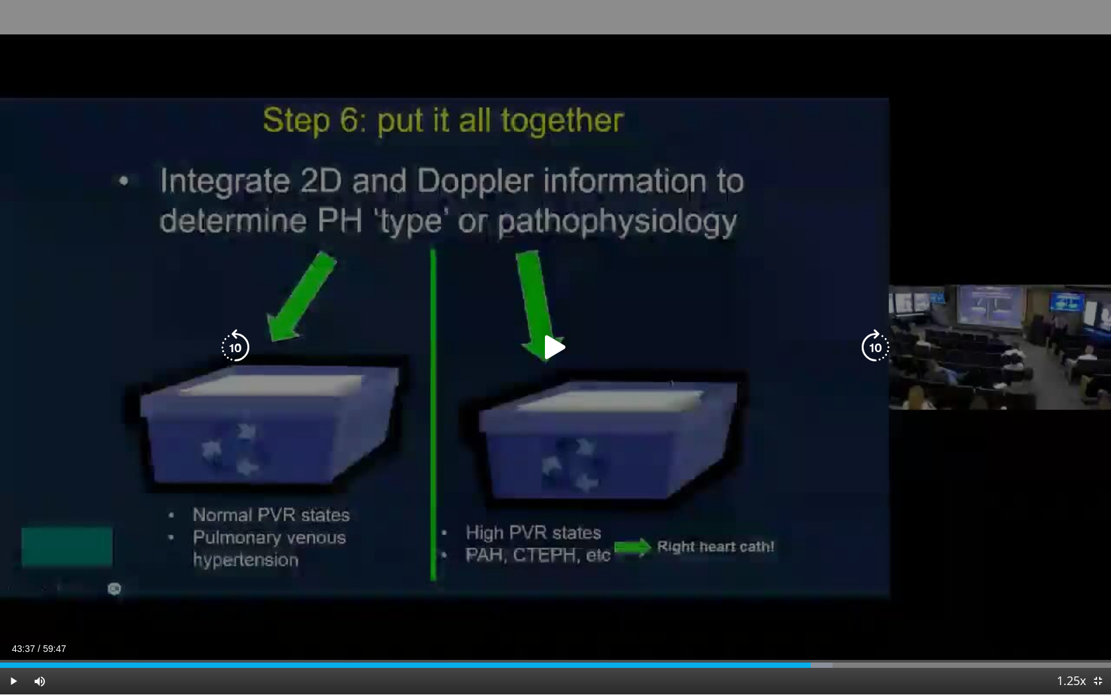
click at [556, 343] on icon "Video Player" at bounding box center [555, 347] width 37 height 37
click at [224, 346] on icon "Video Player" at bounding box center [235, 347] width 37 height 37
click at [558, 345] on icon "Video Player" at bounding box center [555, 347] width 37 height 37
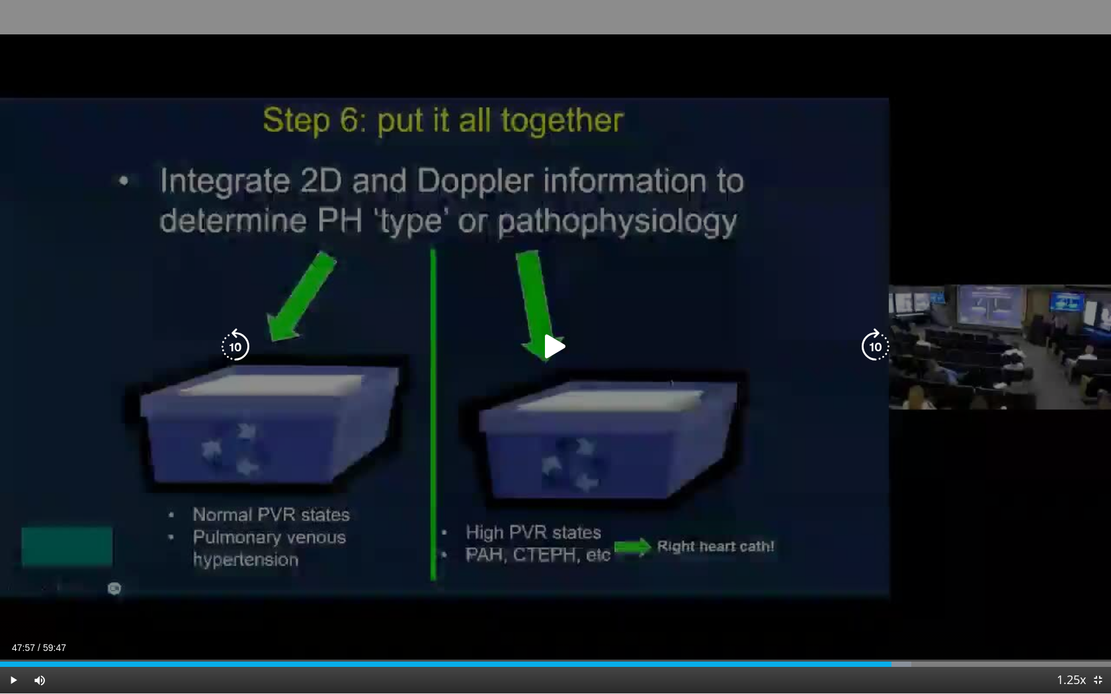
click at [550, 343] on icon "Video Player" at bounding box center [555, 346] width 37 height 37
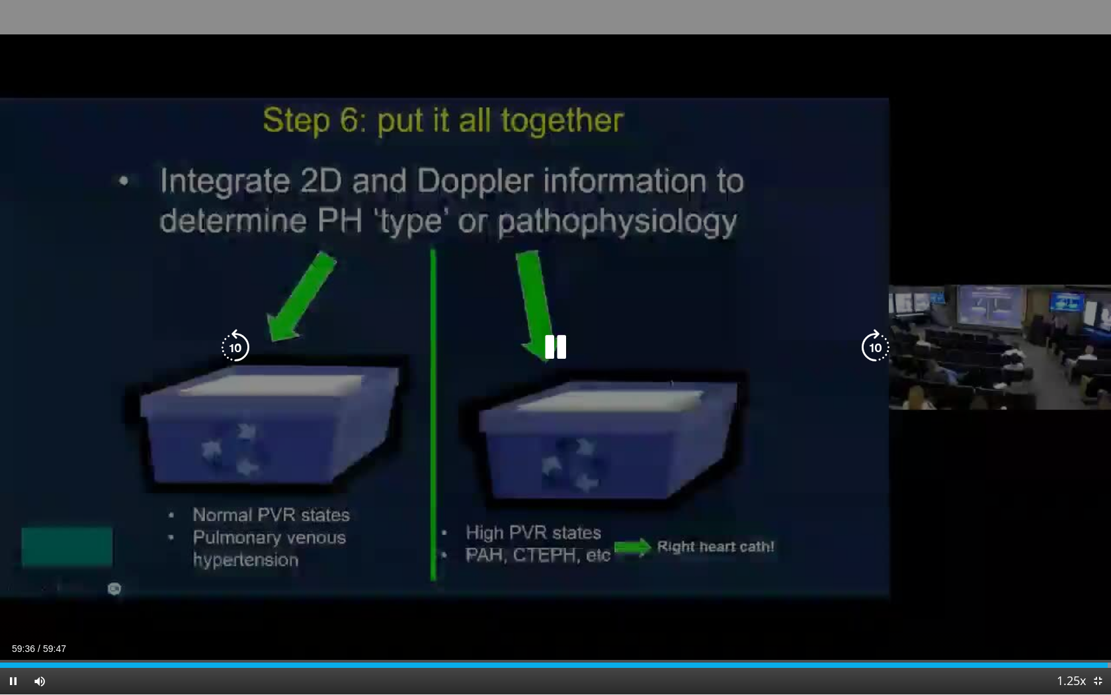
click at [546, 337] on icon "Video Player" at bounding box center [555, 347] width 37 height 37
click at [539, 344] on icon "Video Player" at bounding box center [555, 347] width 37 height 37
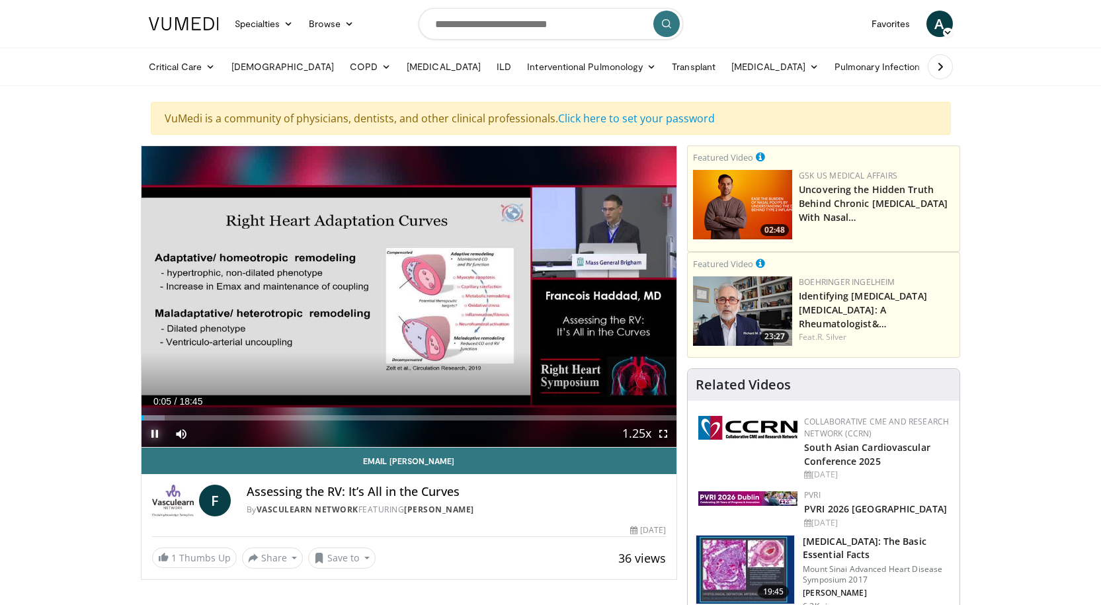
click at [155, 435] on span "Video Player" at bounding box center [155, 434] width 26 height 26
